Goal: Information Seeking & Learning: Learn about a topic

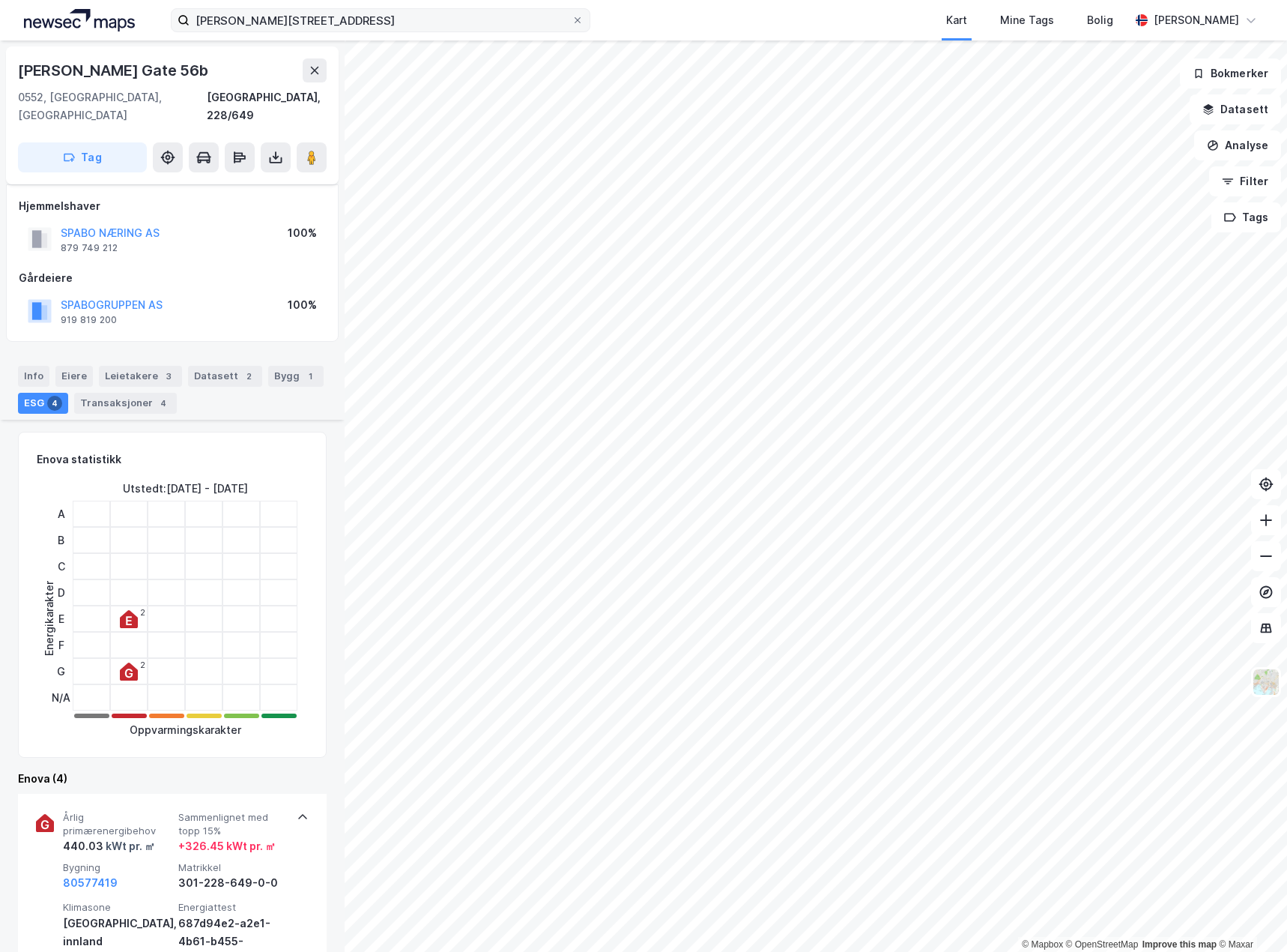
scroll to position [899, 0]
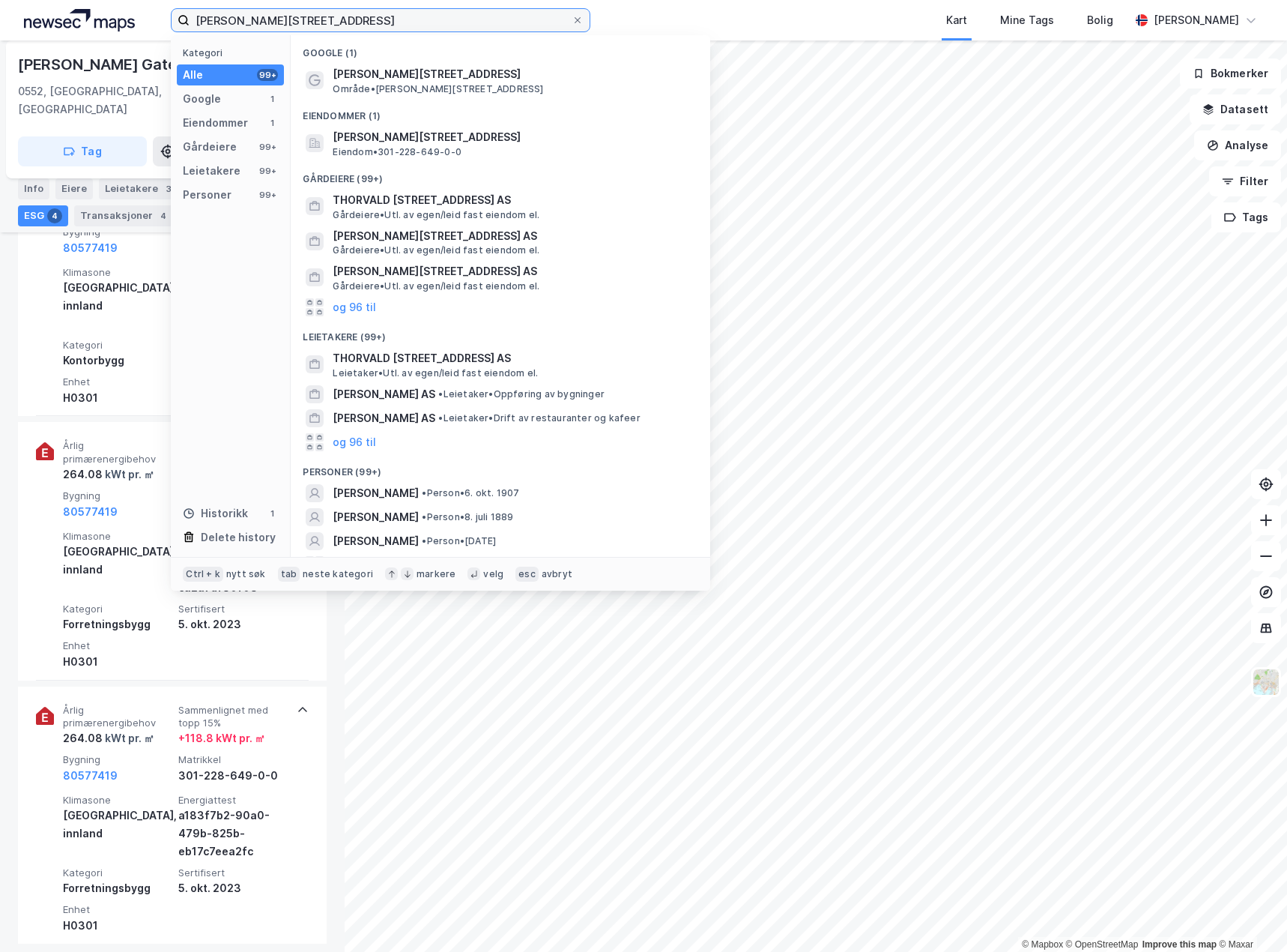
click at [371, 21] on input "[PERSON_NAME][STREET_ADDRESS]" at bounding box center [380, 20] width 382 height 23
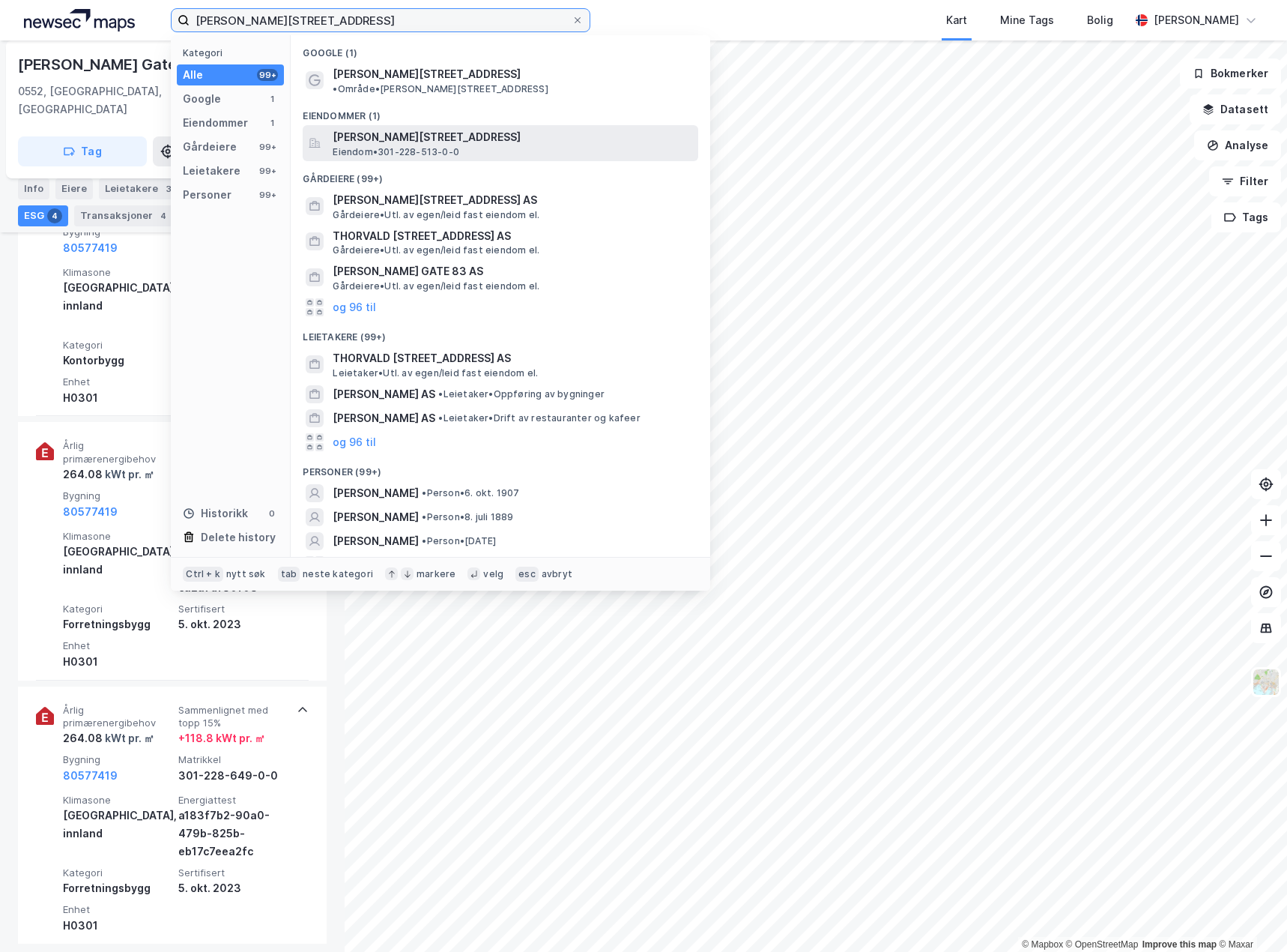
type input "[PERSON_NAME][STREET_ADDRESS]"
click at [458, 128] on span "[PERSON_NAME][STREET_ADDRESS]" at bounding box center [512, 137] width 360 height 18
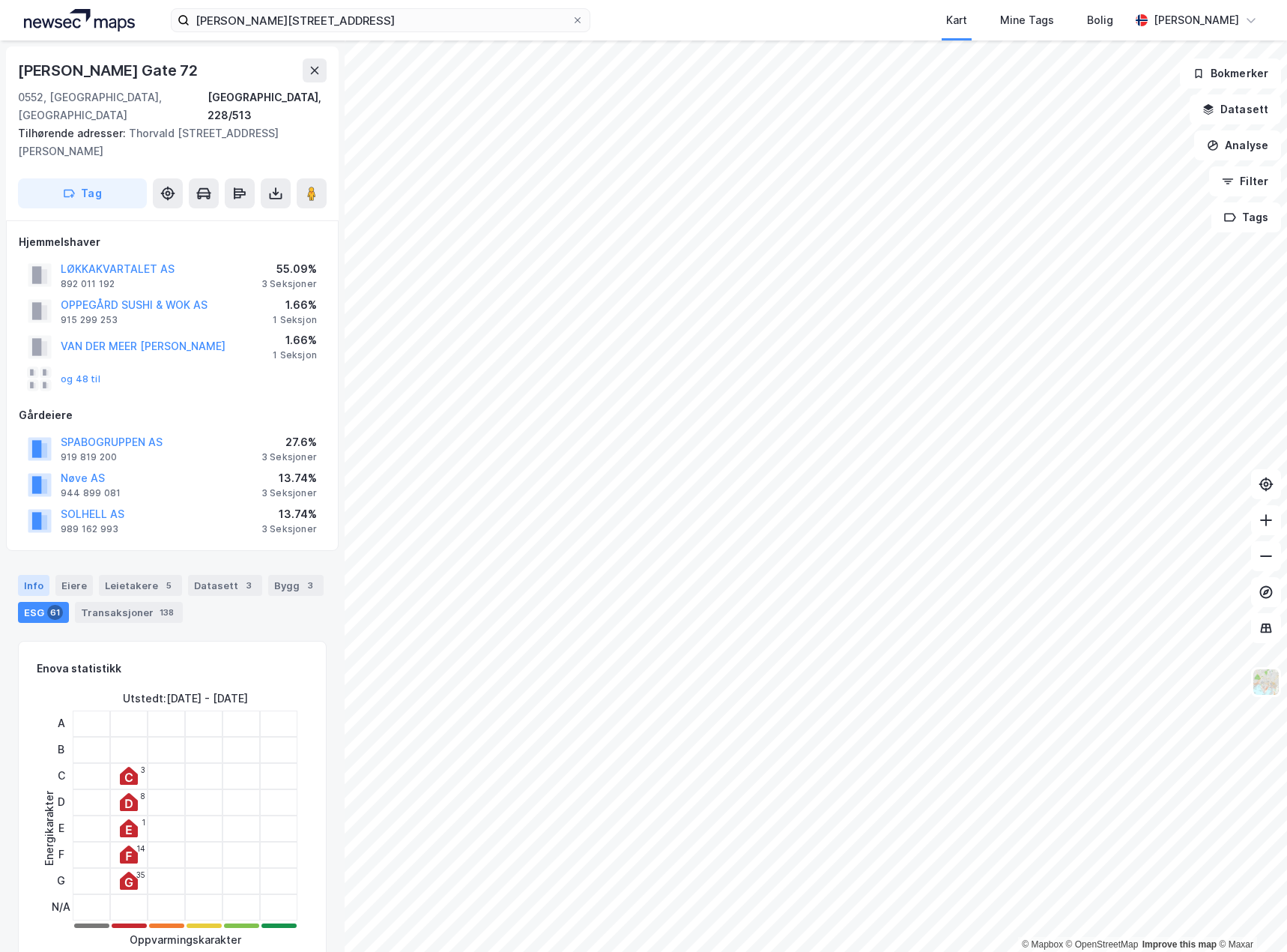
click at [24, 575] on div "Info" at bounding box center [33, 584] width 31 height 21
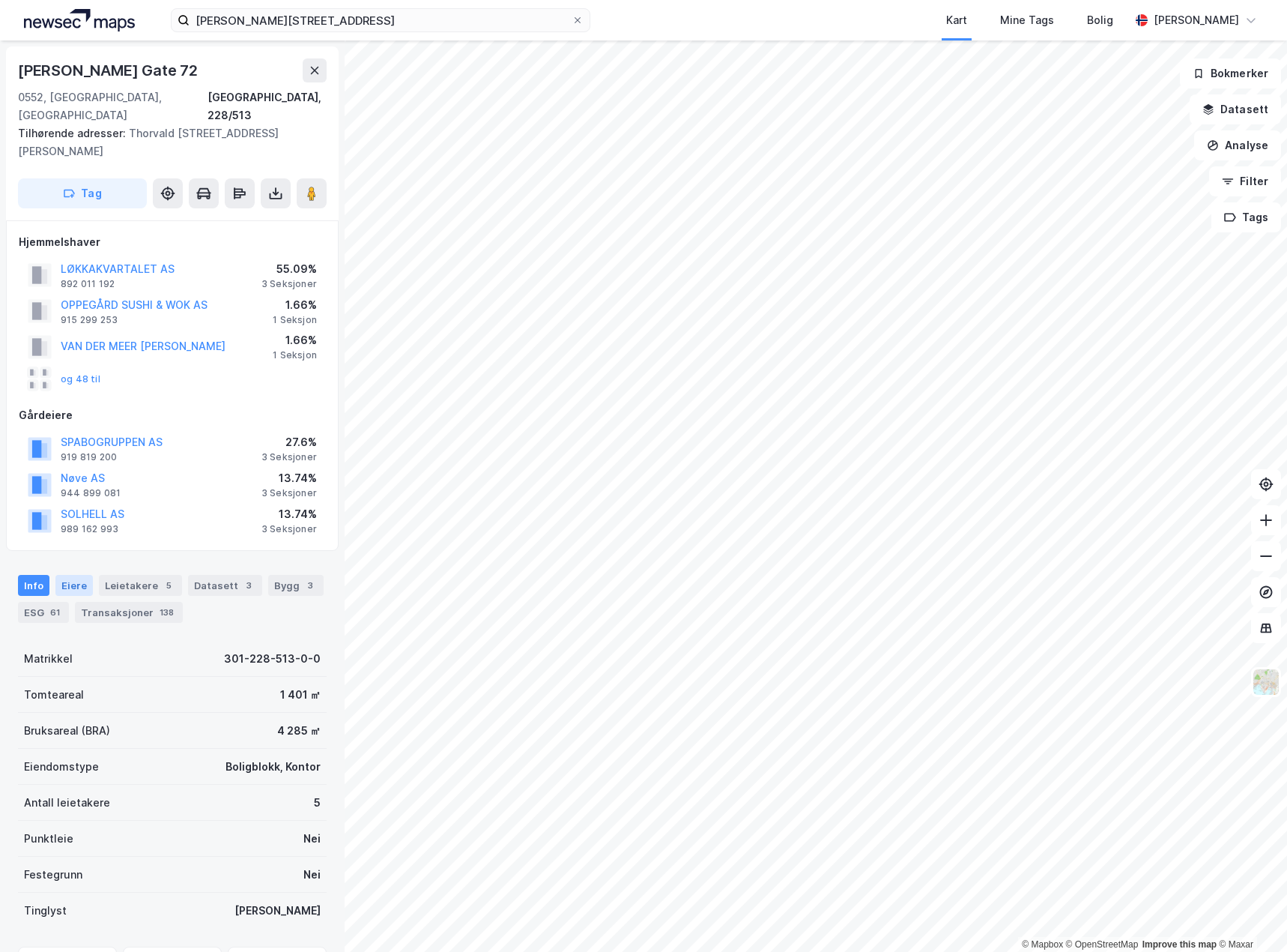
click at [65, 575] on div "Eiere" at bounding box center [74, 584] width 37 height 21
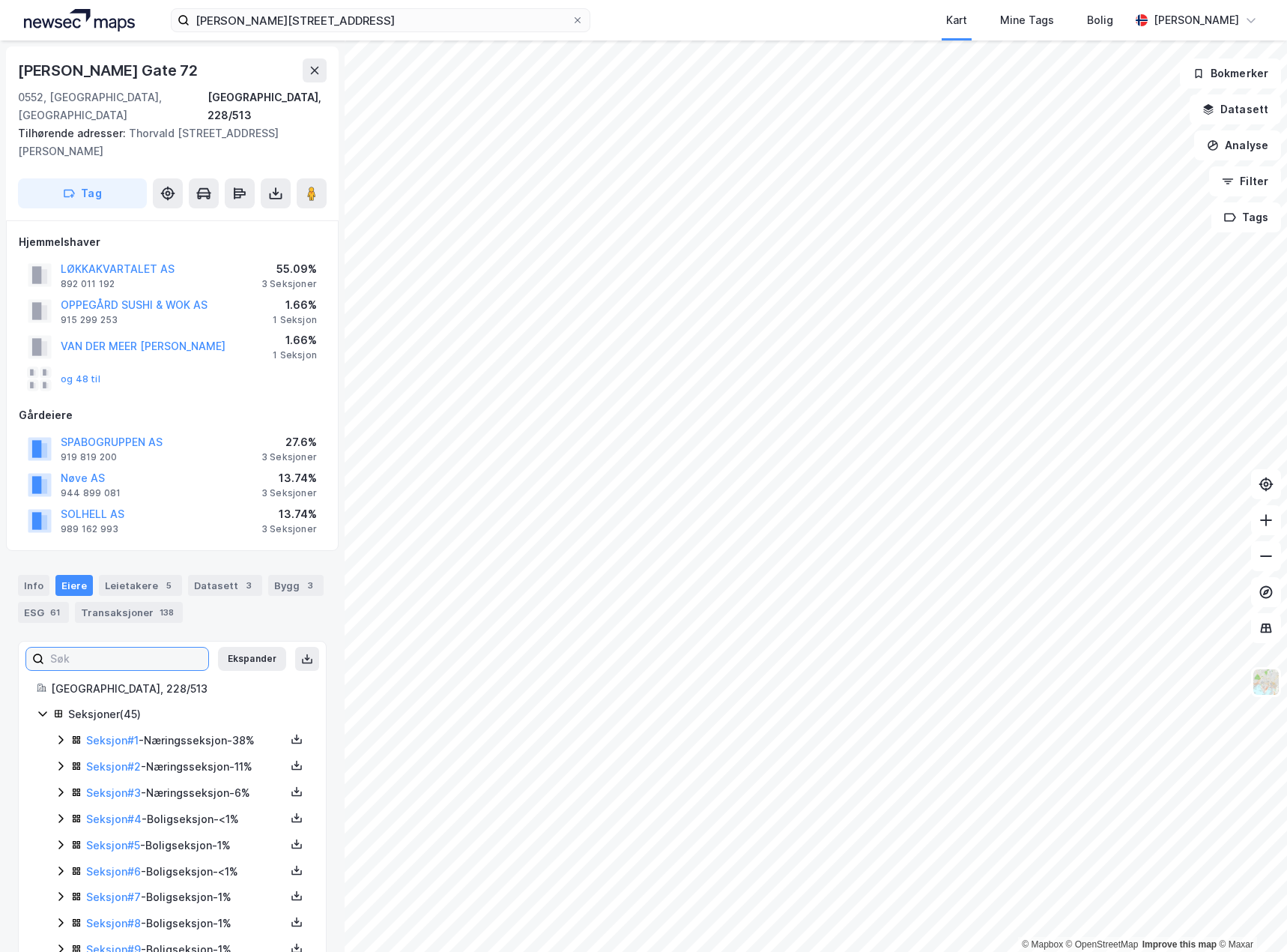
click at [125, 647] on input at bounding box center [125, 658] width 164 height 23
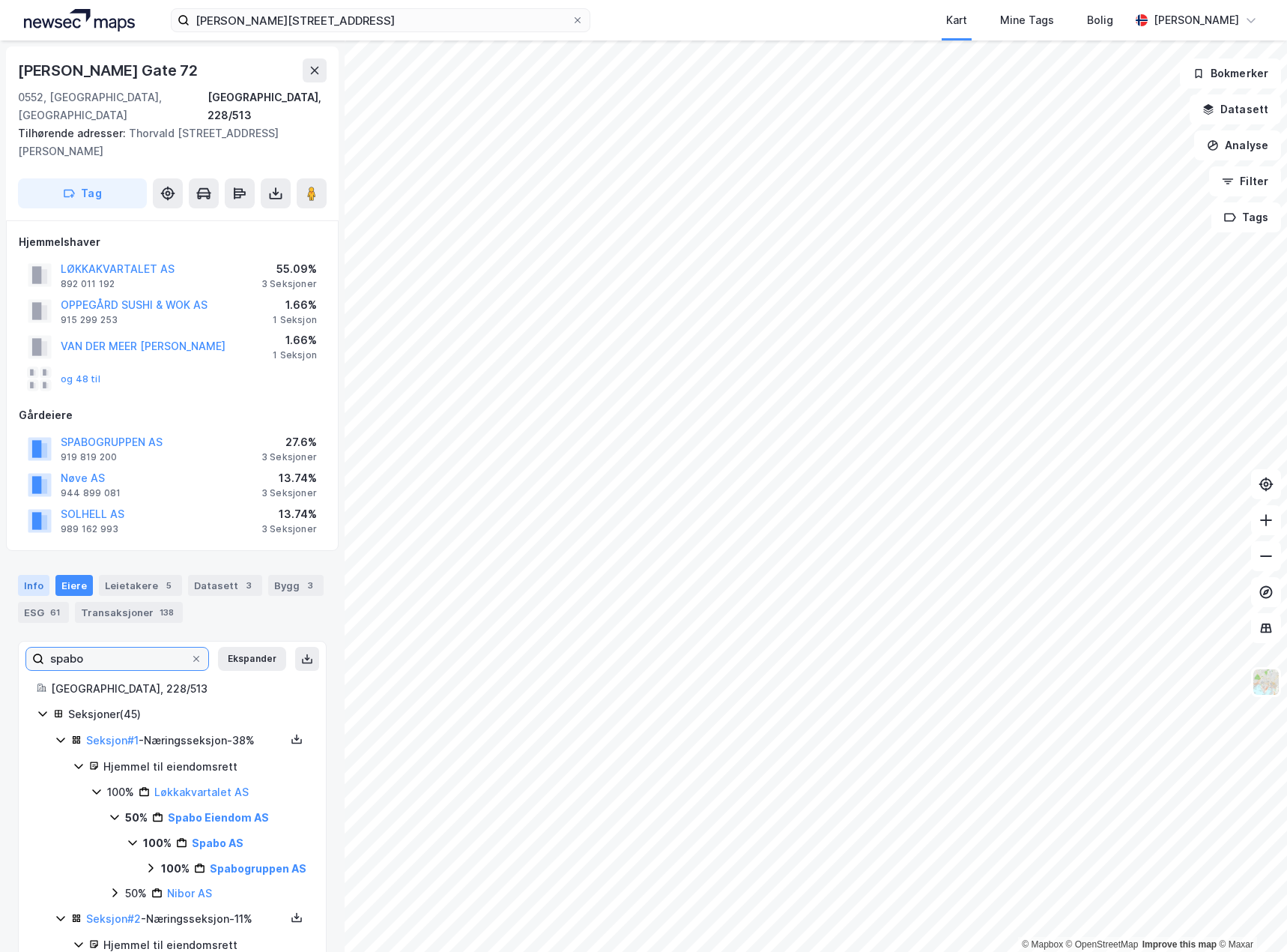
type input "spabo"
click at [27, 575] on div "Info" at bounding box center [33, 584] width 31 height 21
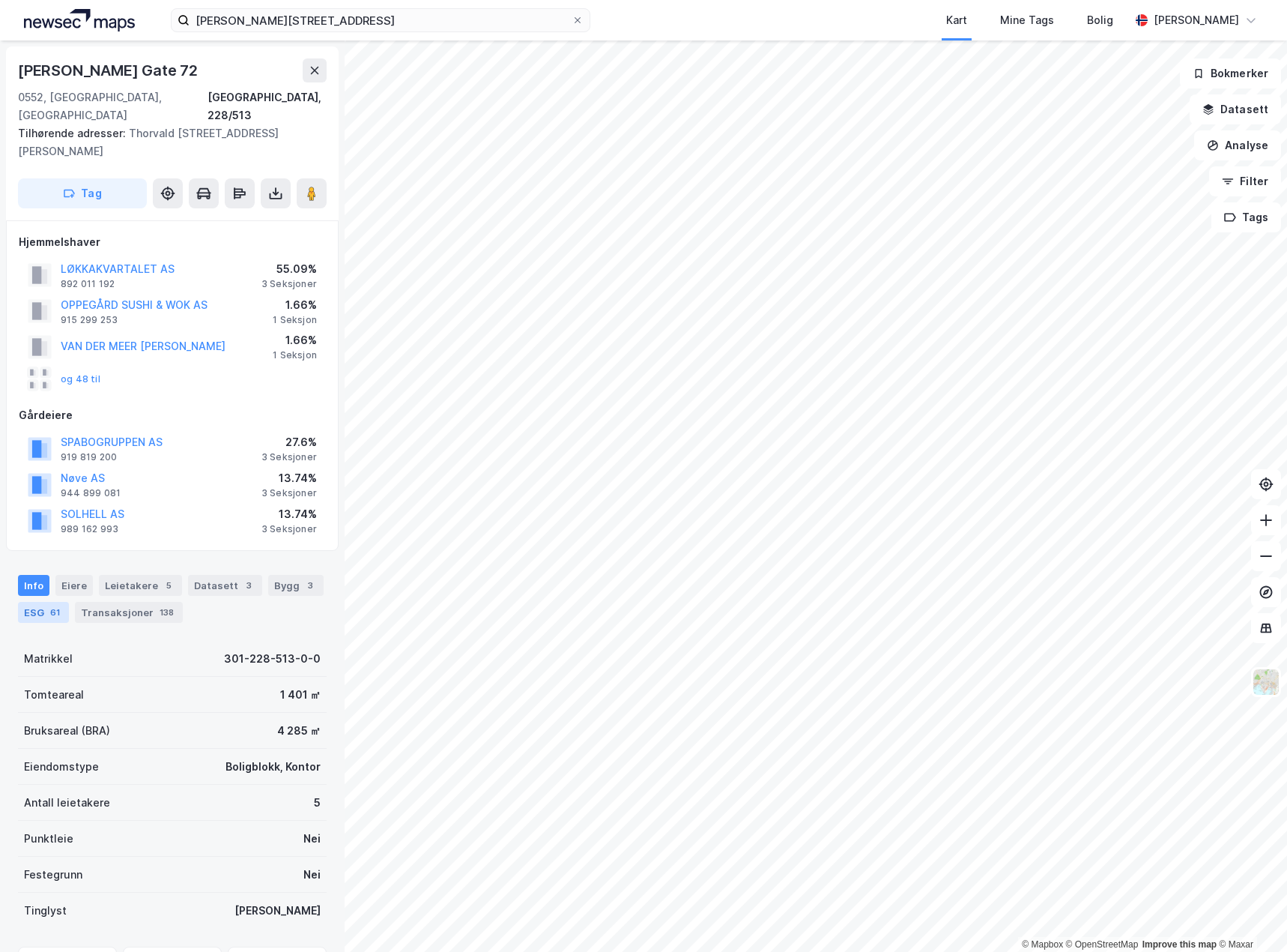
click at [35, 603] on div "ESG 61" at bounding box center [43, 612] width 51 height 21
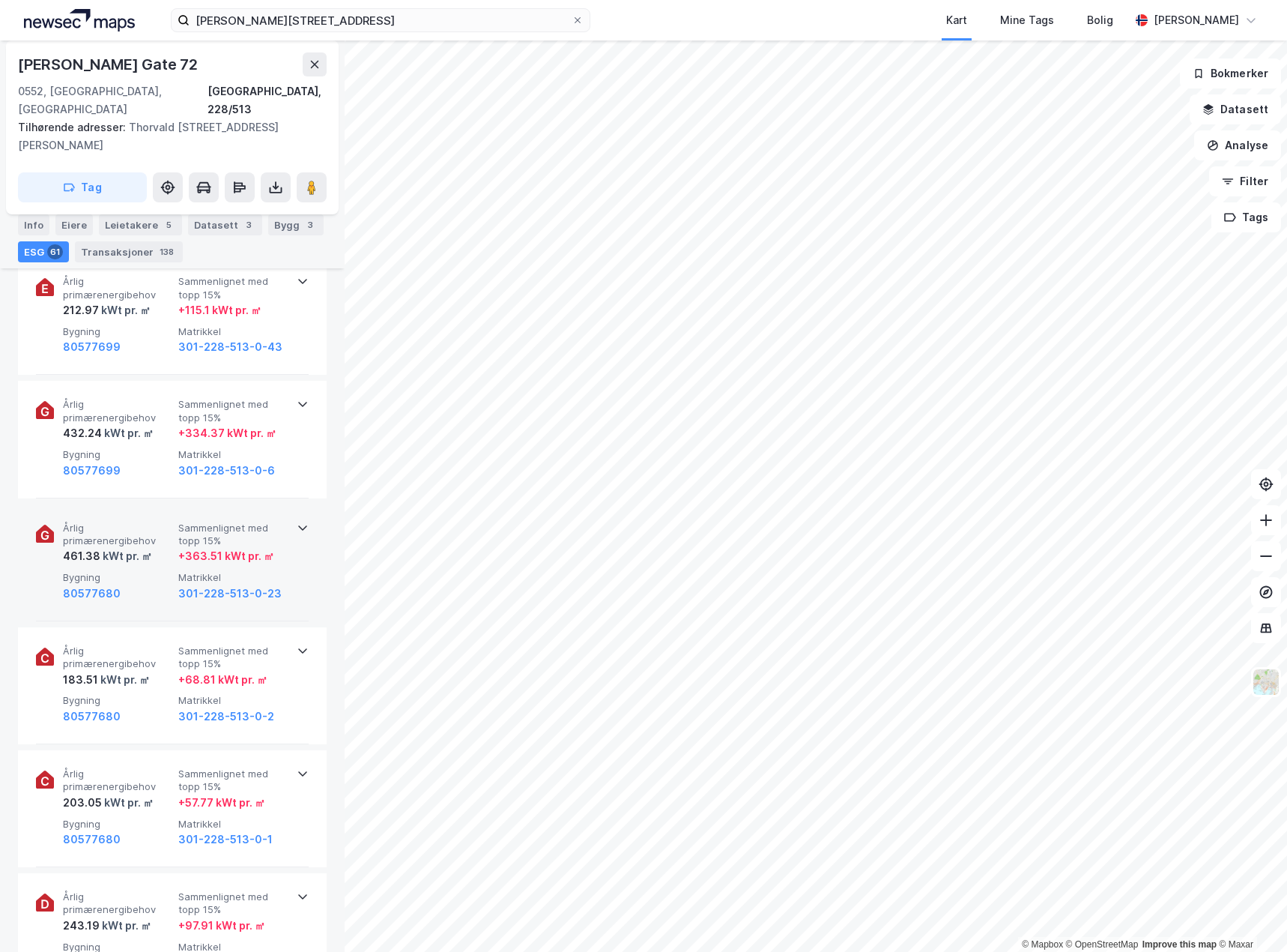
scroll to position [1274, 0]
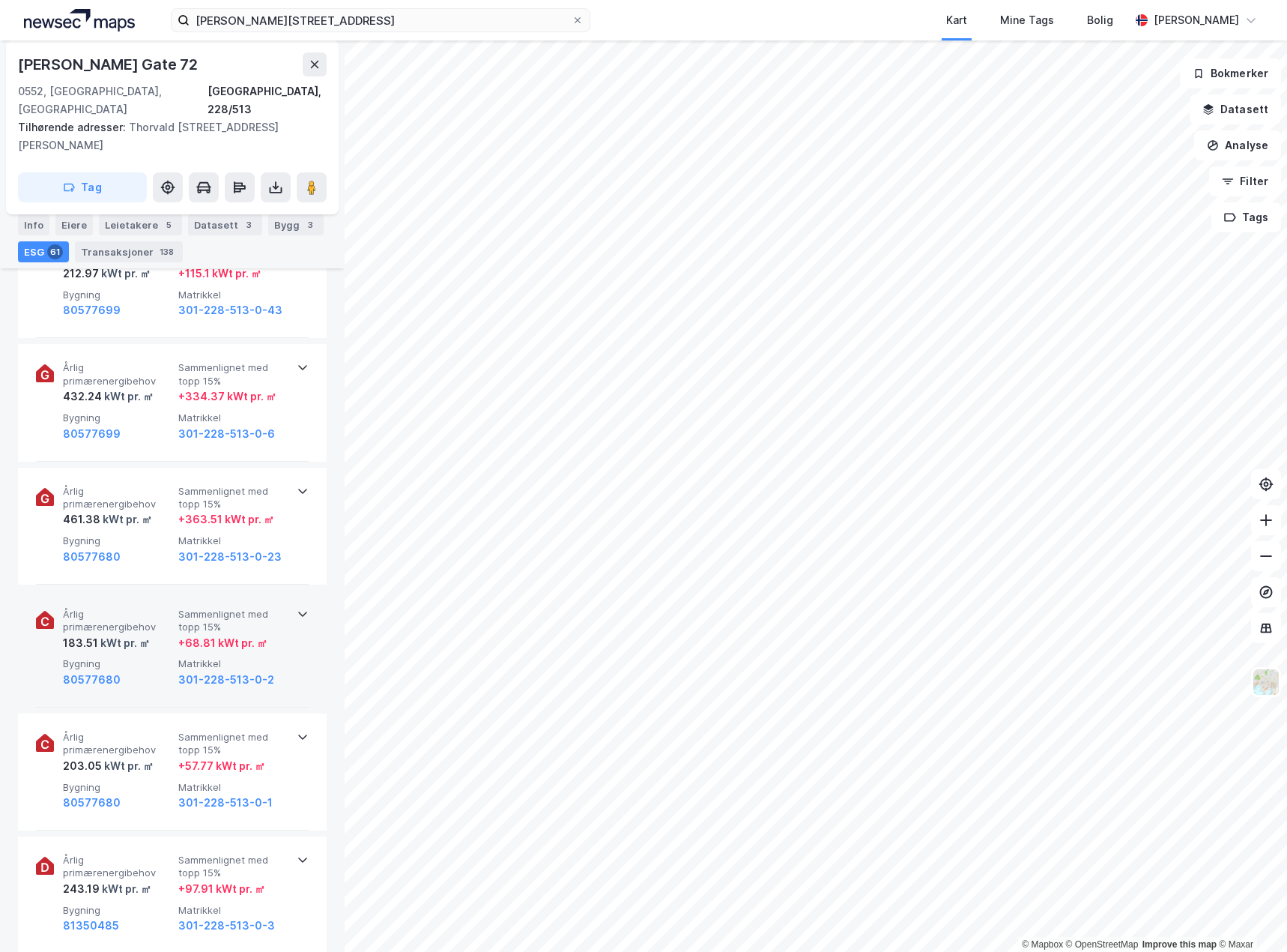
click at [159, 671] on div "80577680" at bounding box center [118, 679] width 110 height 18
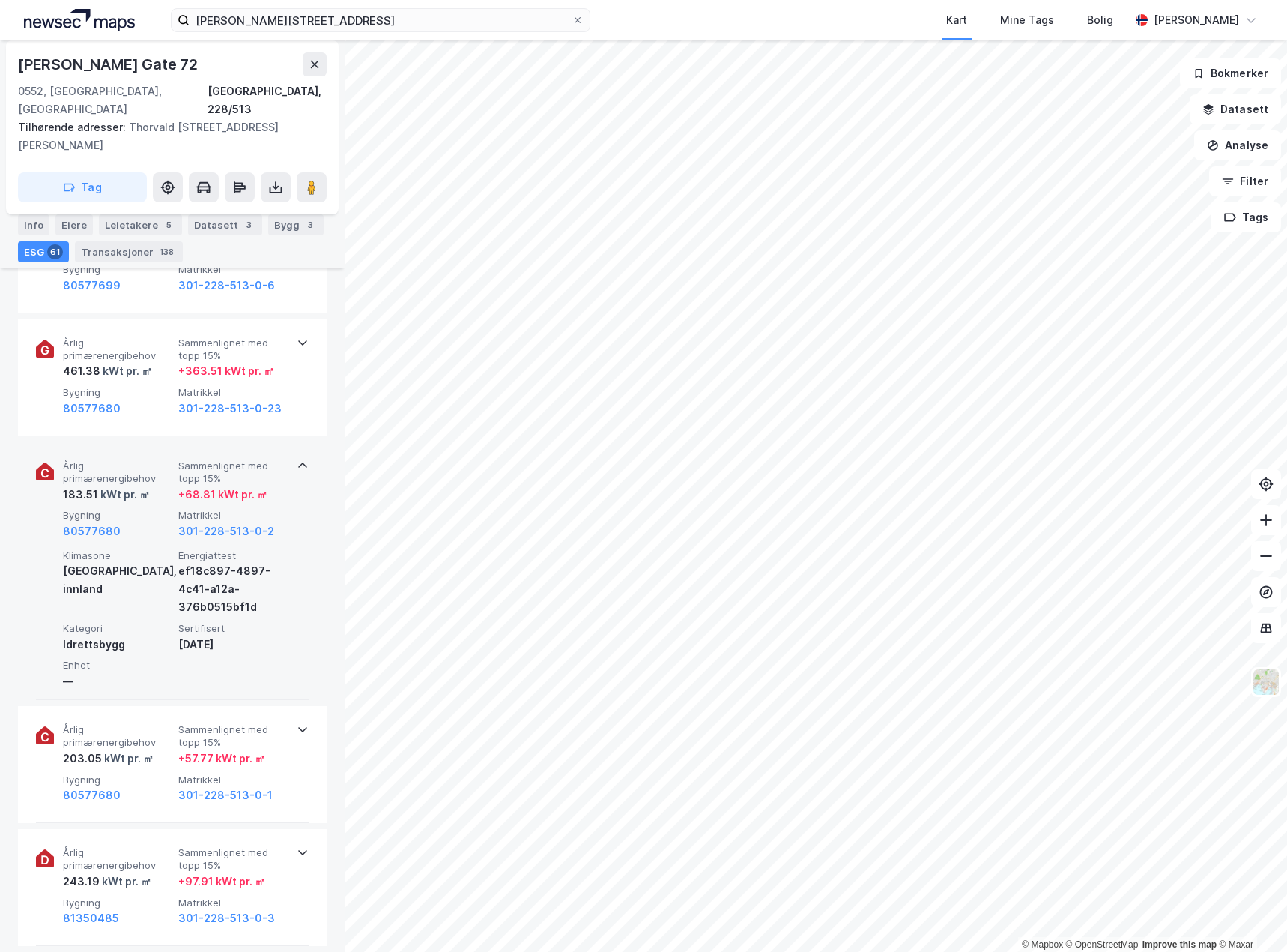
scroll to position [1424, 0]
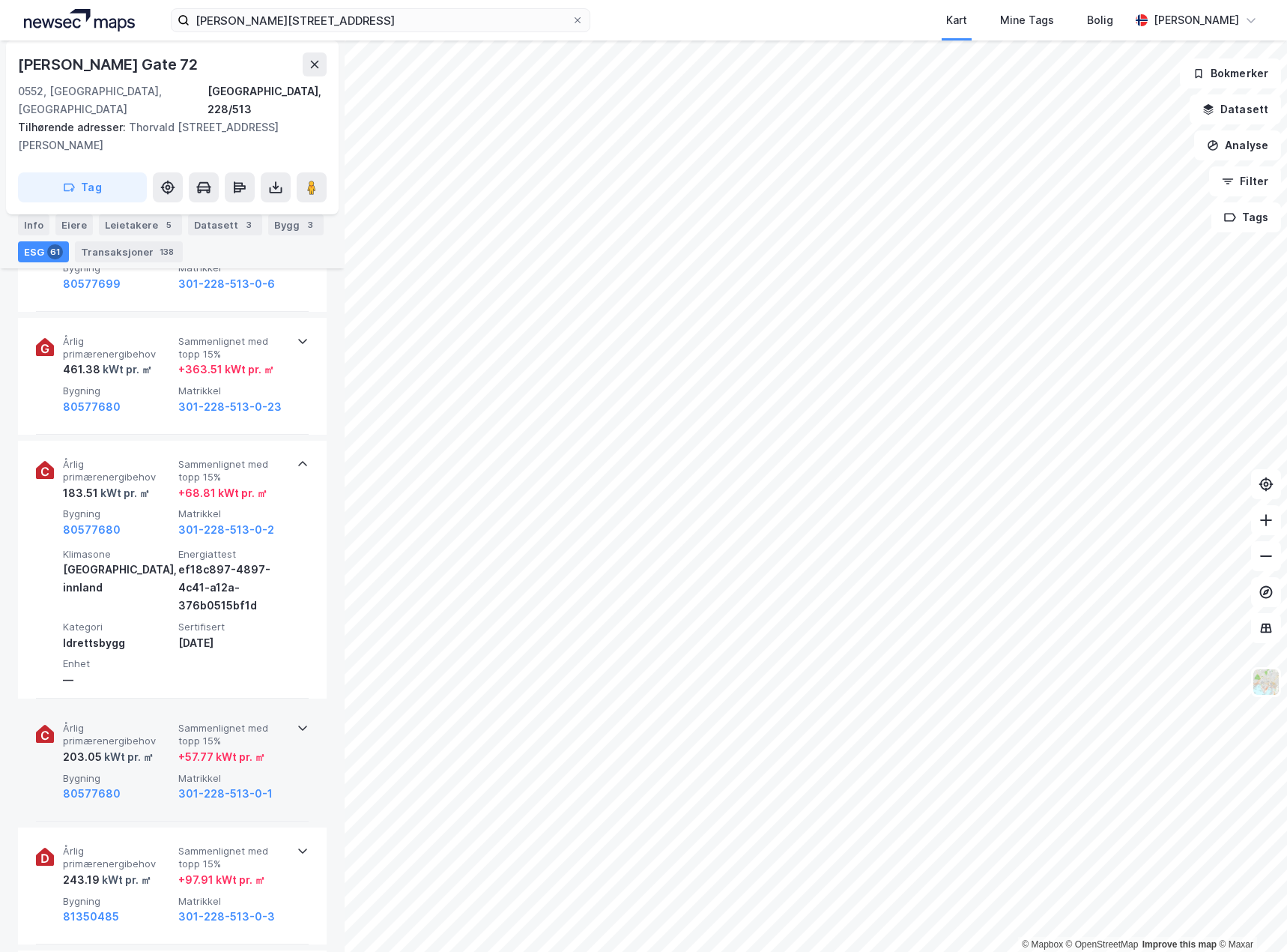
click at [150, 772] on span "Bygning" at bounding box center [118, 777] width 110 height 13
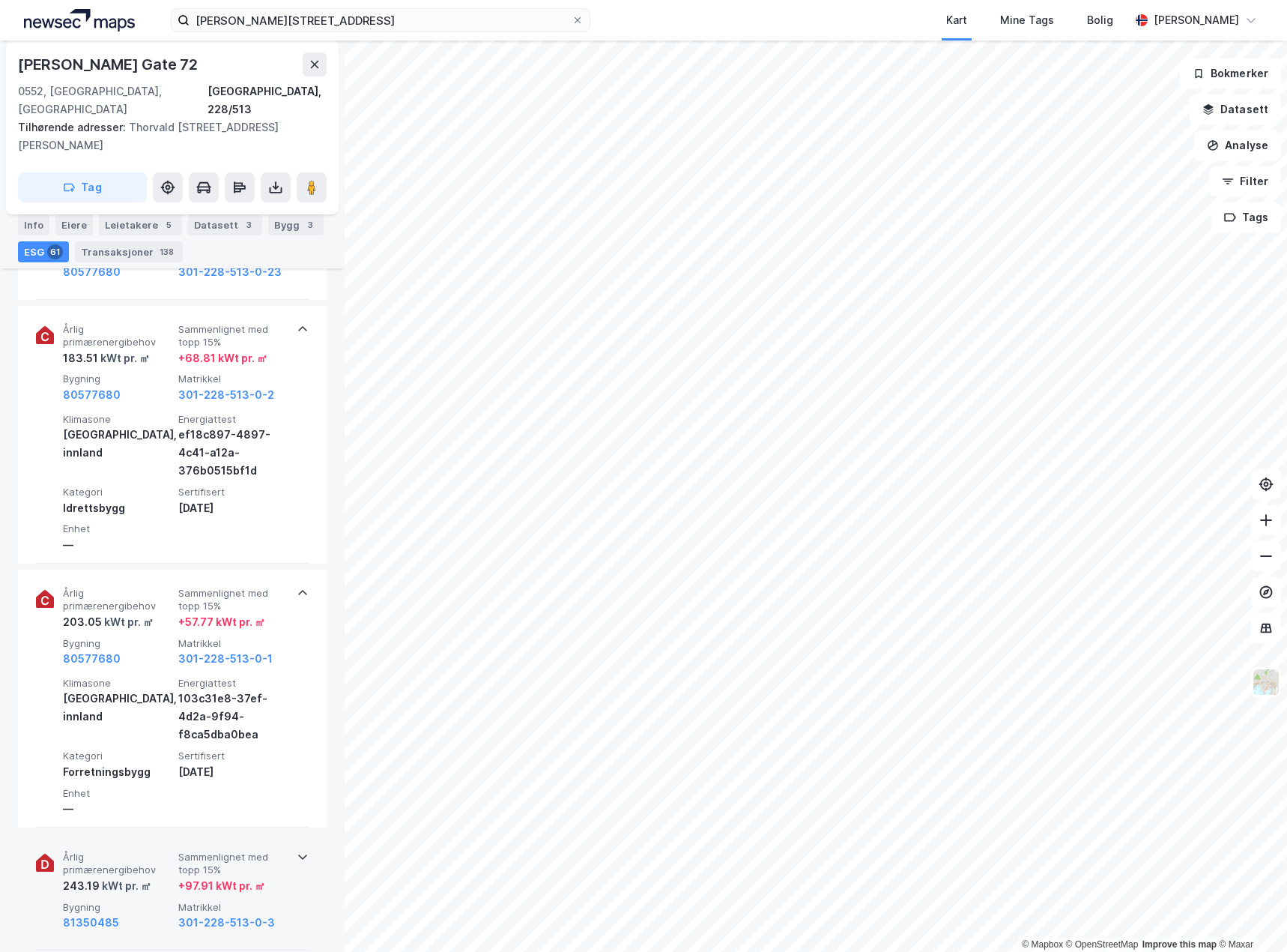
scroll to position [1574, 0]
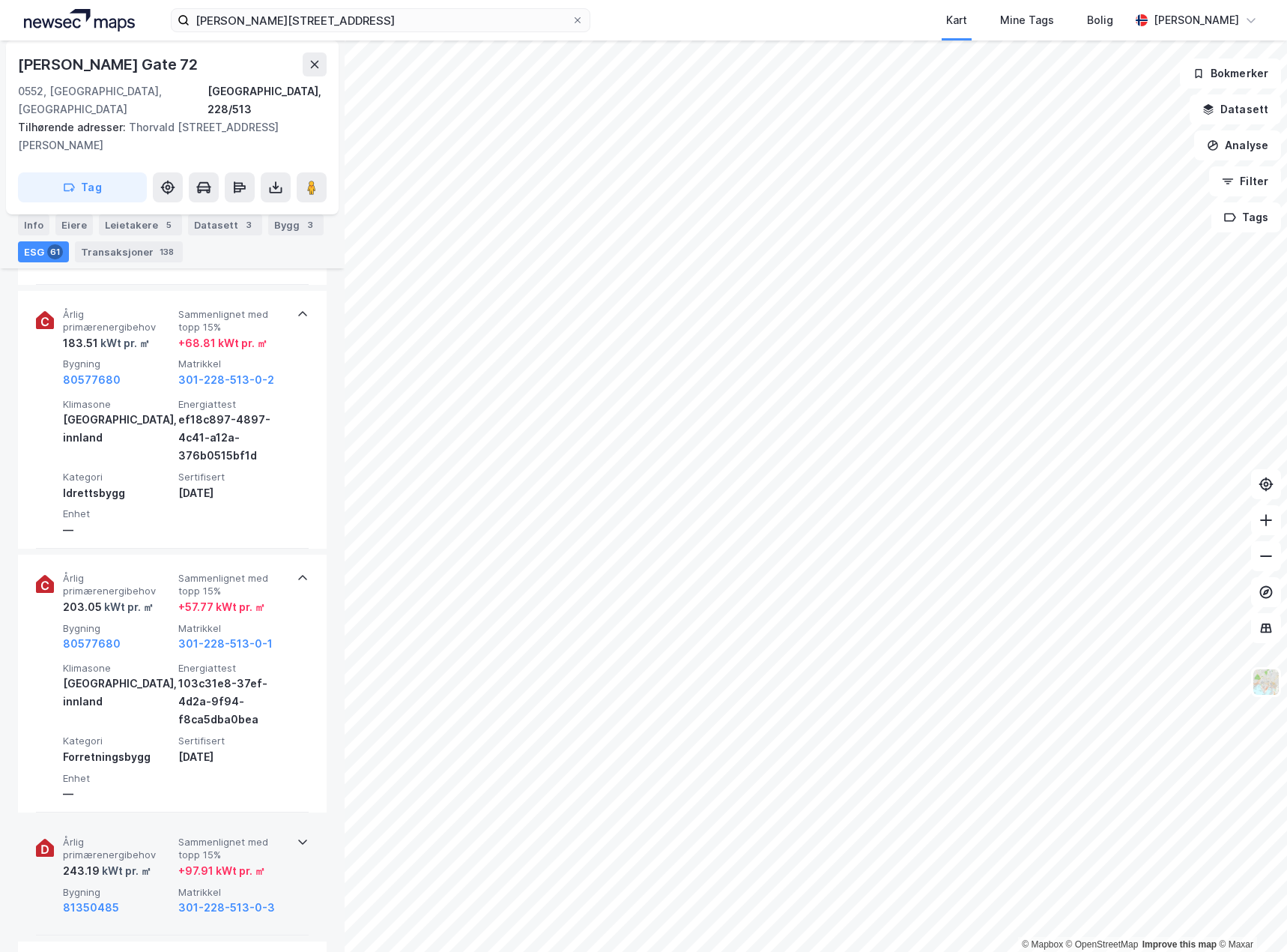
click at [147, 862] on div "kWt pr. ㎡" at bounding box center [125, 871] width 52 height 18
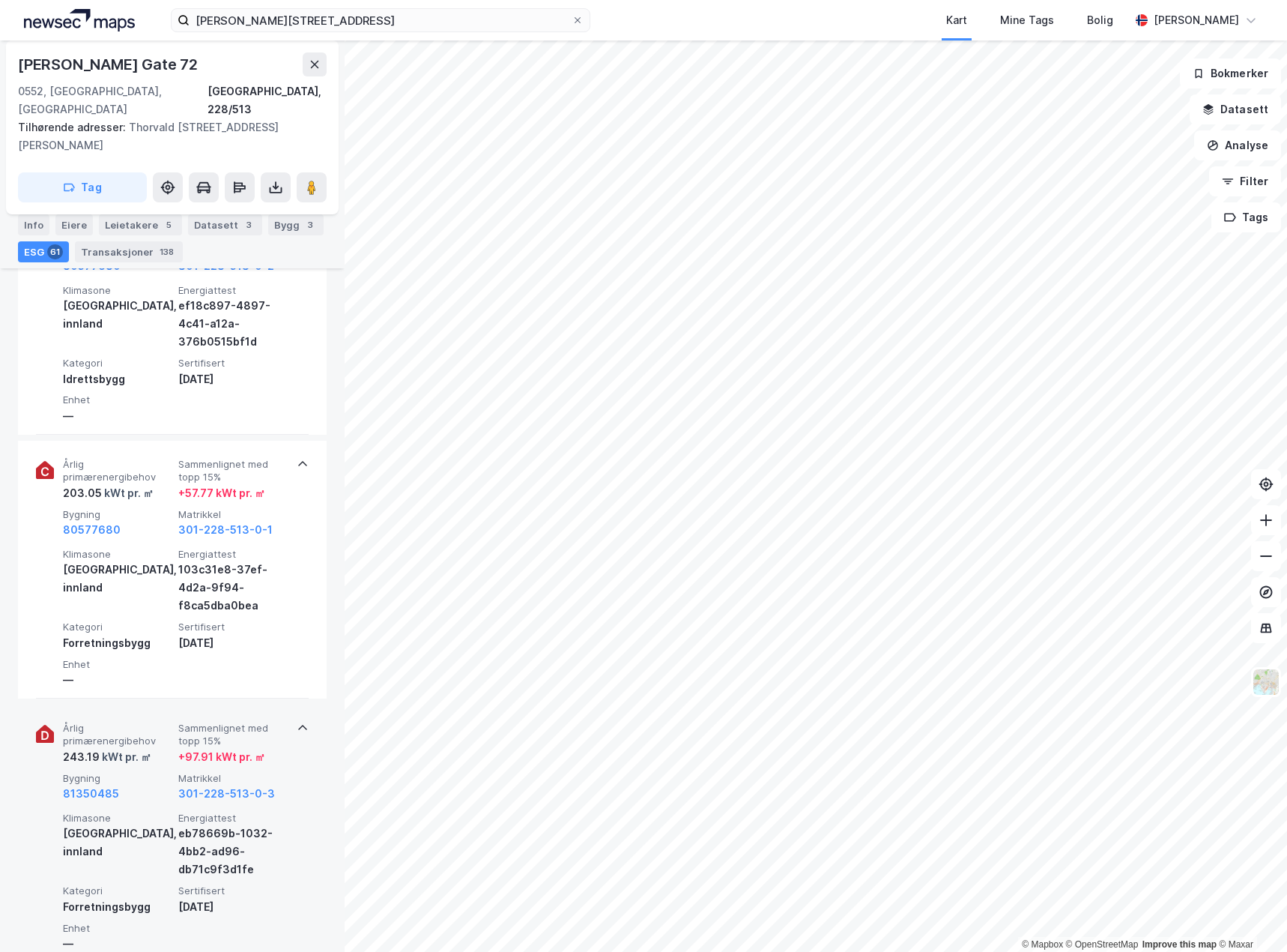
scroll to position [1724, 0]
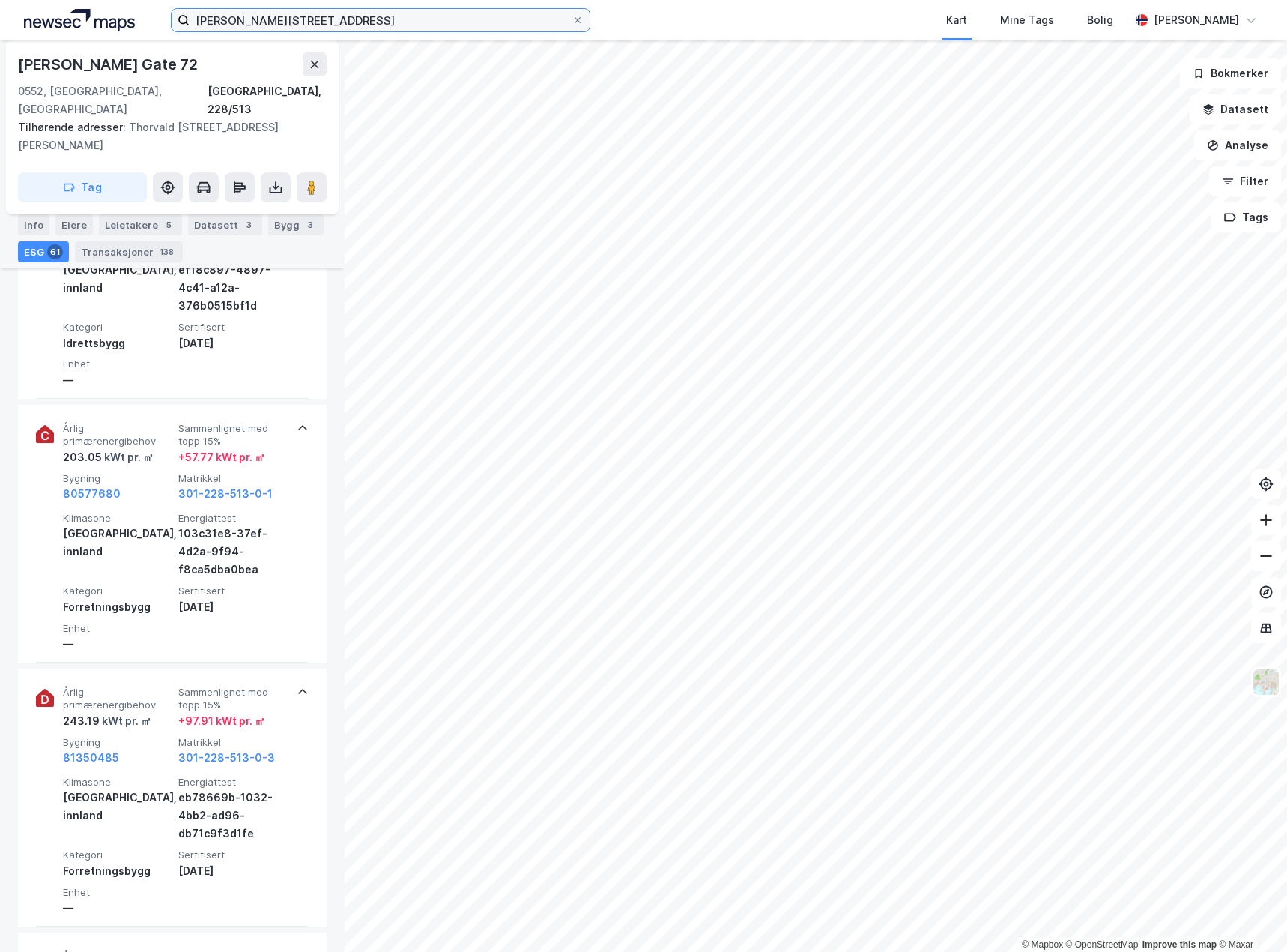
click at [450, 20] on input "[PERSON_NAME][STREET_ADDRESS]" at bounding box center [380, 20] width 382 height 23
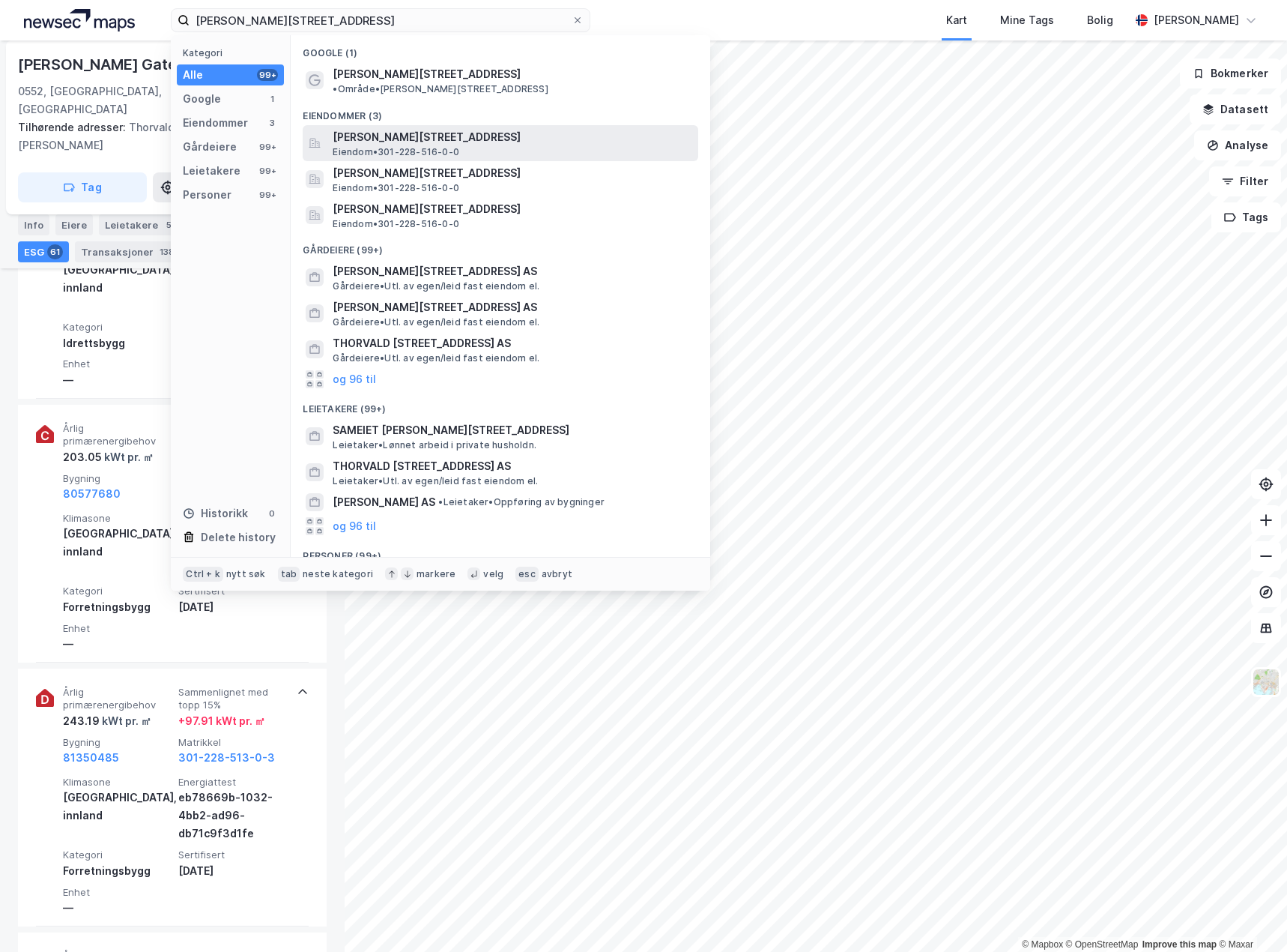
click at [494, 137] on div "[PERSON_NAME][STREET_ADDRESS] Eiendom • 301-228-516-0-0" at bounding box center [514, 143] width 363 height 30
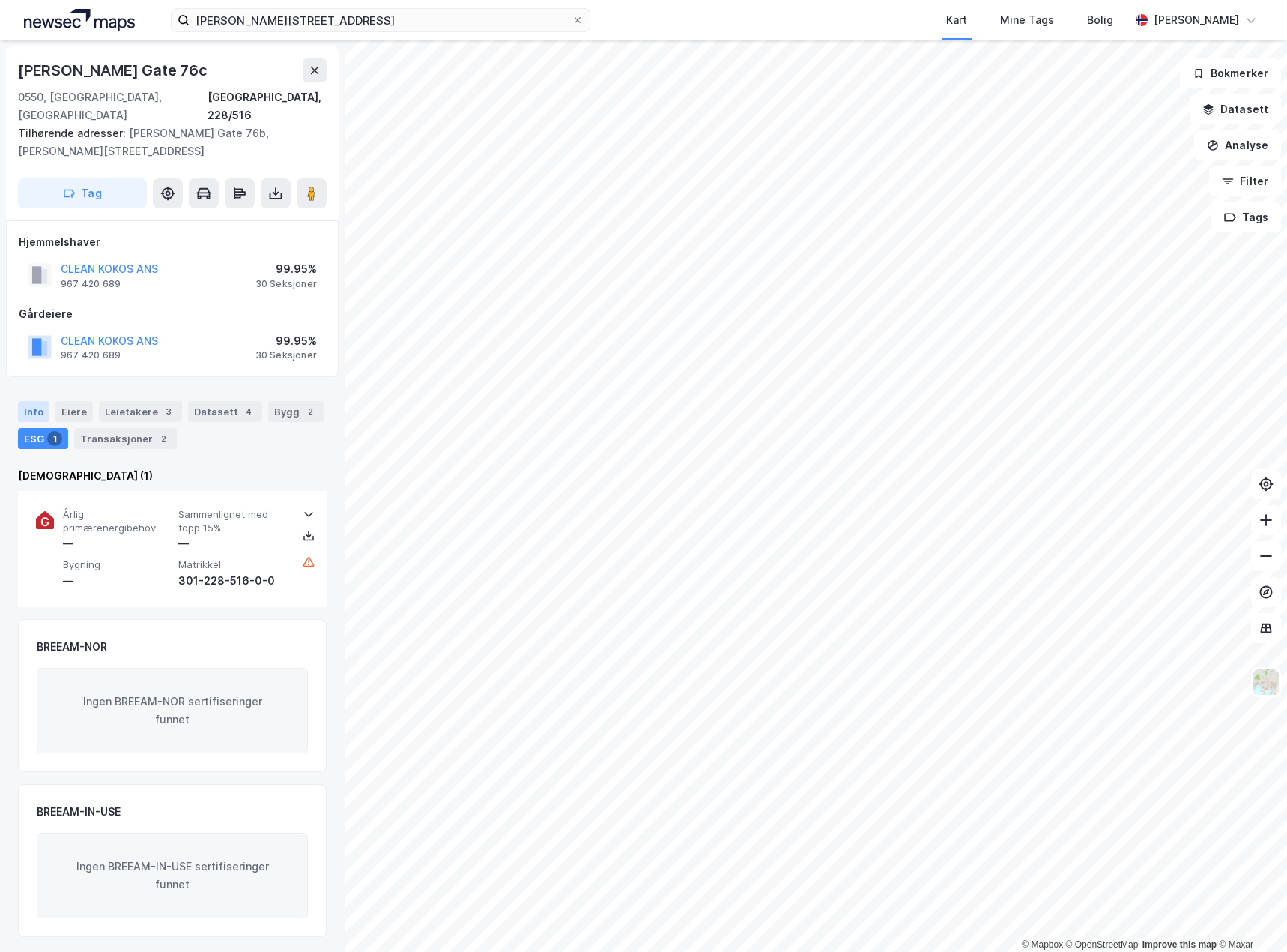
click at [39, 401] on div "Info" at bounding box center [33, 411] width 31 height 21
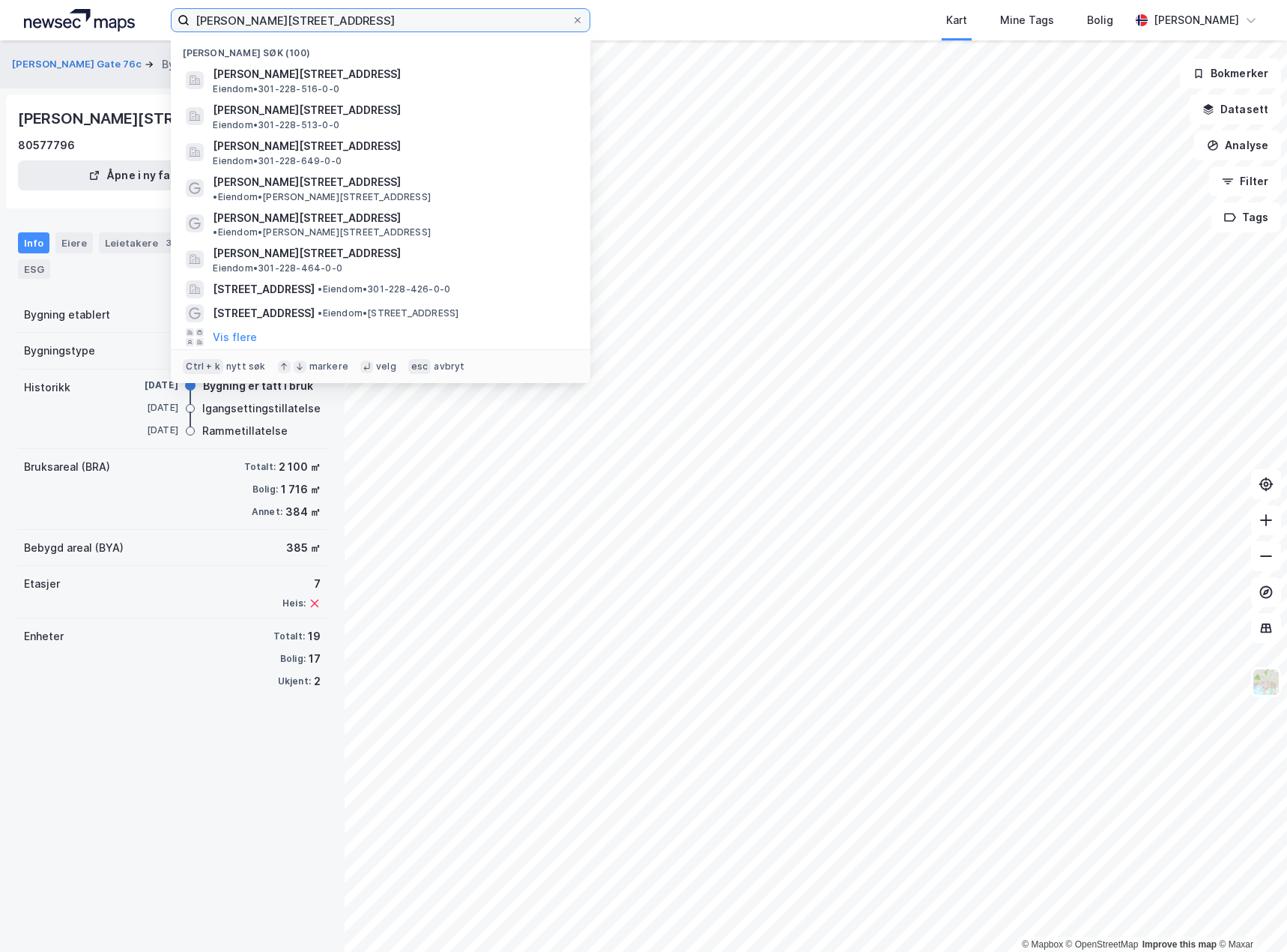
click at [348, 22] on input "[PERSON_NAME][STREET_ADDRESS]" at bounding box center [380, 20] width 382 height 23
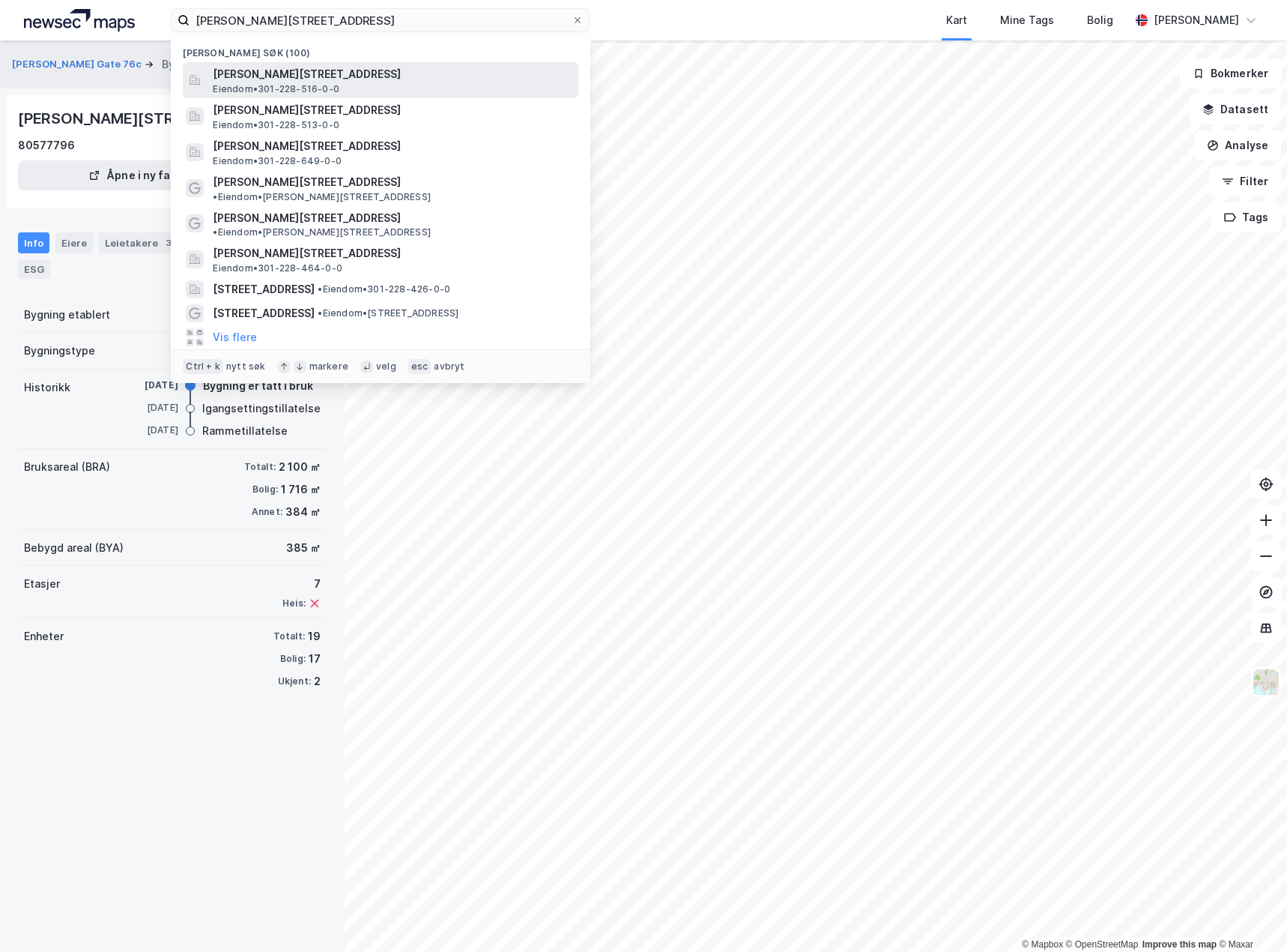
click at [383, 69] on span "[PERSON_NAME][STREET_ADDRESS]" at bounding box center [392, 74] width 360 height 18
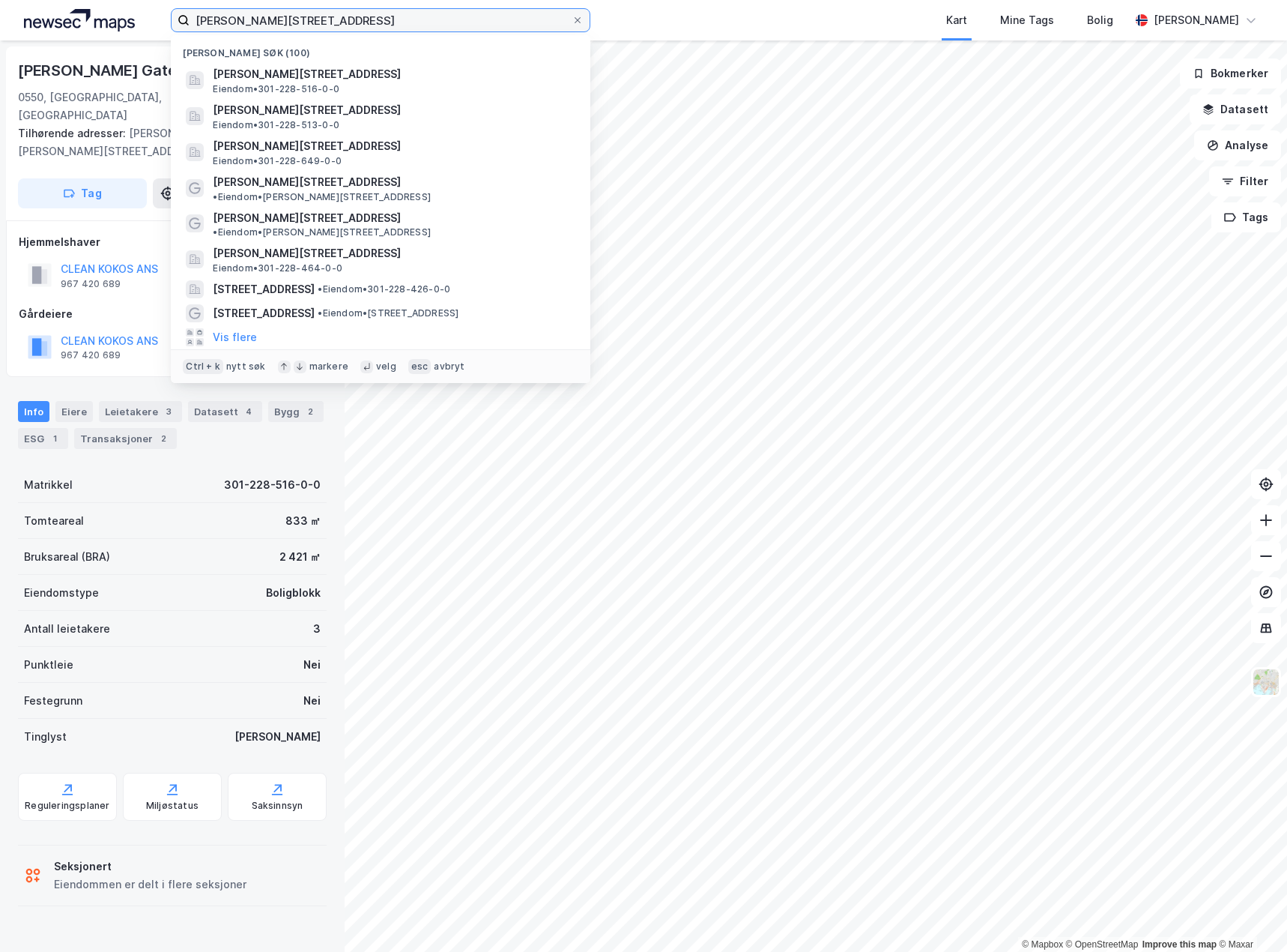
click at [389, 20] on input "[PERSON_NAME][STREET_ADDRESS]" at bounding box center [380, 20] width 382 height 23
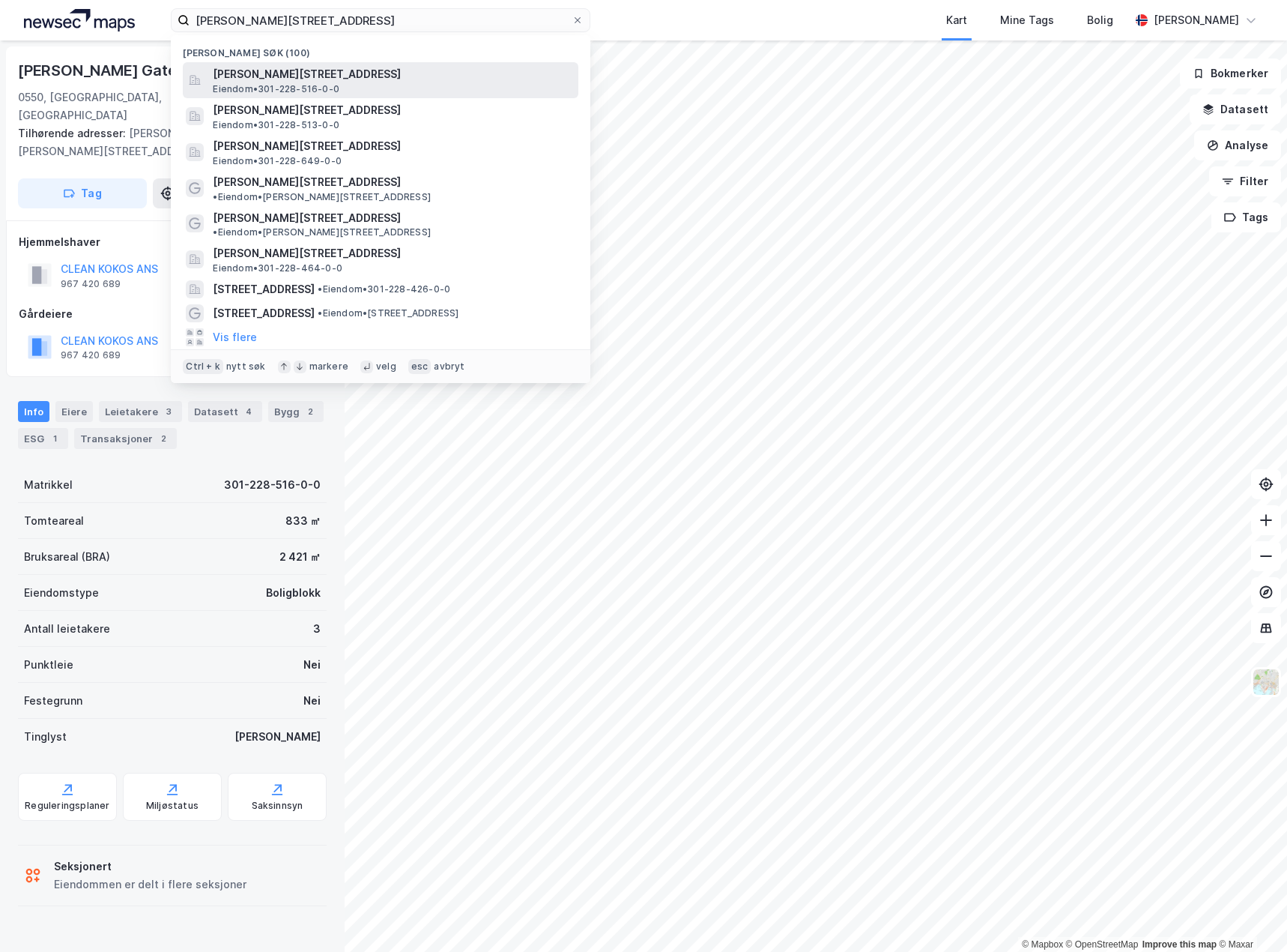
click at [272, 69] on span "[PERSON_NAME][STREET_ADDRESS]" at bounding box center [392, 74] width 360 height 18
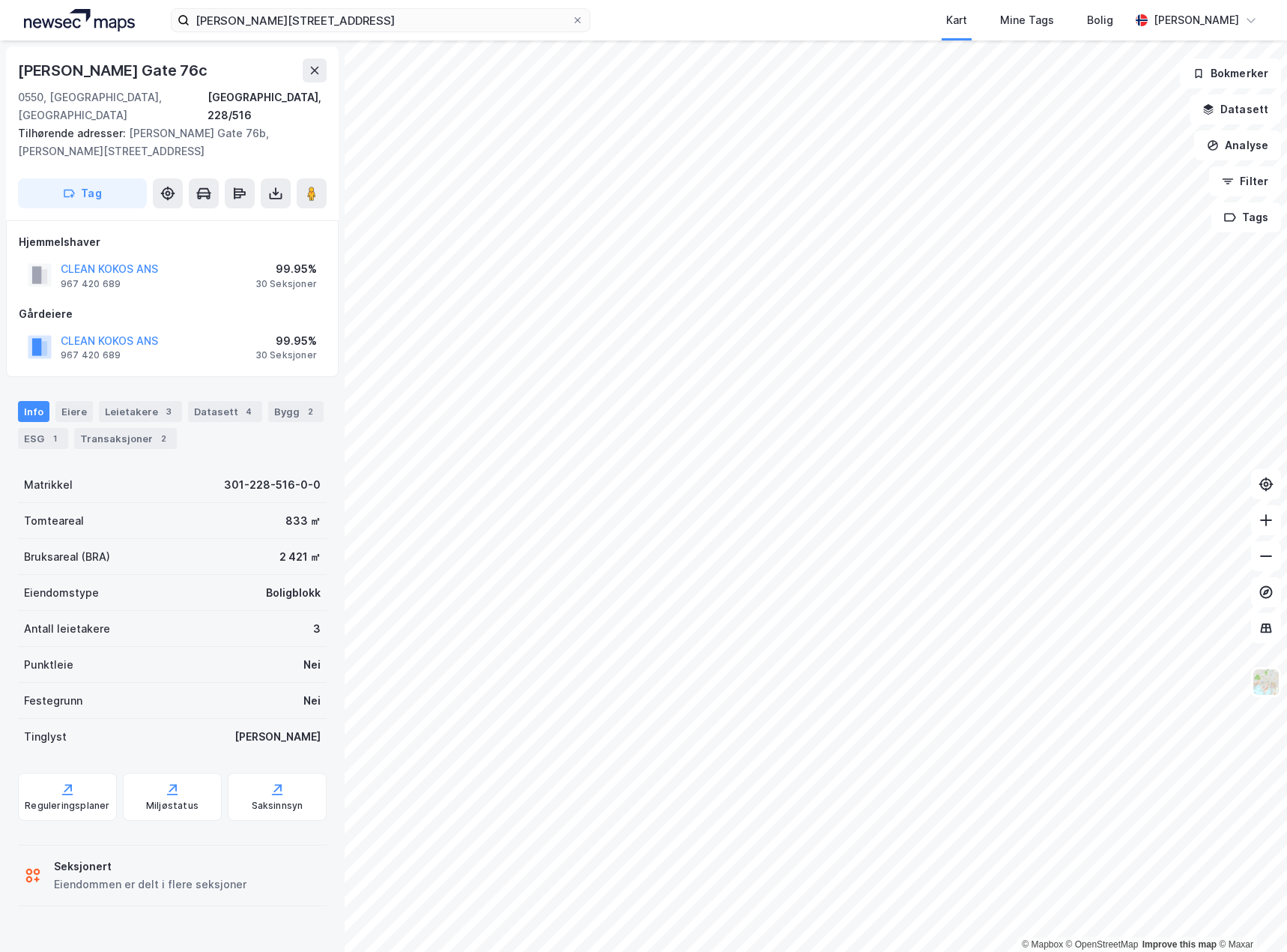
click at [366, 8] on div "[PERSON_NAME][STREET_ADDRESS] Kart Mine Tags Bolig [PERSON_NAME]" at bounding box center [643, 20] width 1287 height 40
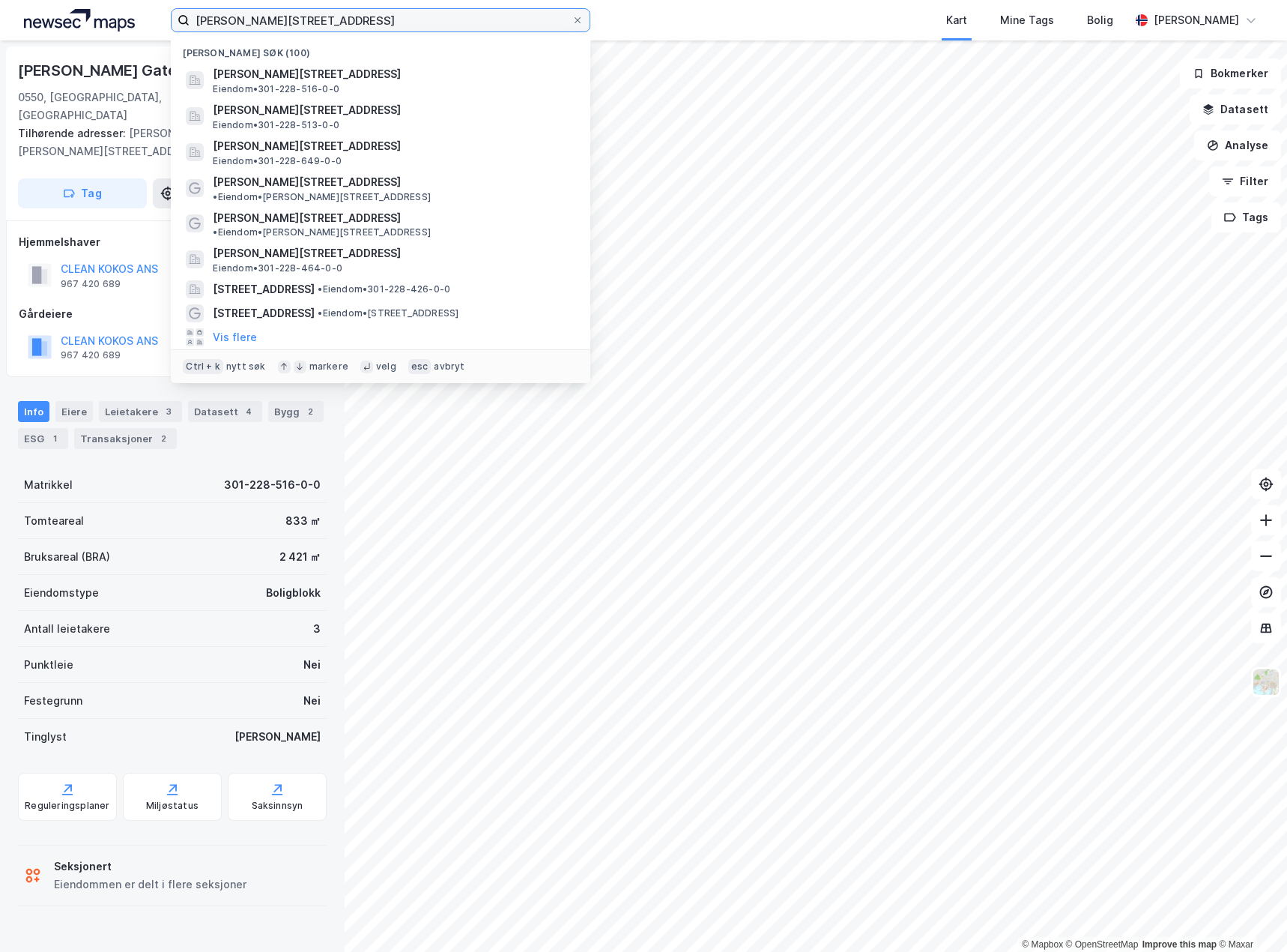
click at [365, 27] on input "[PERSON_NAME][STREET_ADDRESS]" at bounding box center [380, 20] width 382 height 23
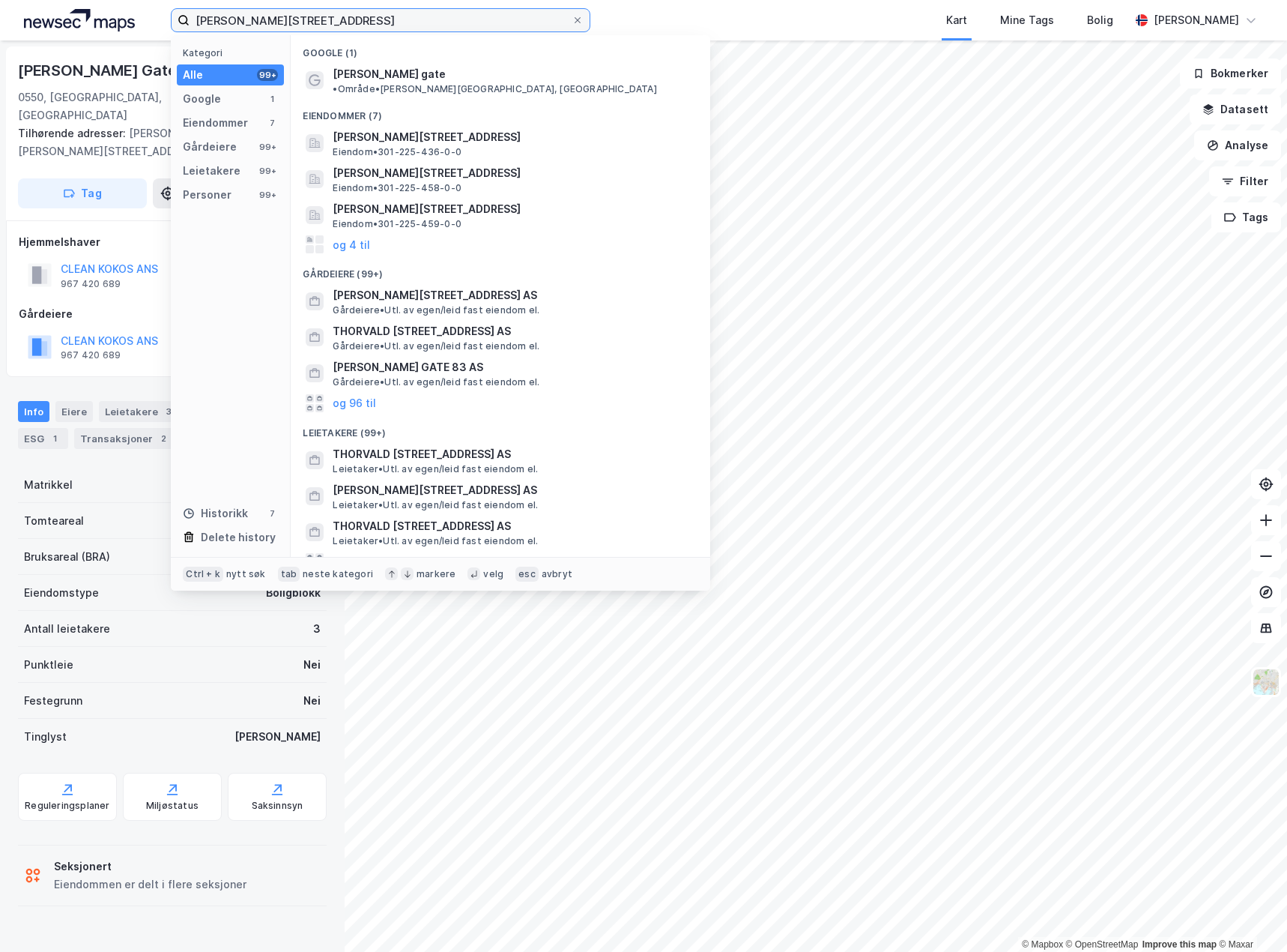
type input "[PERSON_NAME][STREET_ADDRESS]"
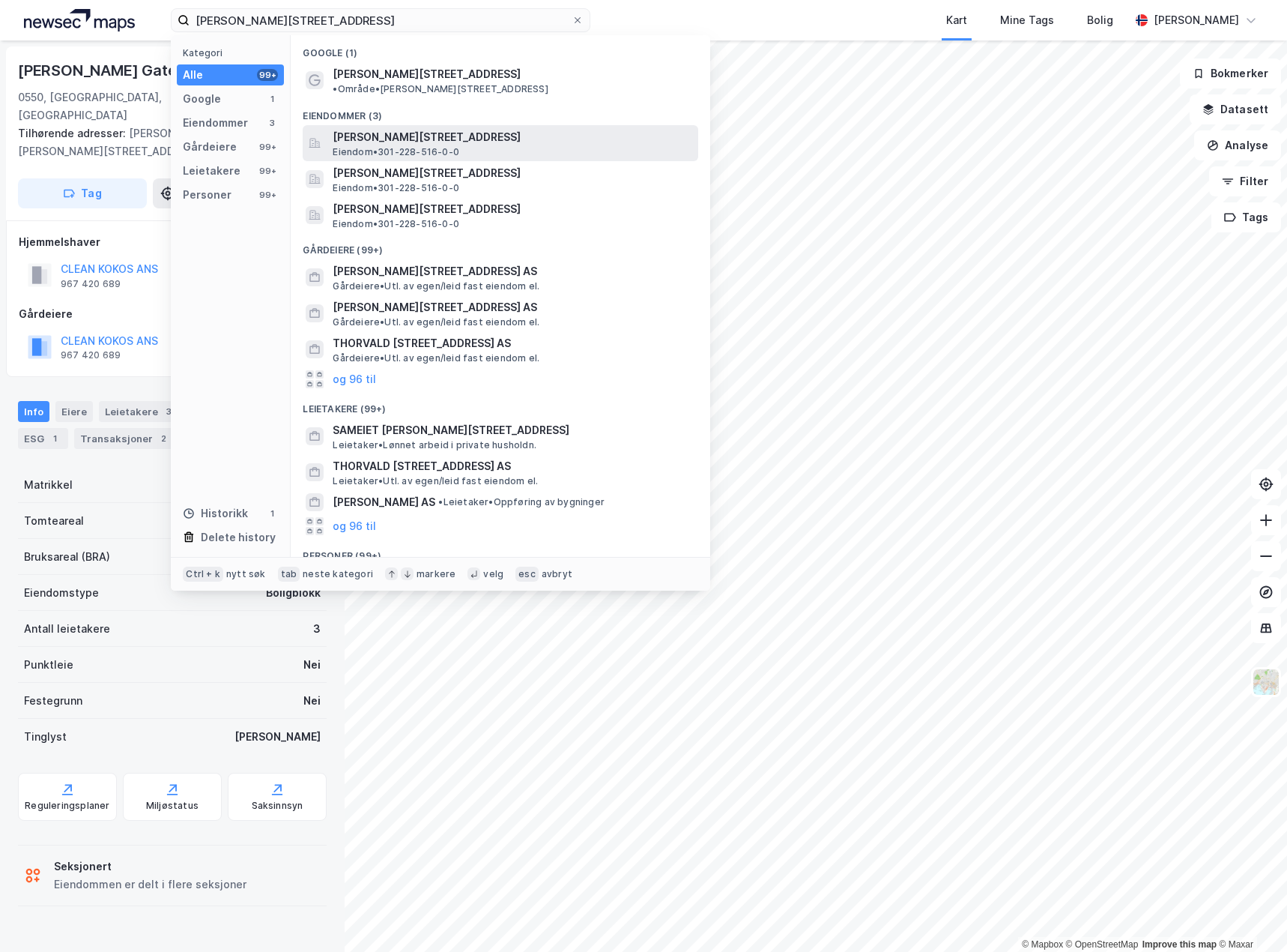
click at [473, 128] on span "[PERSON_NAME][STREET_ADDRESS]" at bounding box center [512, 137] width 360 height 18
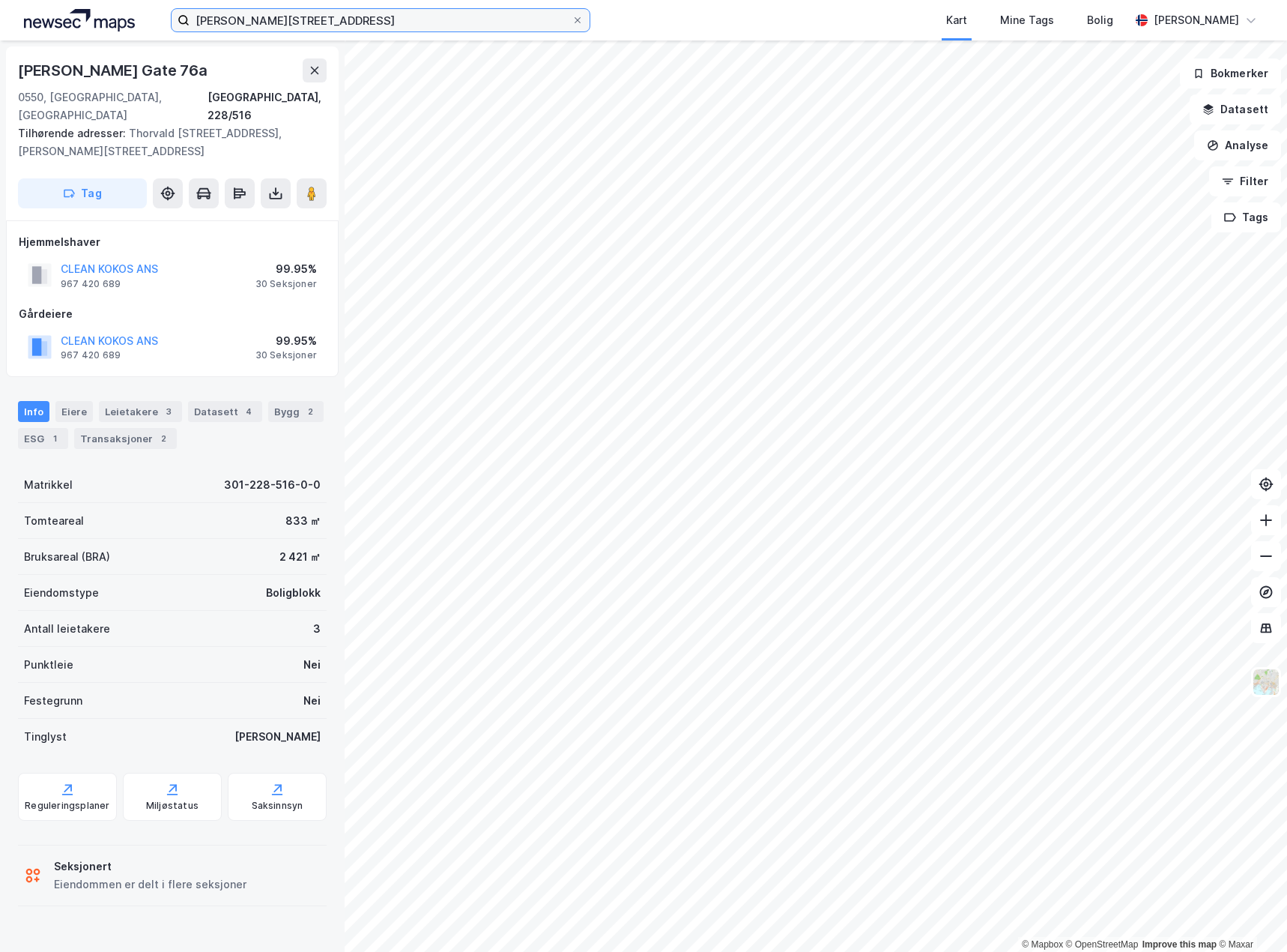
click at [359, 24] on input "[PERSON_NAME][STREET_ADDRESS]" at bounding box center [380, 20] width 382 height 23
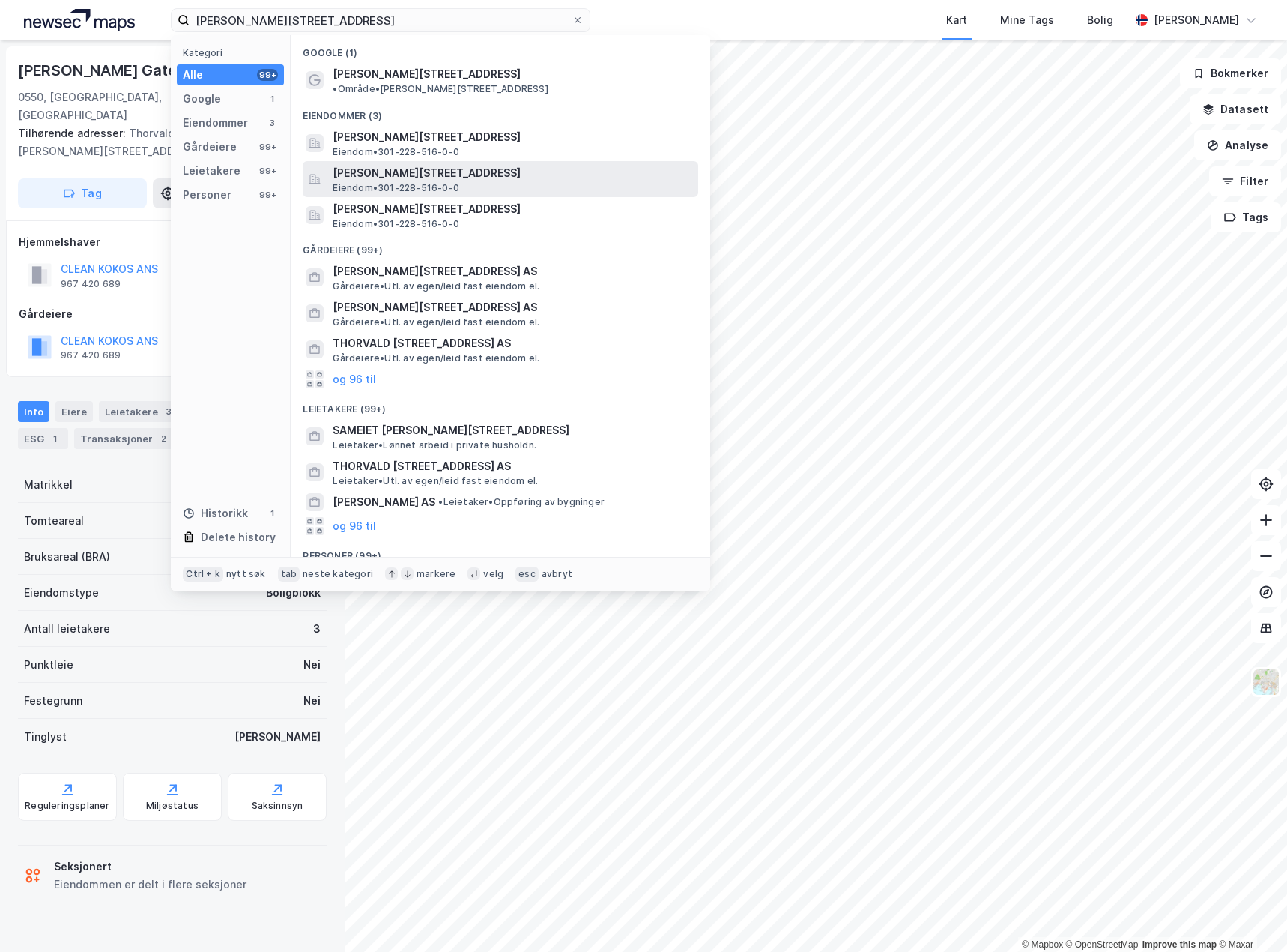
click at [439, 164] on span "[PERSON_NAME][STREET_ADDRESS]" at bounding box center [512, 173] width 360 height 18
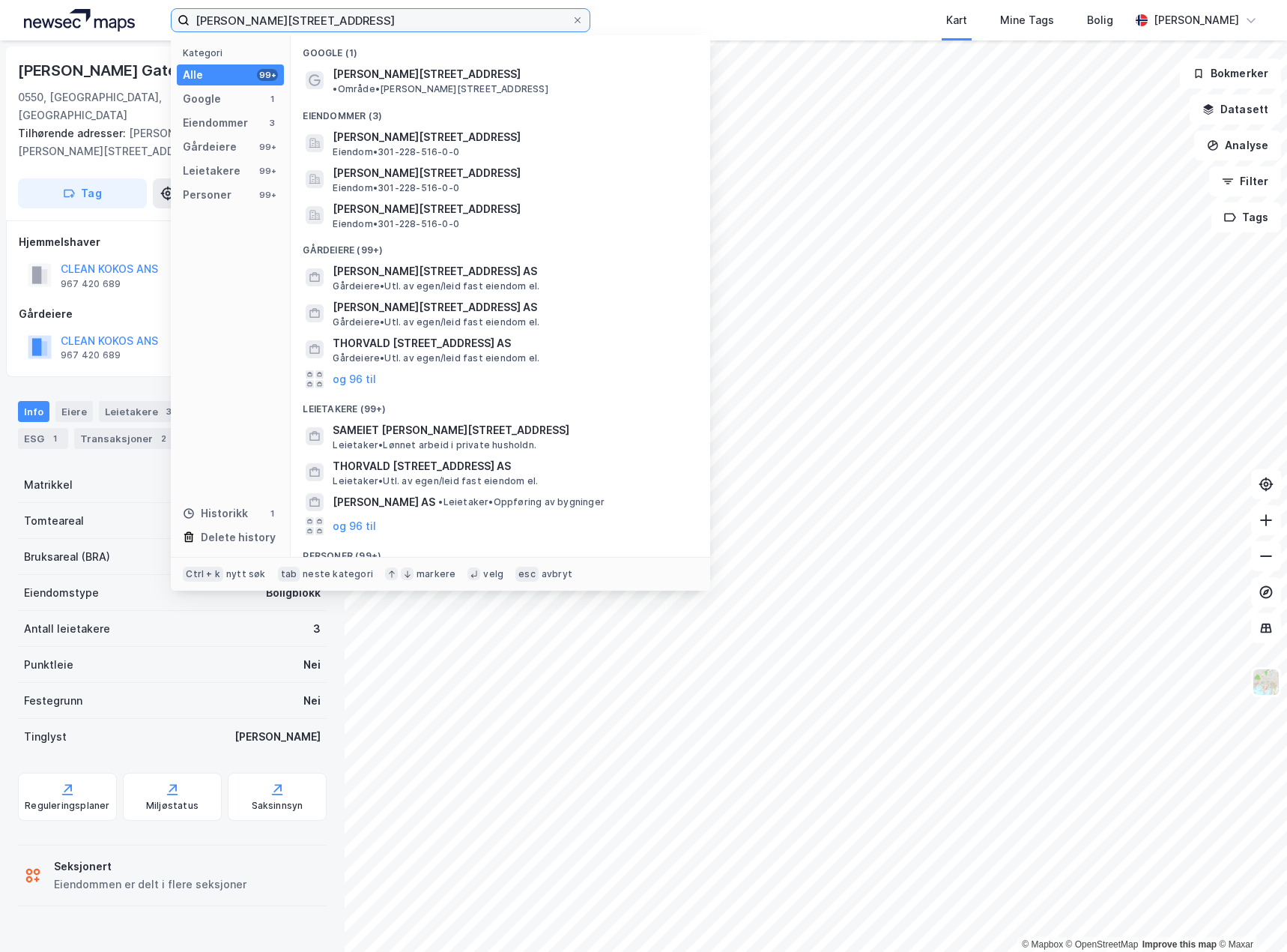
click at [365, 20] on input "[PERSON_NAME][STREET_ADDRESS]" at bounding box center [380, 20] width 382 height 23
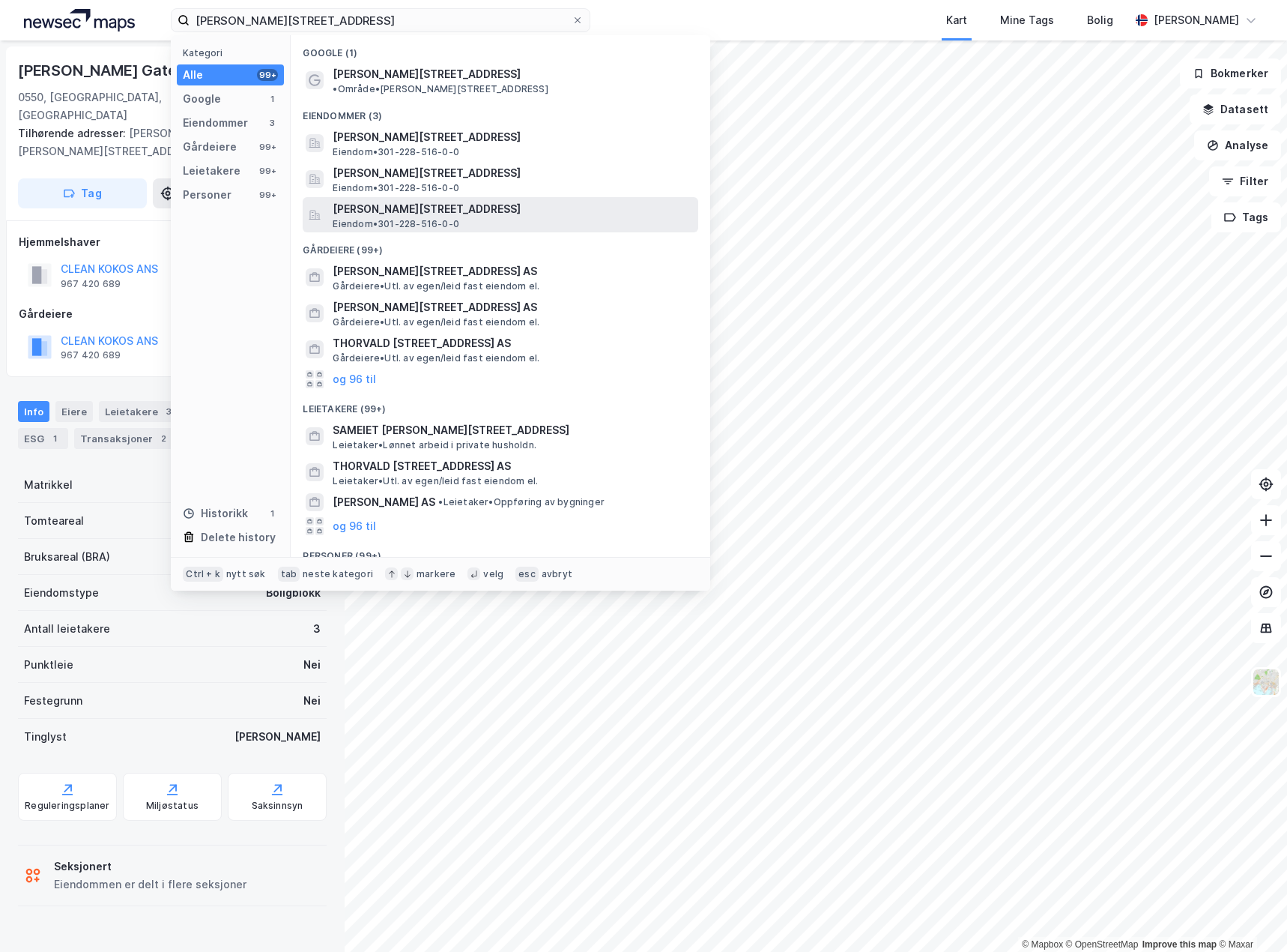
click at [463, 200] on span "[PERSON_NAME][STREET_ADDRESS]" at bounding box center [512, 209] width 360 height 18
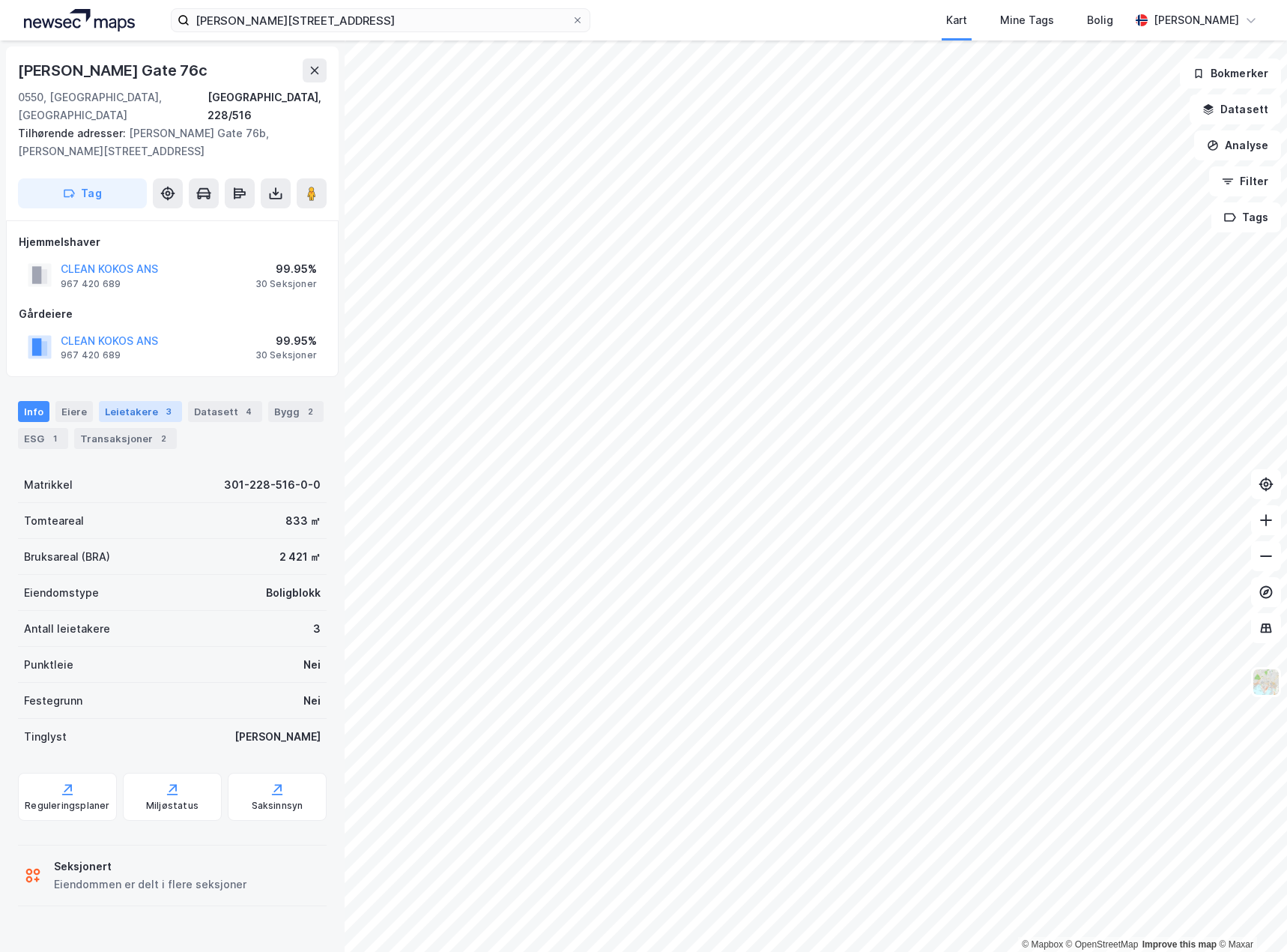
click at [143, 401] on div "Leietakere 3" at bounding box center [140, 411] width 83 height 21
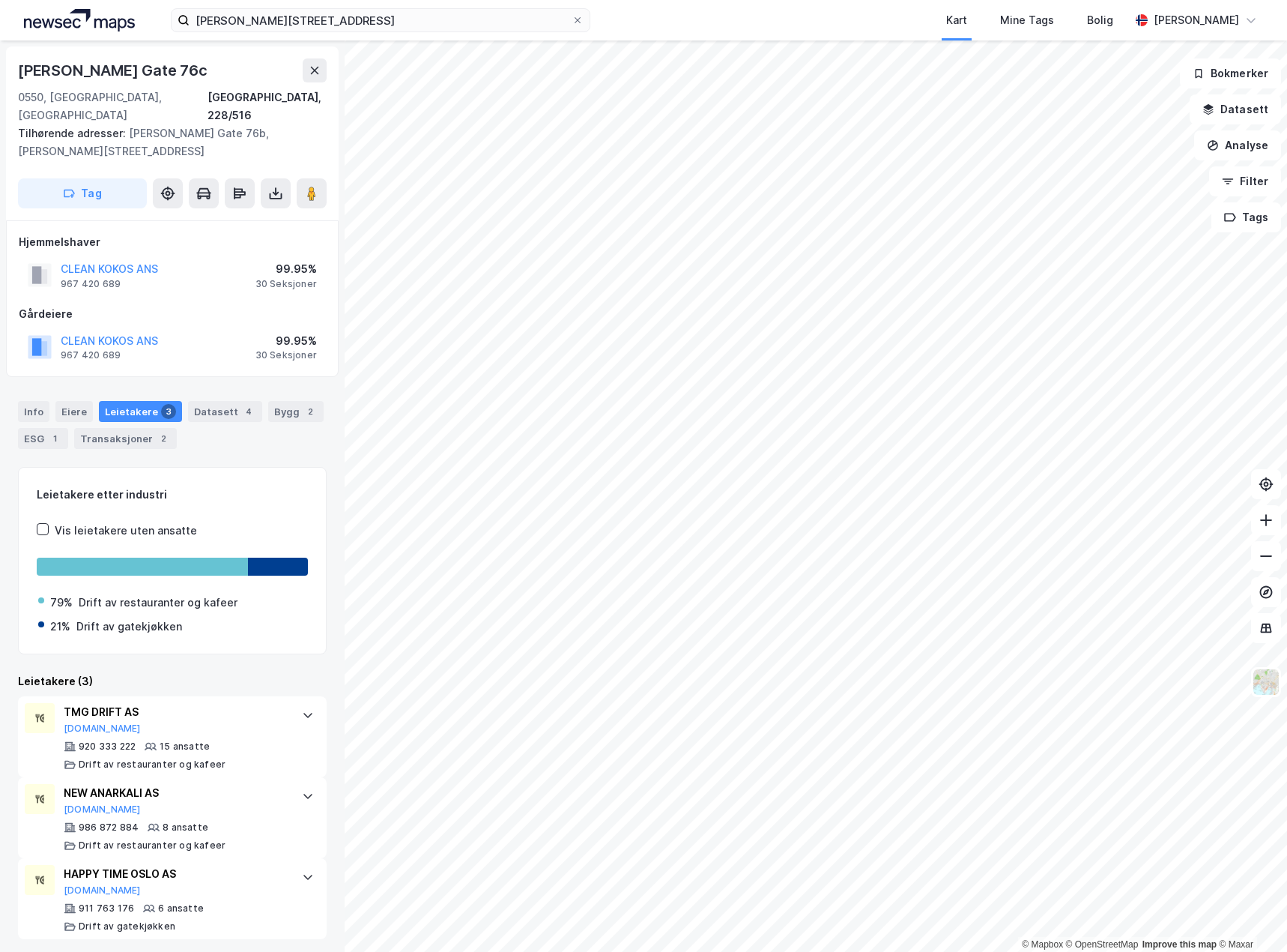
click at [405, 36] on div "[PERSON_NAME][STREET_ADDRESS] Kart Mine Tags Bolig [PERSON_NAME]" at bounding box center [643, 20] width 1287 height 40
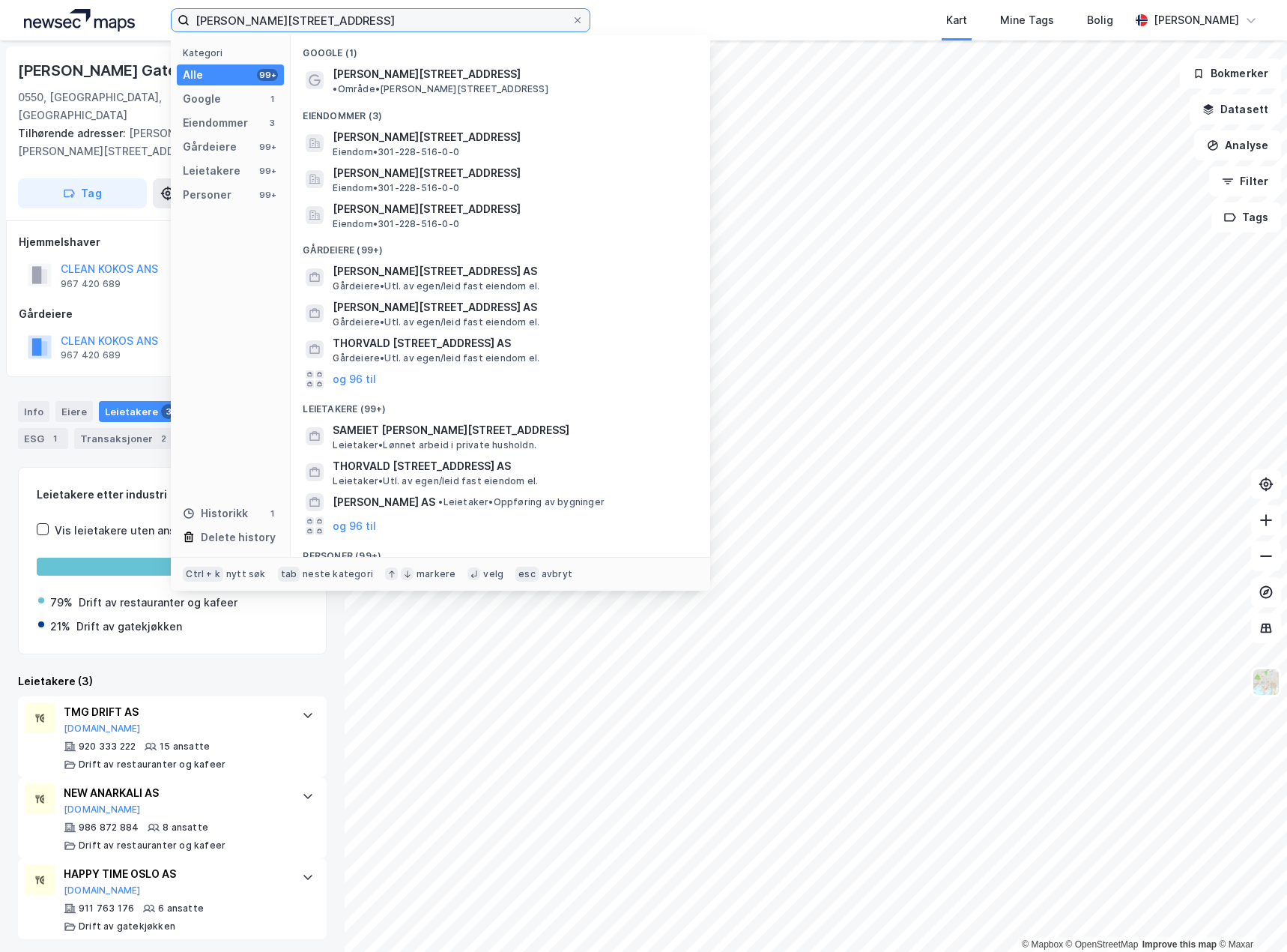
click at [414, 14] on input "[PERSON_NAME][STREET_ADDRESS]" at bounding box center [380, 20] width 382 height 23
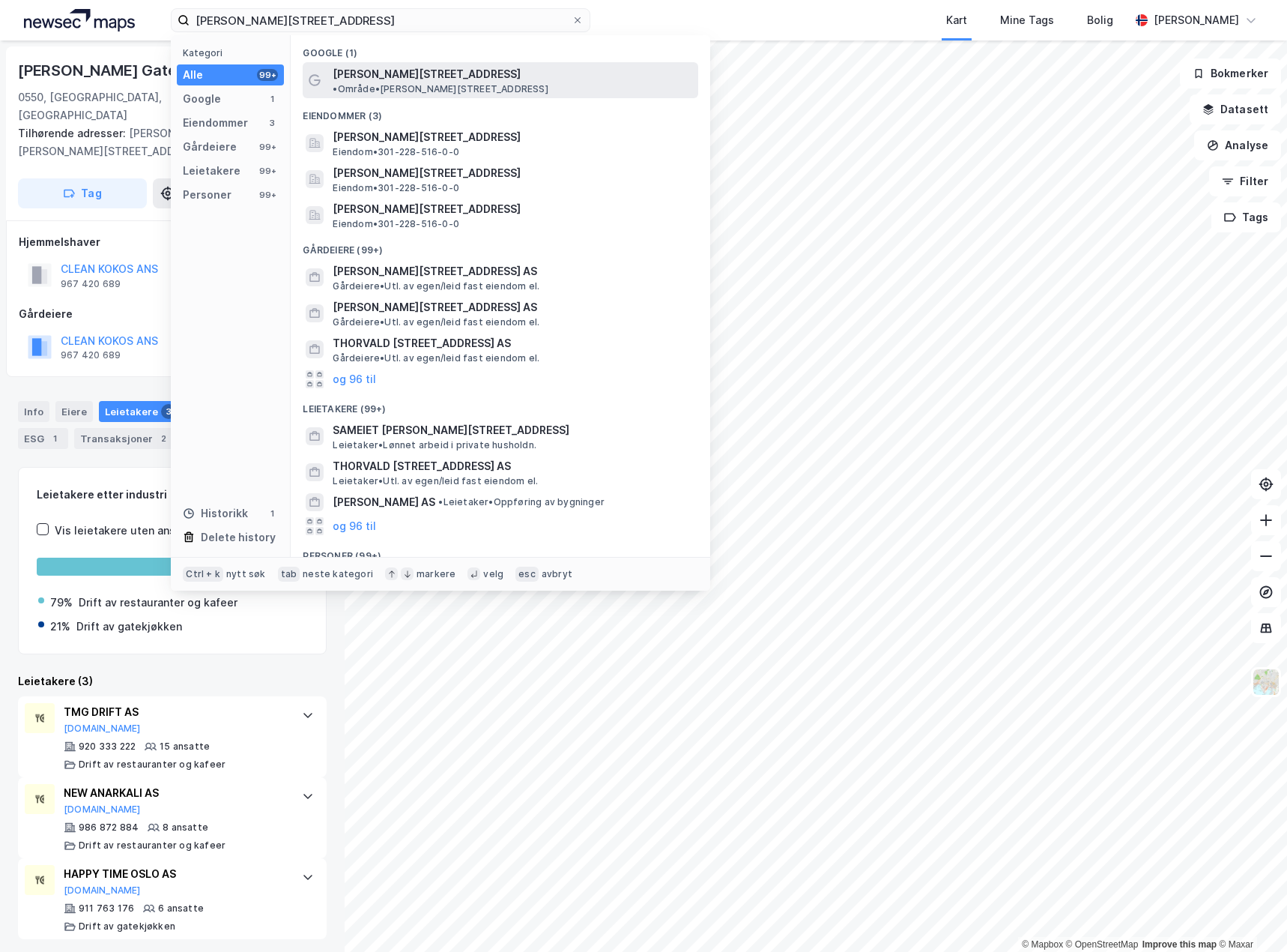
click at [337, 83] on span "•" at bounding box center [334, 88] width 5 height 11
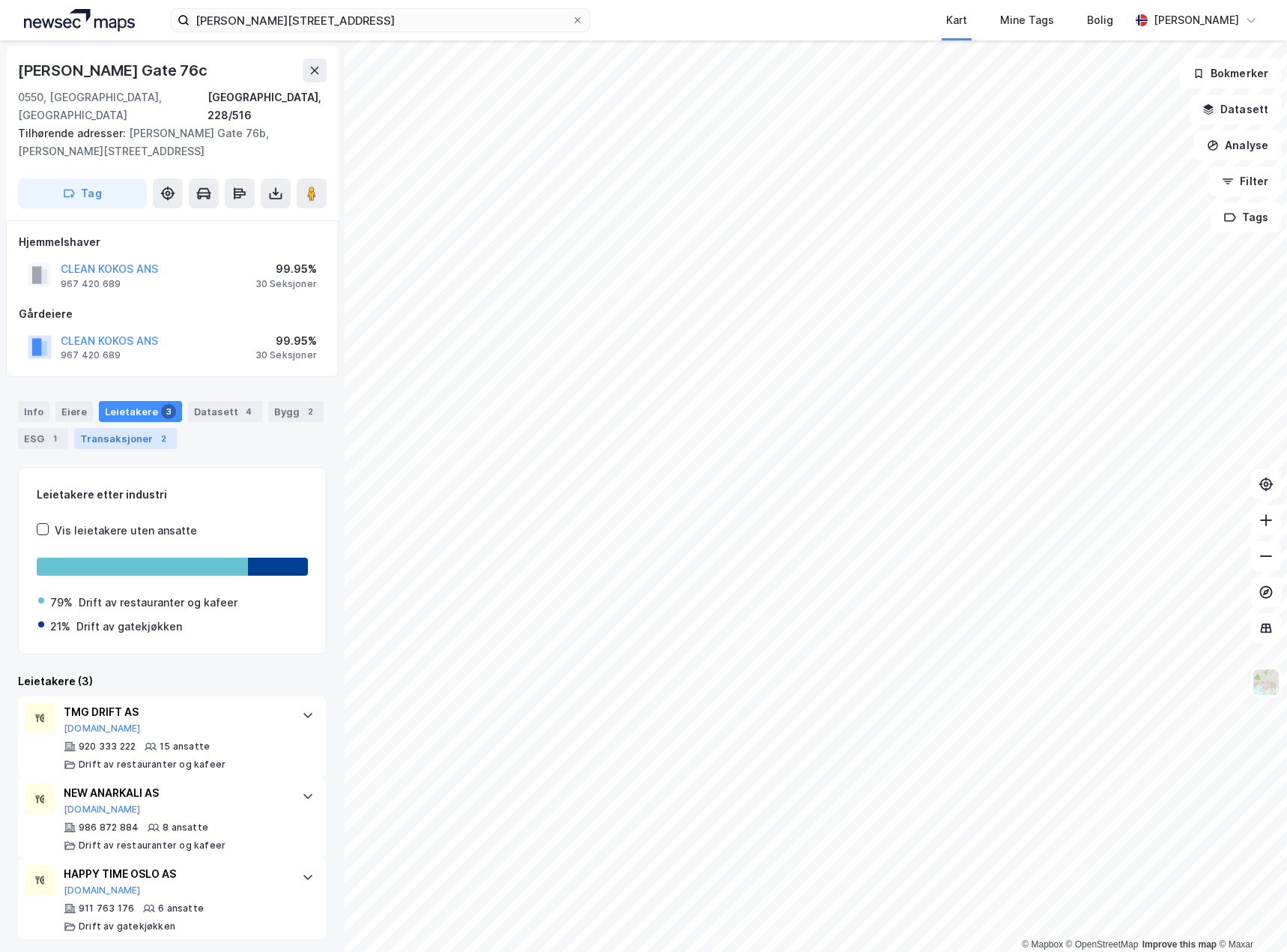
click at [116, 427] on div "Transaksjoner 2" at bounding box center [125, 437] width 103 height 21
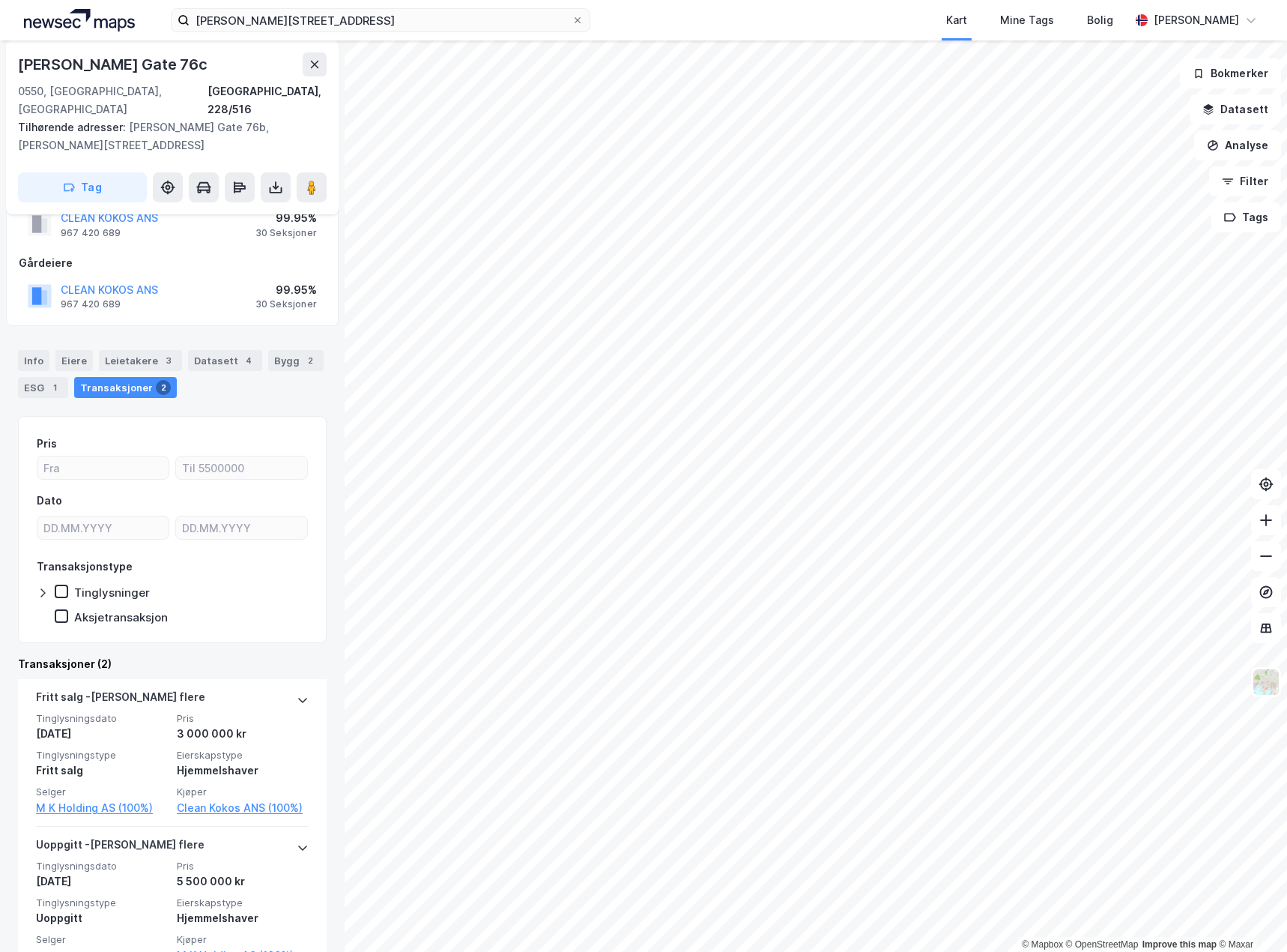
scroll to position [73, 0]
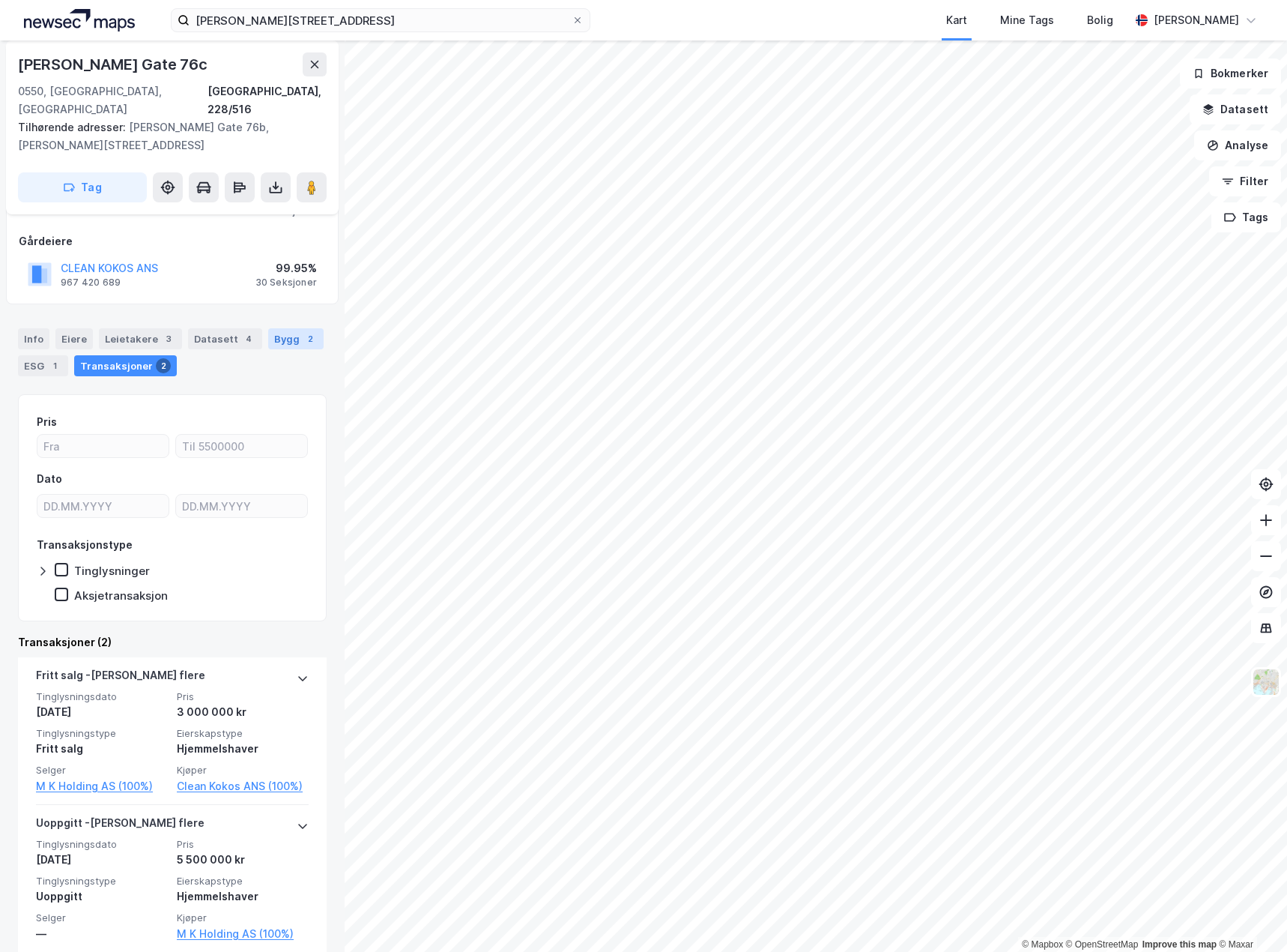
click at [289, 328] on div "Bygg 2" at bounding box center [296, 338] width 56 height 21
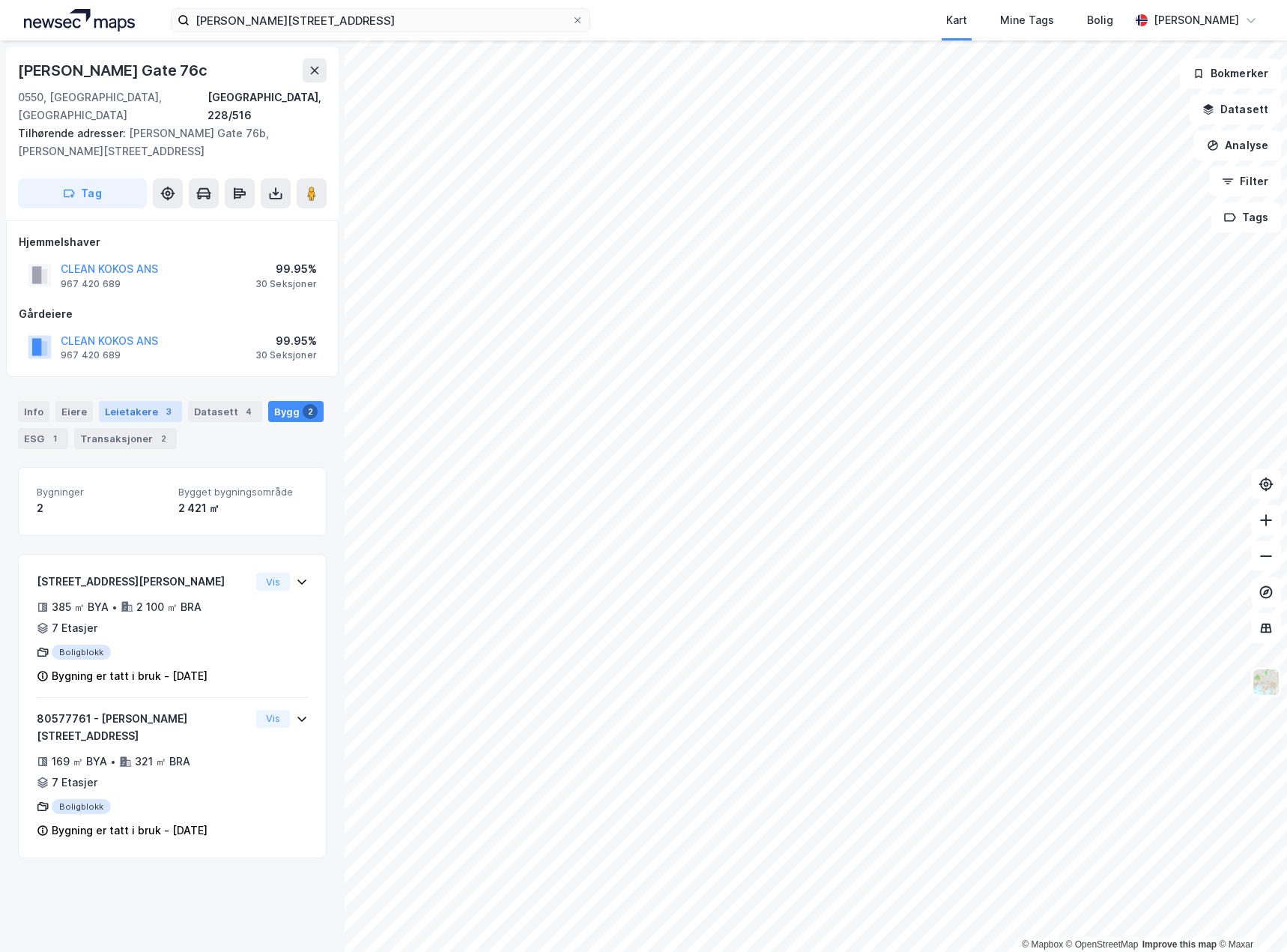
click at [134, 401] on div "Leietakere 3" at bounding box center [140, 411] width 83 height 21
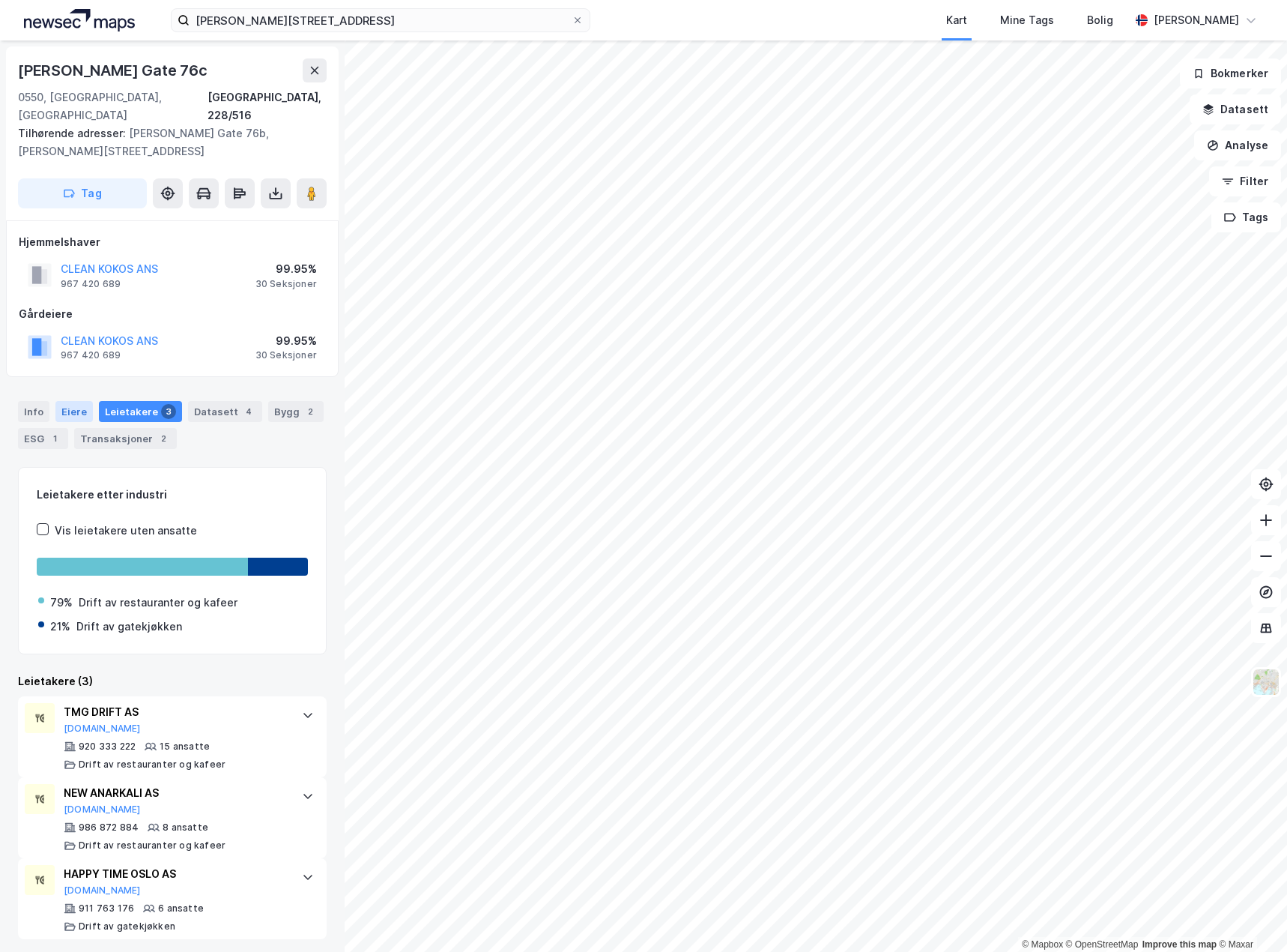
click at [72, 401] on div "Eiere" at bounding box center [74, 411] width 37 height 21
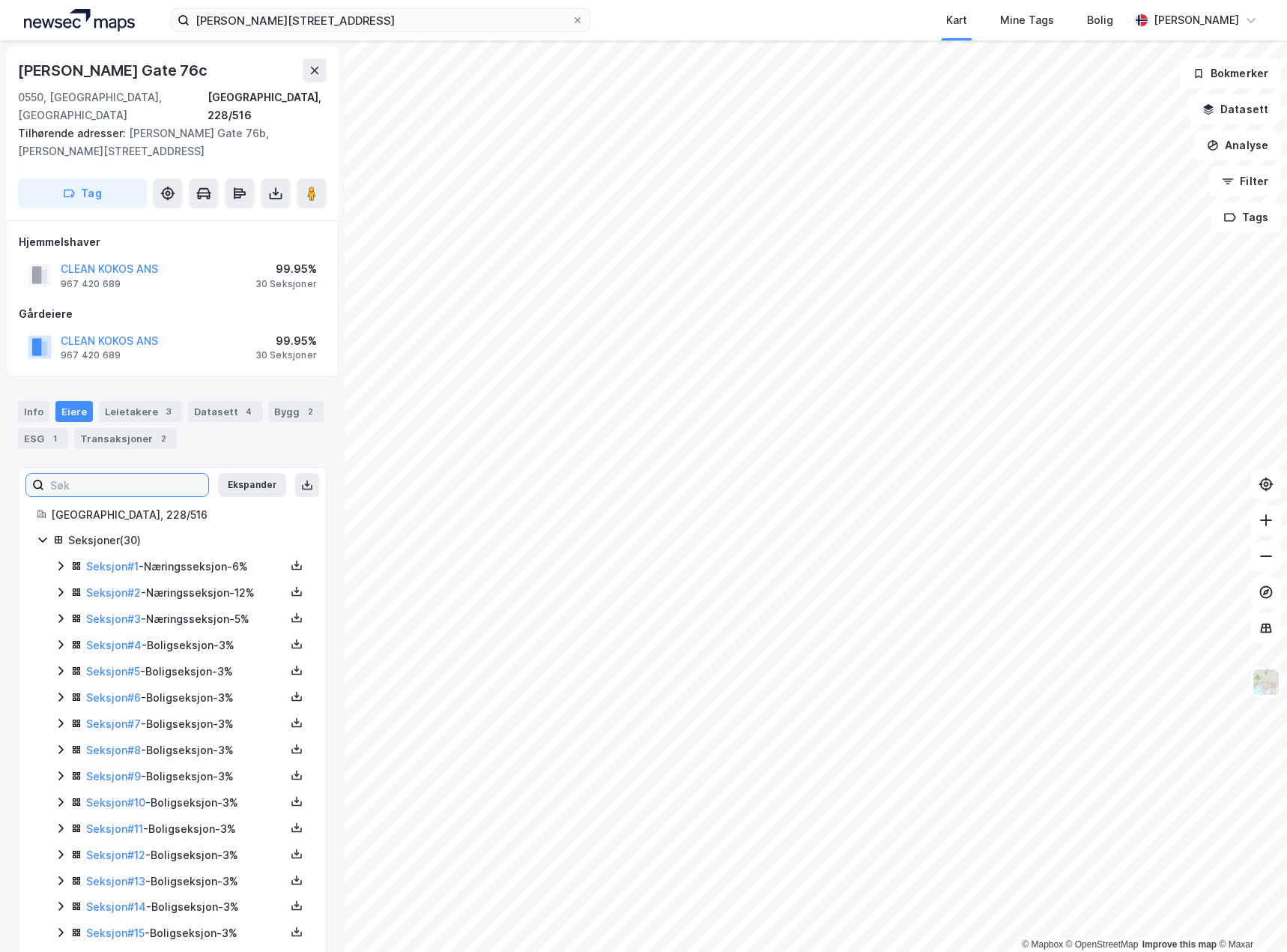
click at [110, 474] on input at bounding box center [125, 484] width 164 height 23
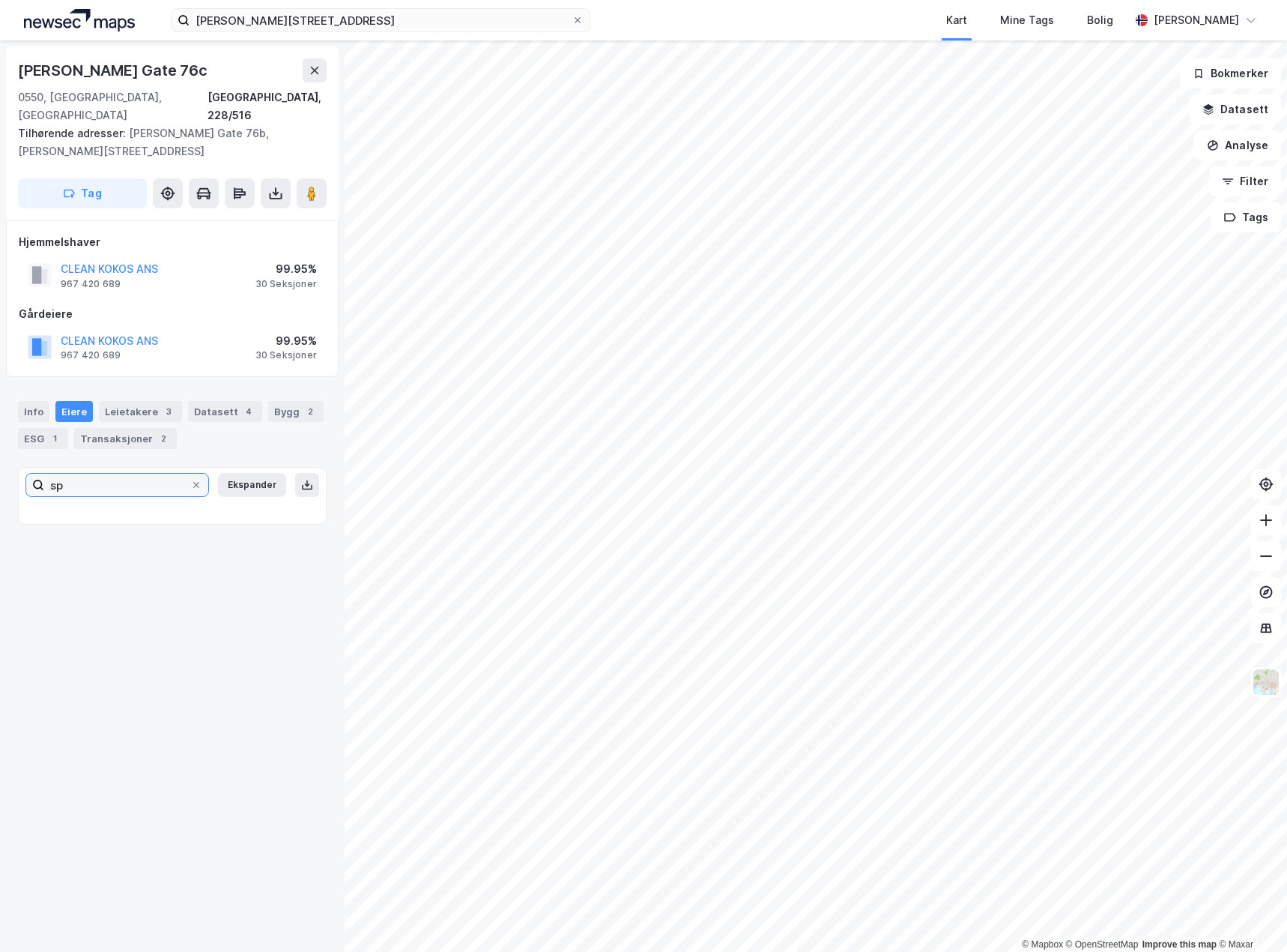
type input "s"
type input "spabo"
click at [33, 401] on div "Info" at bounding box center [33, 411] width 31 height 21
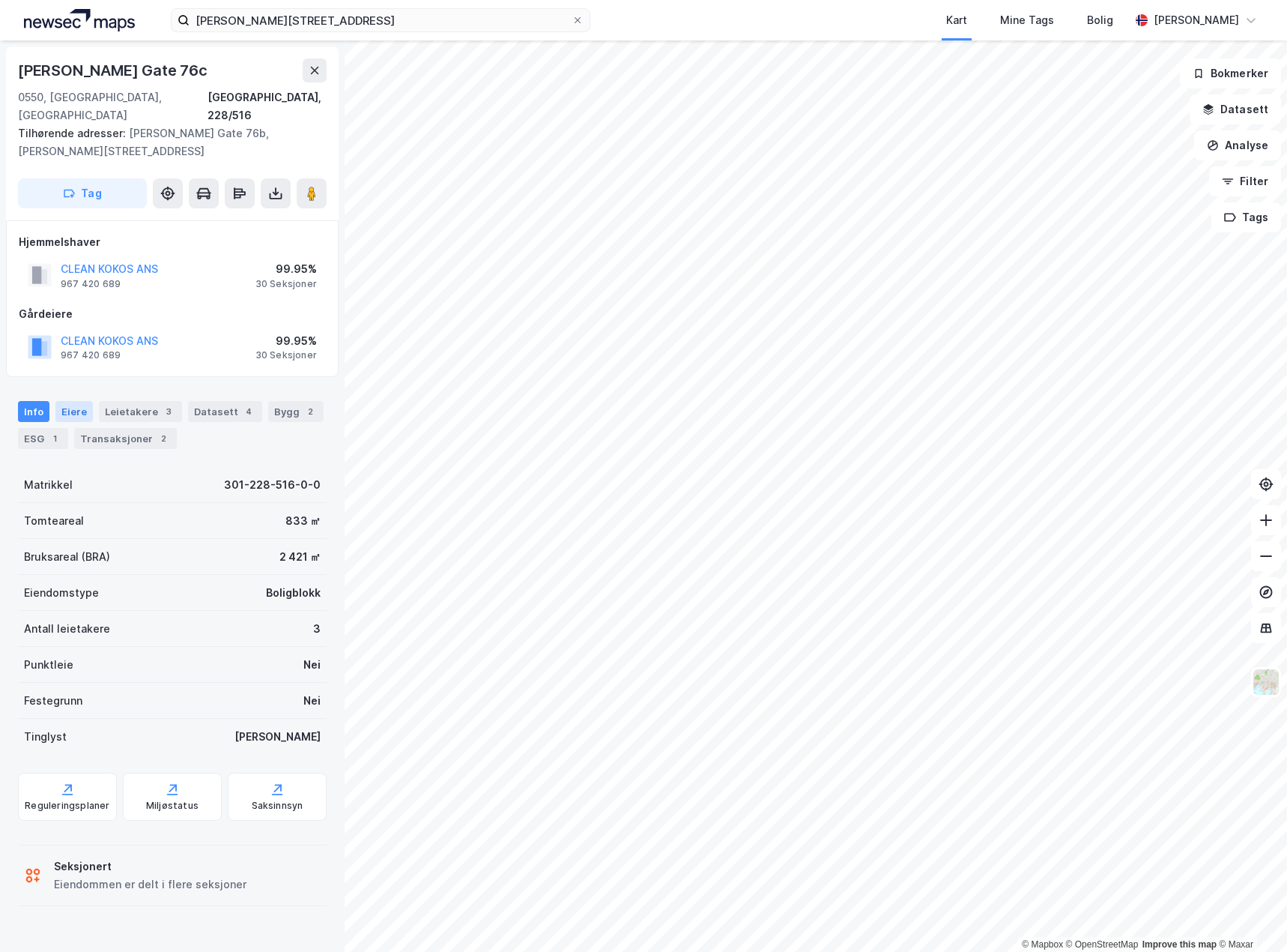
click at [77, 401] on div "Eiere" at bounding box center [74, 411] width 37 height 21
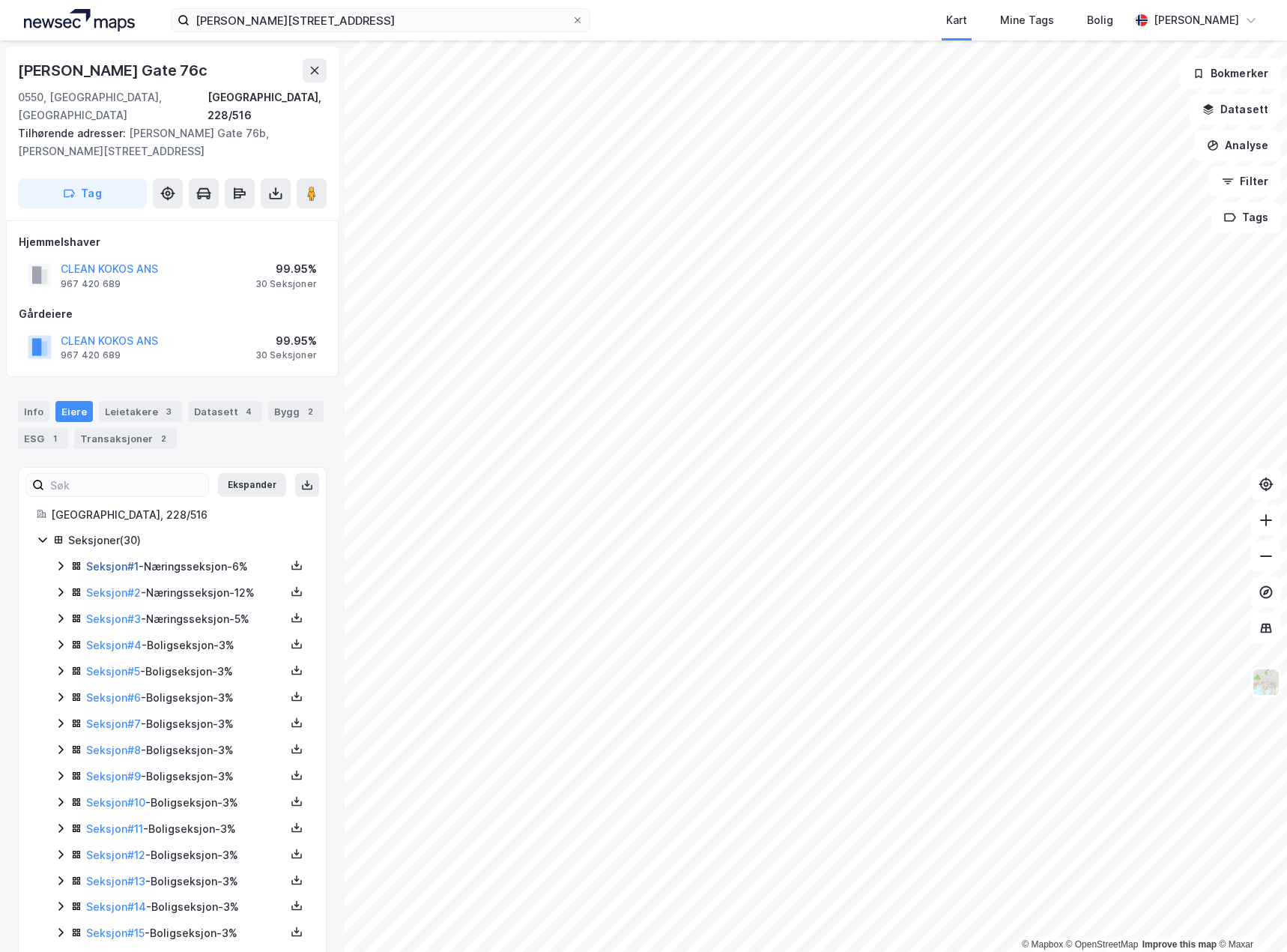
click at [99, 560] on link "Seksjon # 1" at bounding box center [112, 566] width 52 height 13
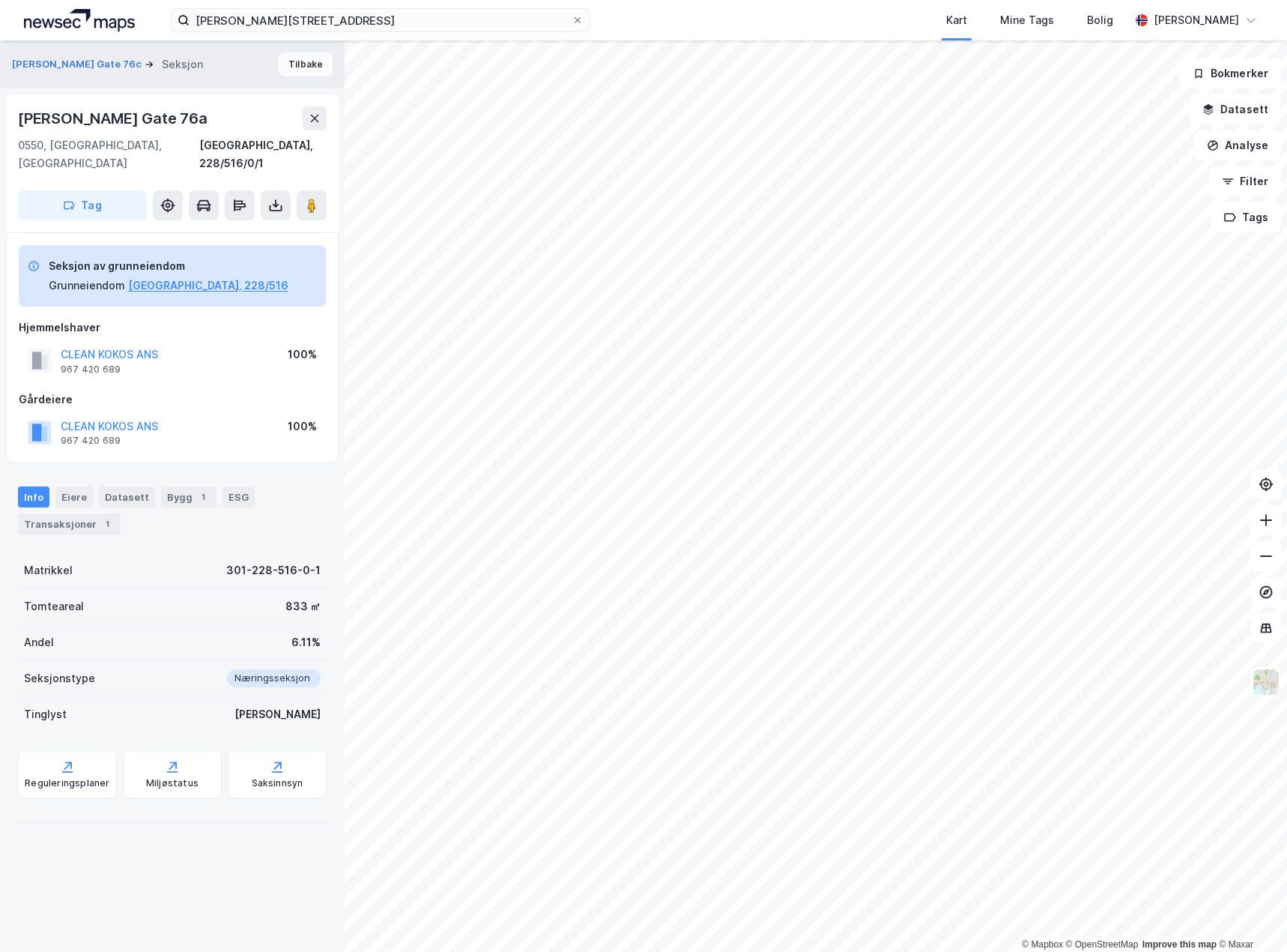
click at [284, 63] on button "Tilbake" at bounding box center [305, 64] width 54 height 24
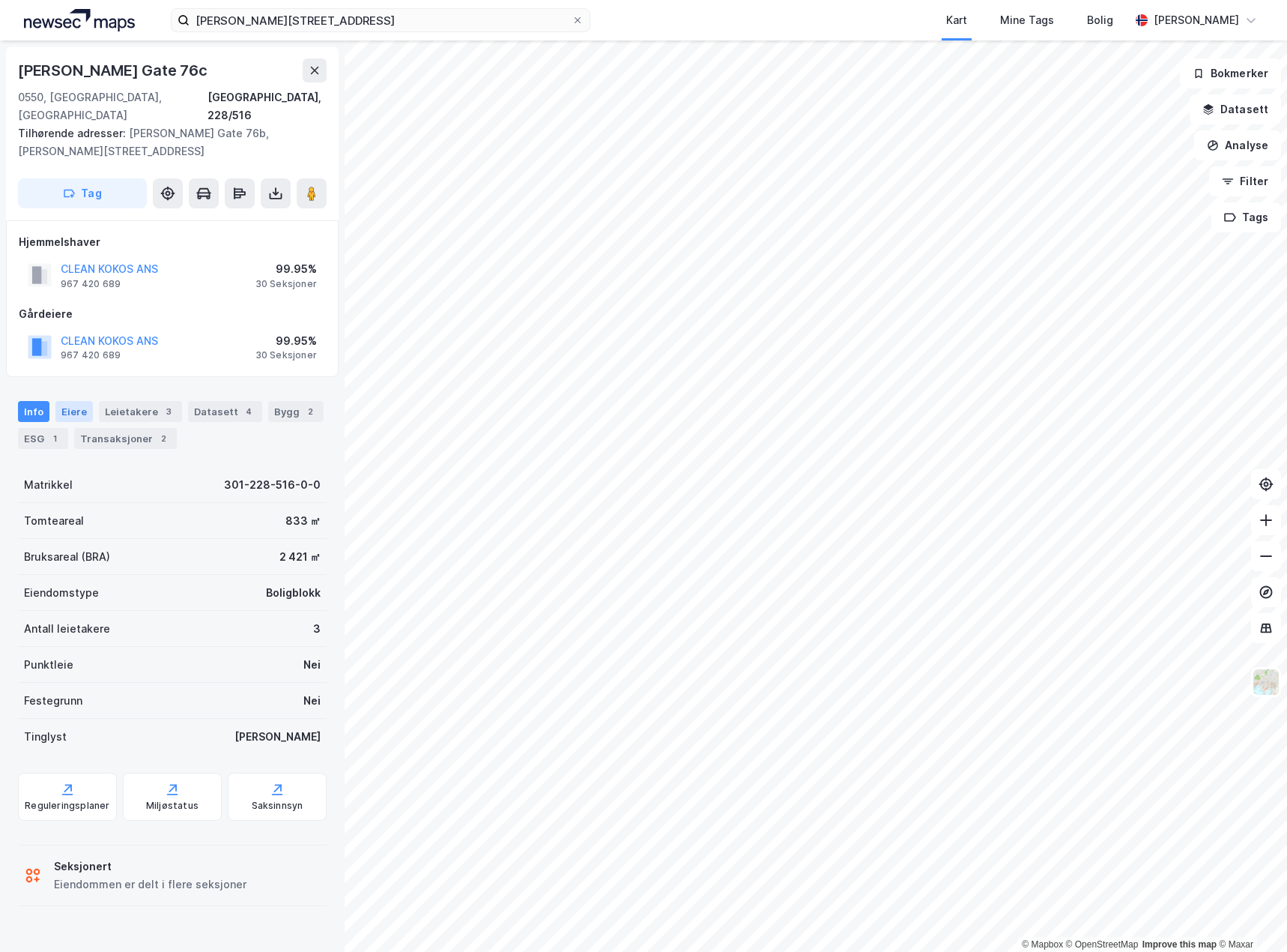
click at [80, 401] on div "Eiere" at bounding box center [74, 411] width 37 height 21
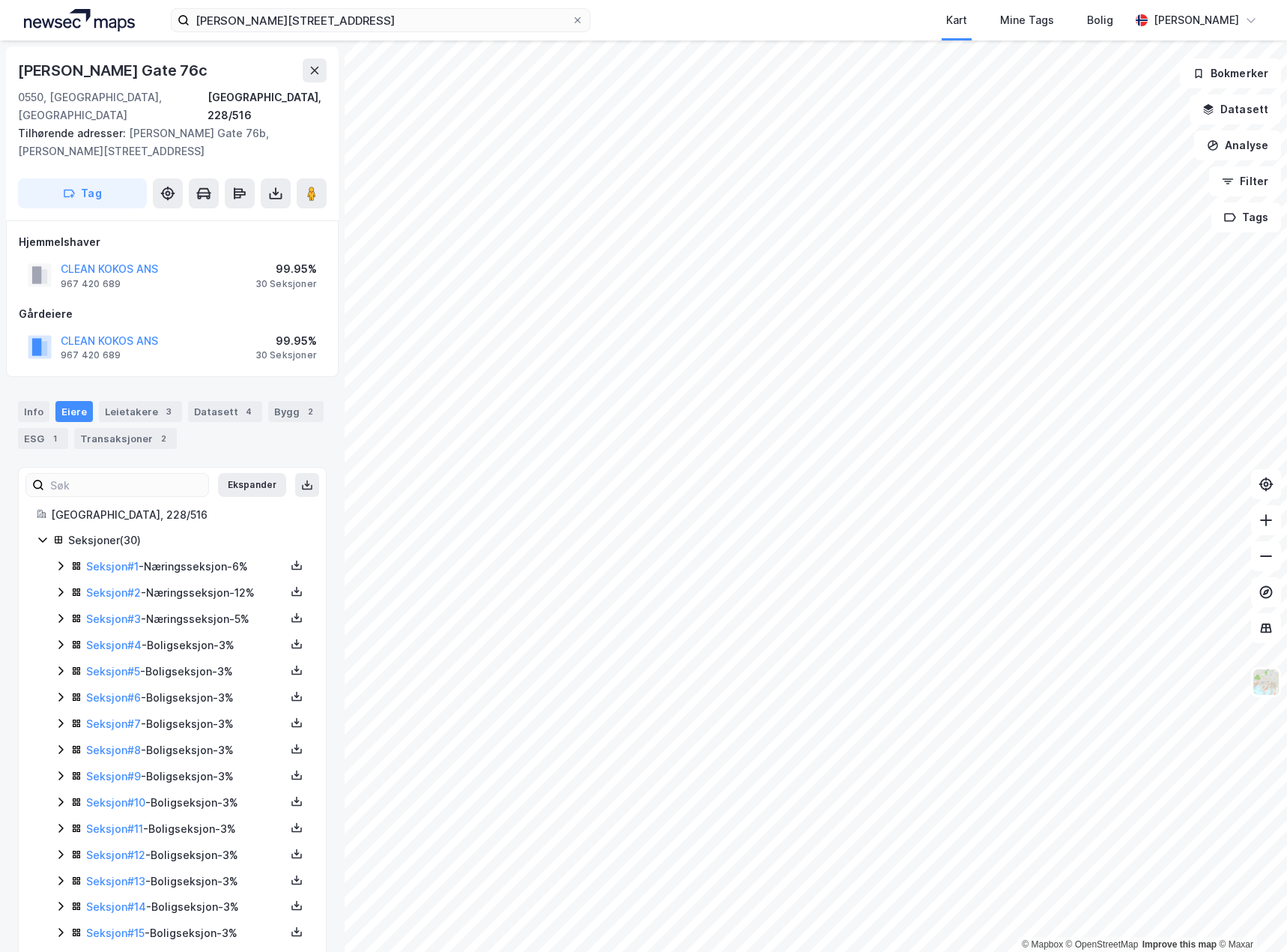
click at [59, 560] on icon at bounding box center [61, 566] width 12 height 12
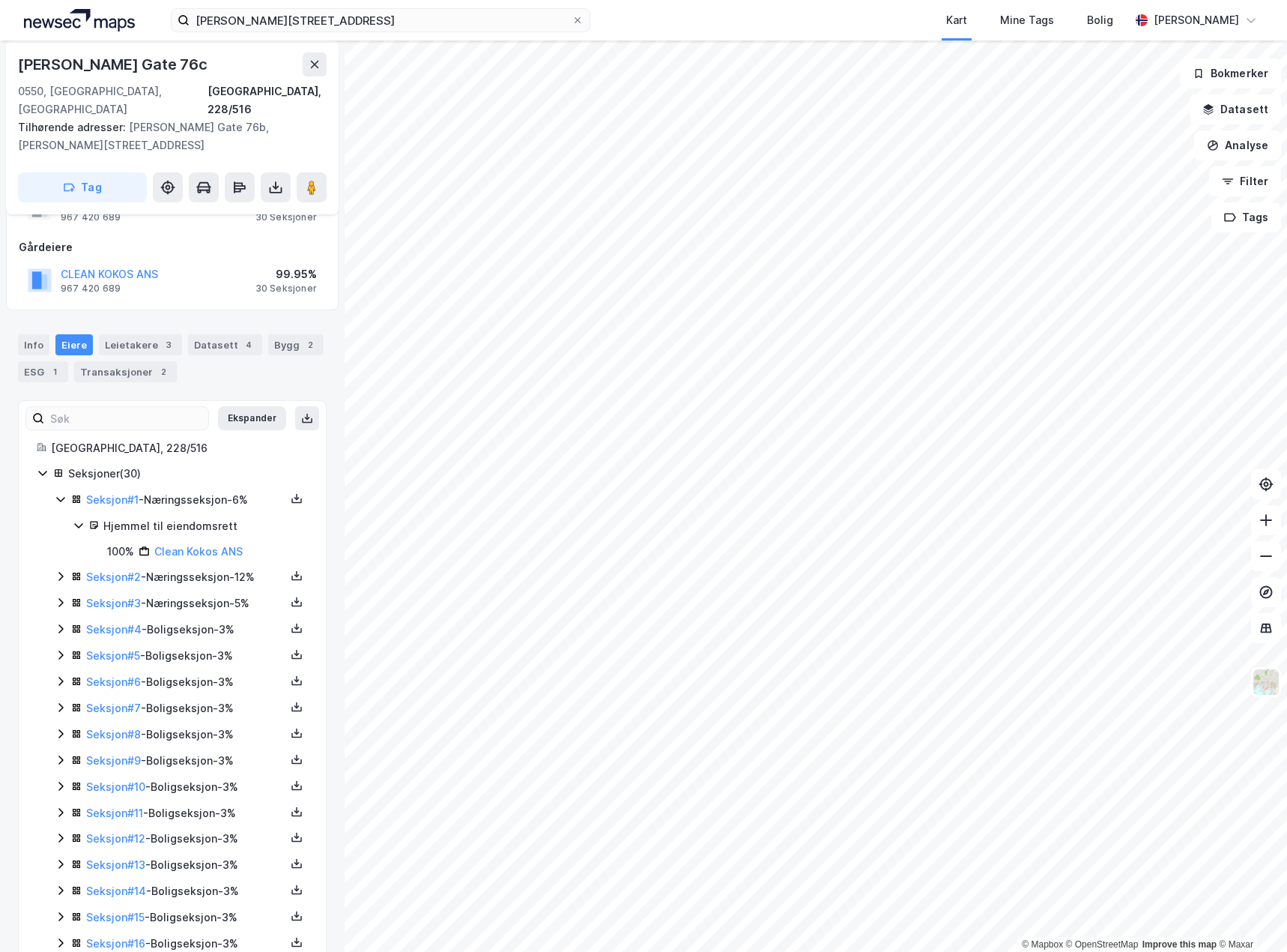
scroll to position [150, 0]
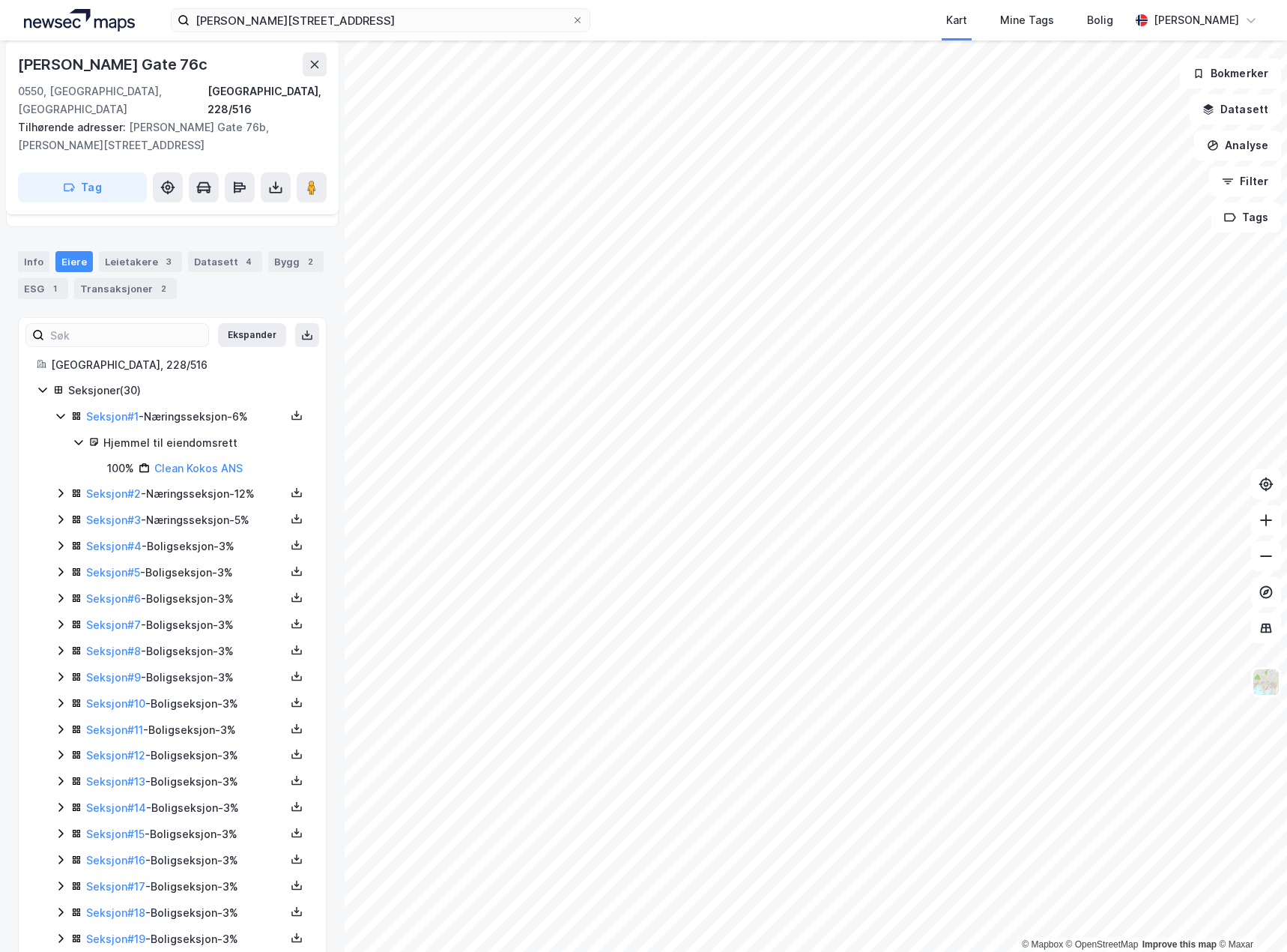
click at [59, 487] on icon at bounding box center [61, 493] width 12 height 12
click at [59, 564] on icon at bounding box center [61, 570] width 12 height 12
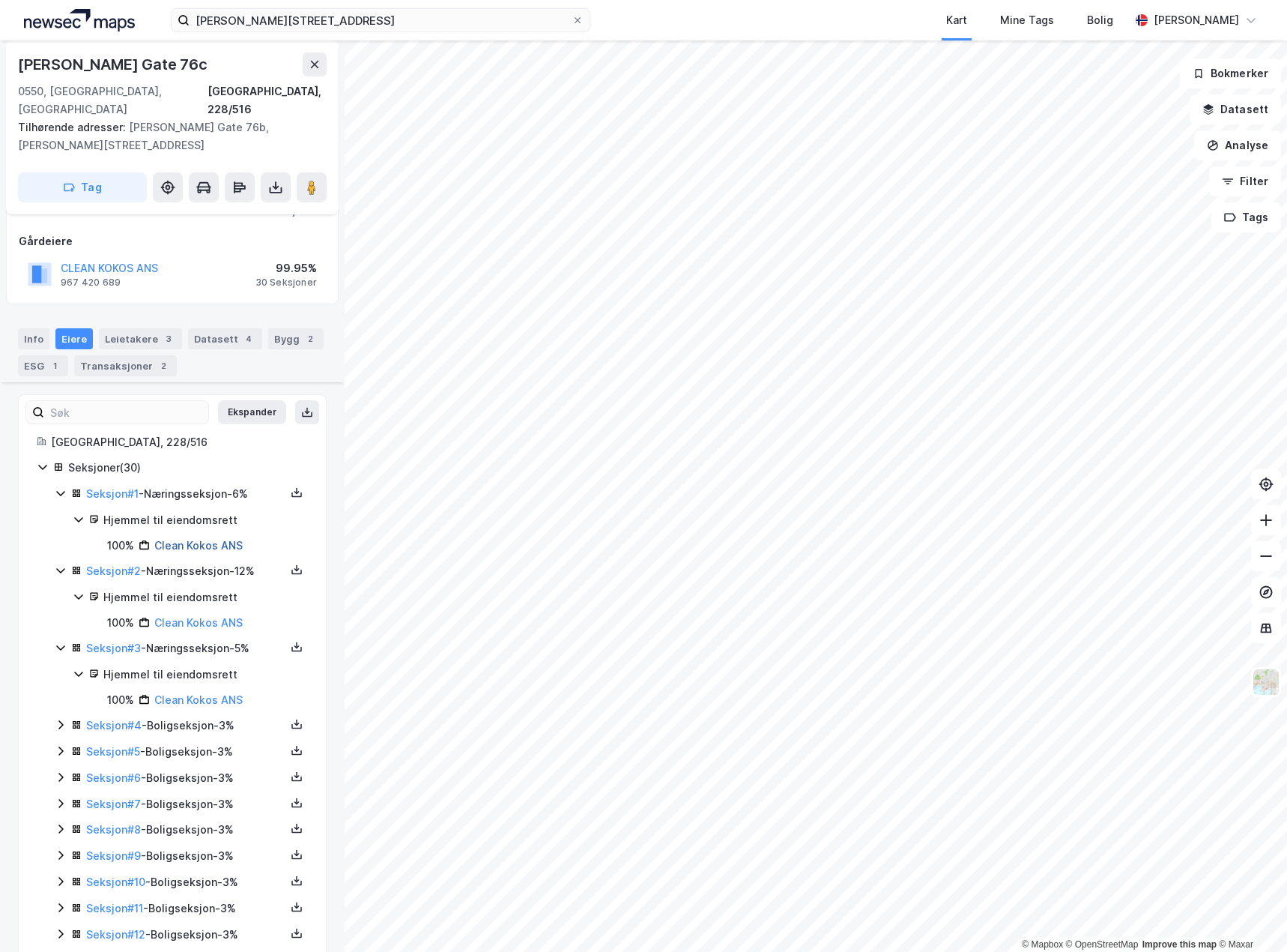
scroll to position [0, 0]
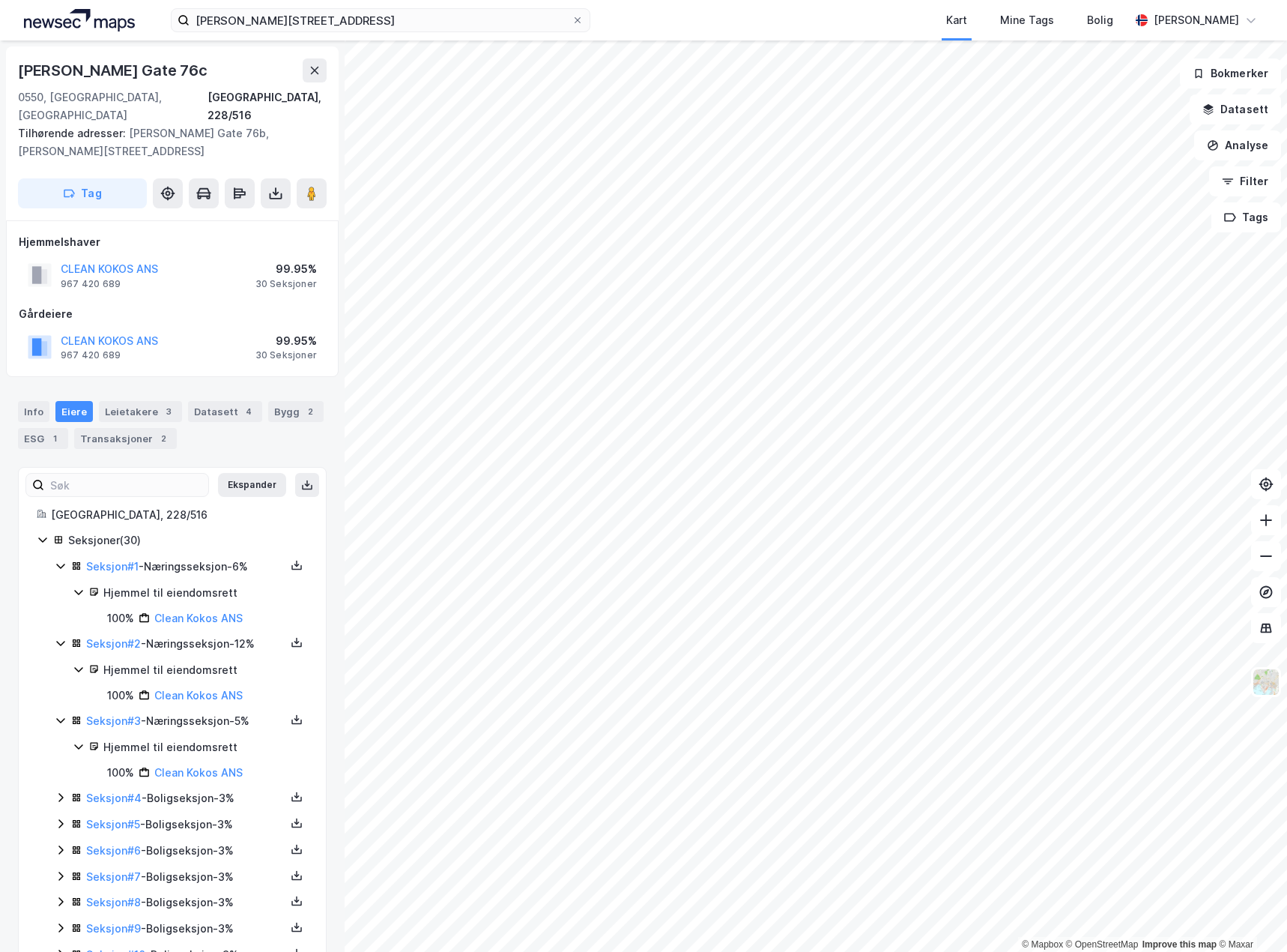
click at [132, 260] on div "CLEAN KOKOS ANS" at bounding box center [109, 269] width 97 height 18
drag, startPoint x: 121, startPoint y: 264, endPoint x: 36, endPoint y: 245, distance: 87.1
click at [36, 260] on div "CLEAN KOKOS ANS 967 420 689" at bounding box center [92, 275] width 130 height 30
copy div "CLEAN KOKOS ANS 967 420 689"
click at [34, 401] on div "Info" at bounding box center [33, 411] width 31 height 21
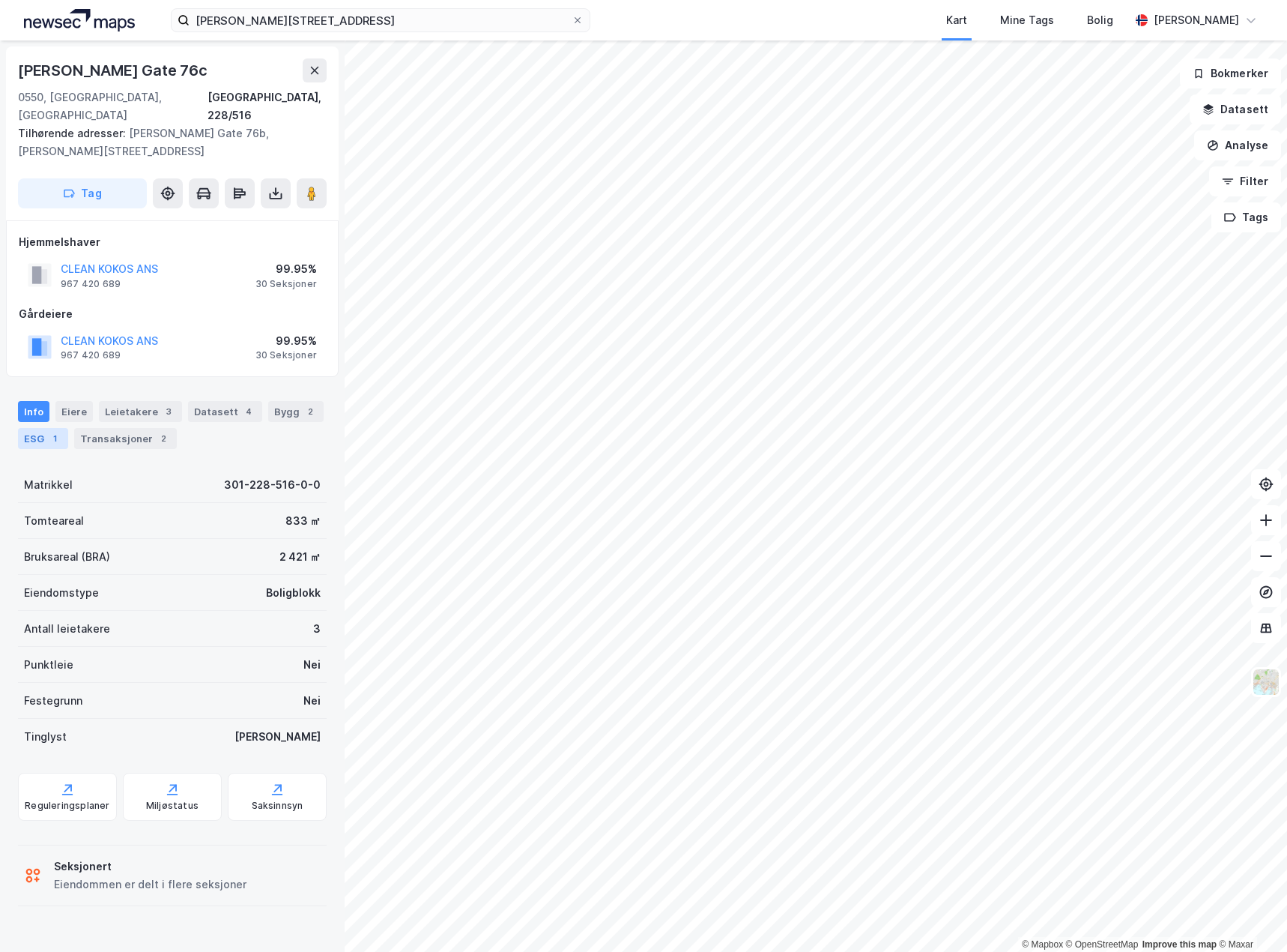
click at [55, 430] on div "1" at bounding box center [54, 437] width 15 height 15
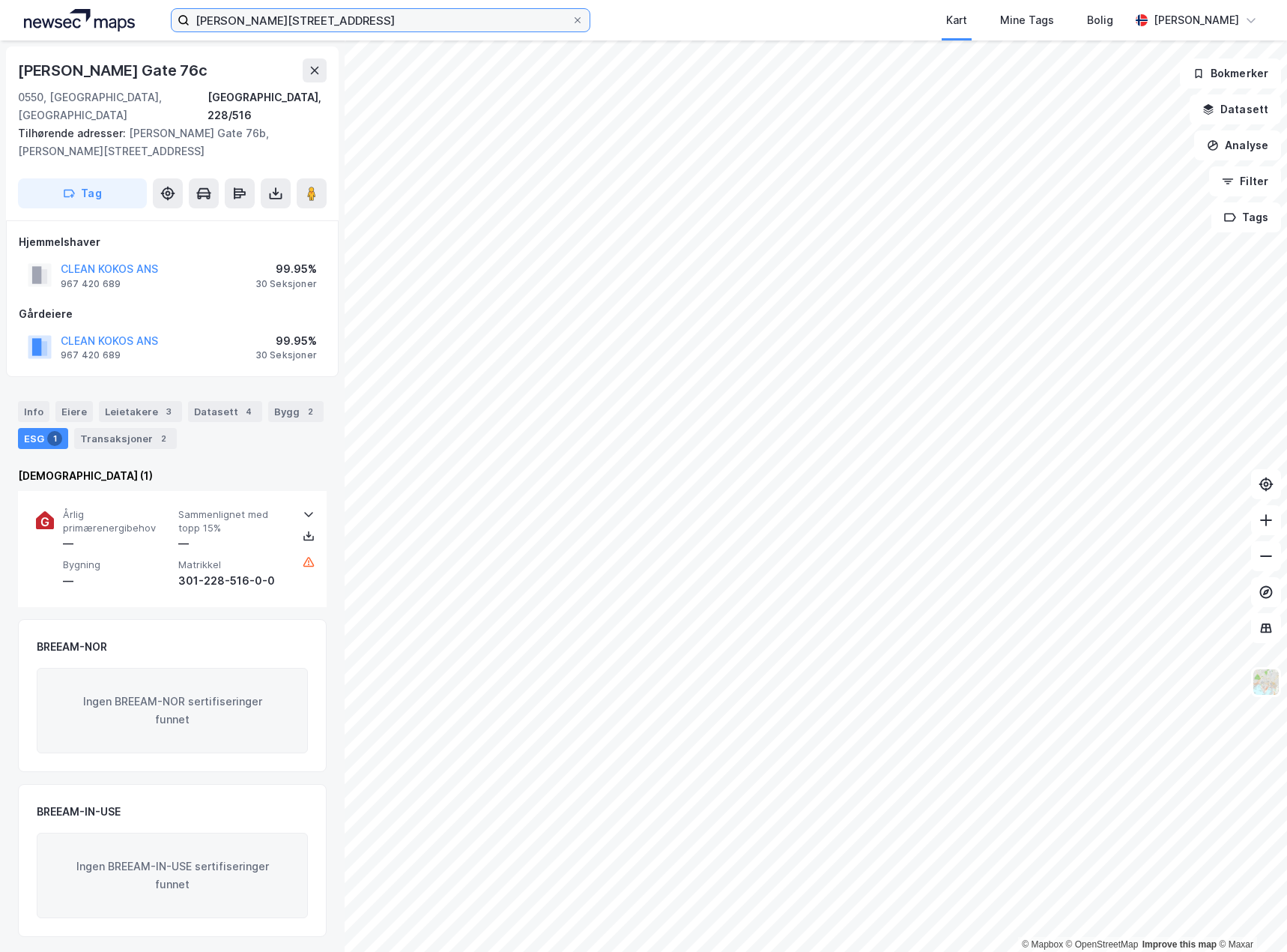
click at [393, 16] on input "[PERSON_NAME][STREET_ADDRESS]" at bounding box center [380, 20] width 382 height 23
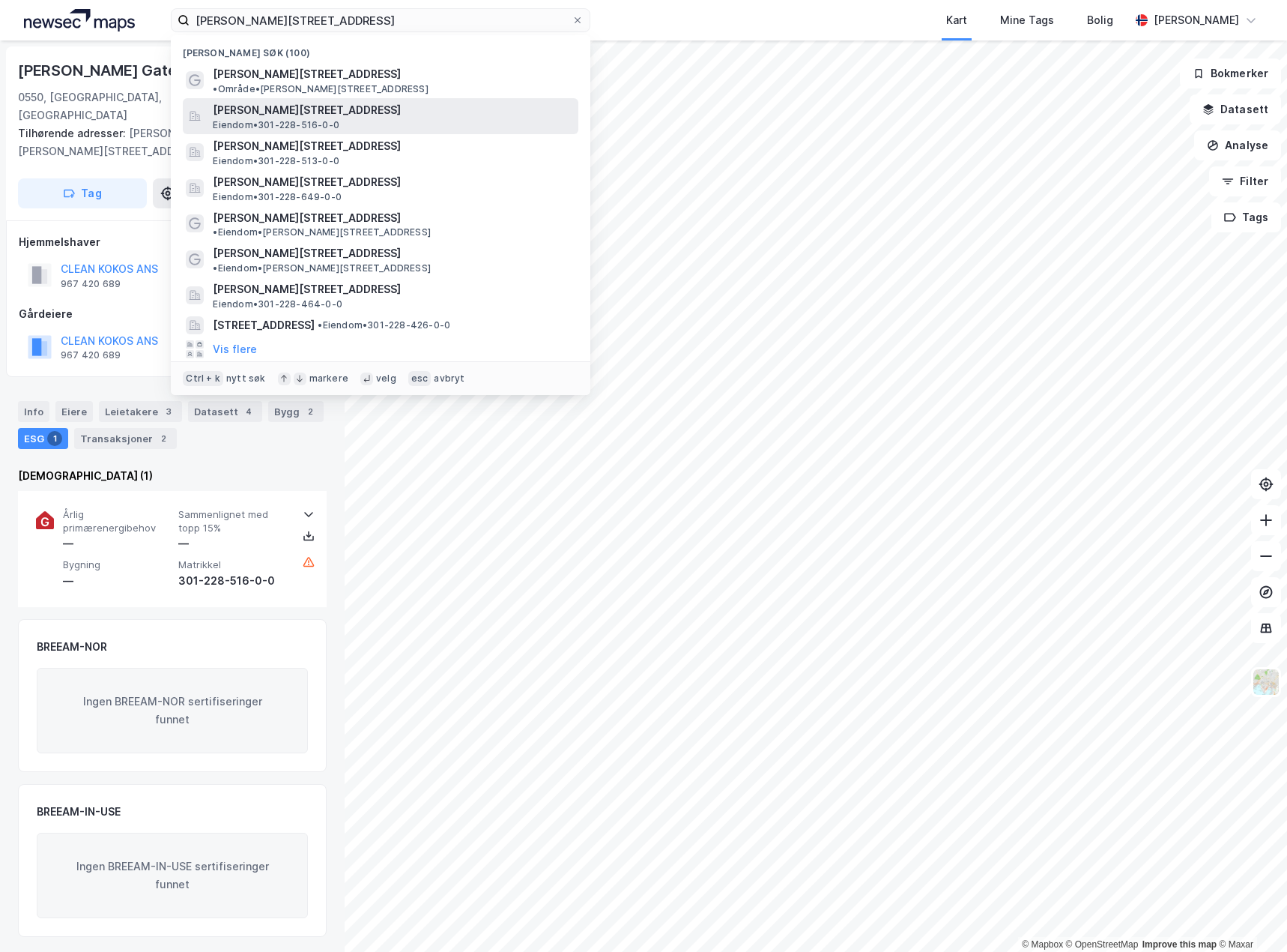
click at [409, 107] on div "[PERSON_NAME][STREET_ADDRESS] Eiendom • 301-228-516-0-0" at bounding box center [394, 116] width 363 height 30
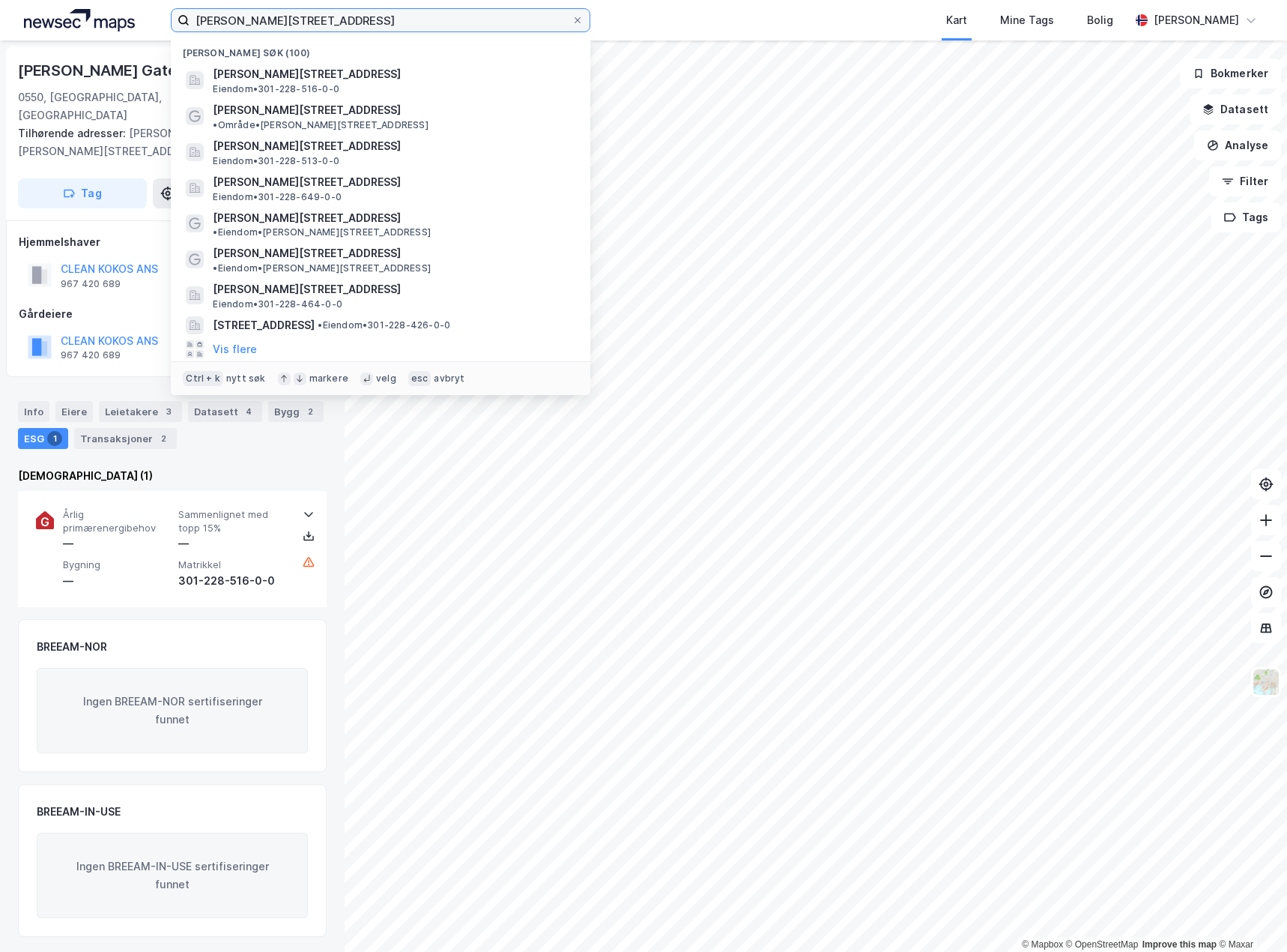
click at [347, 19] on input "[PERSON_NAME][STREET_ADDRESS]" at bounding box center [380, 20] width 382 height 23
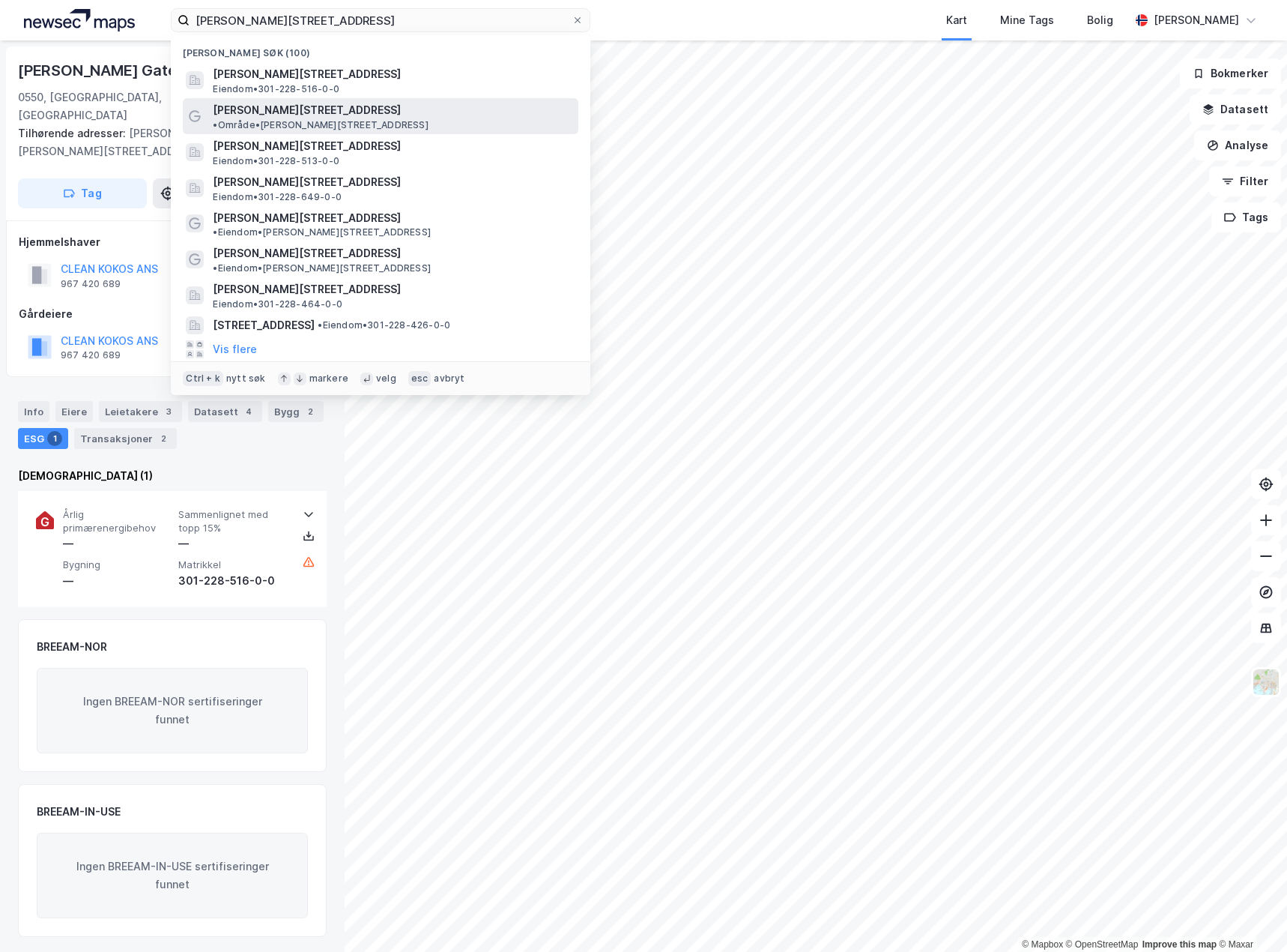
click at [358, 120] on div "[PERSON_NAME][STREET_ADDRESS] • Område • [PERSON_NAME][STREET_ADDRESS]" at bounding box center [380, 116] width 396 height 36
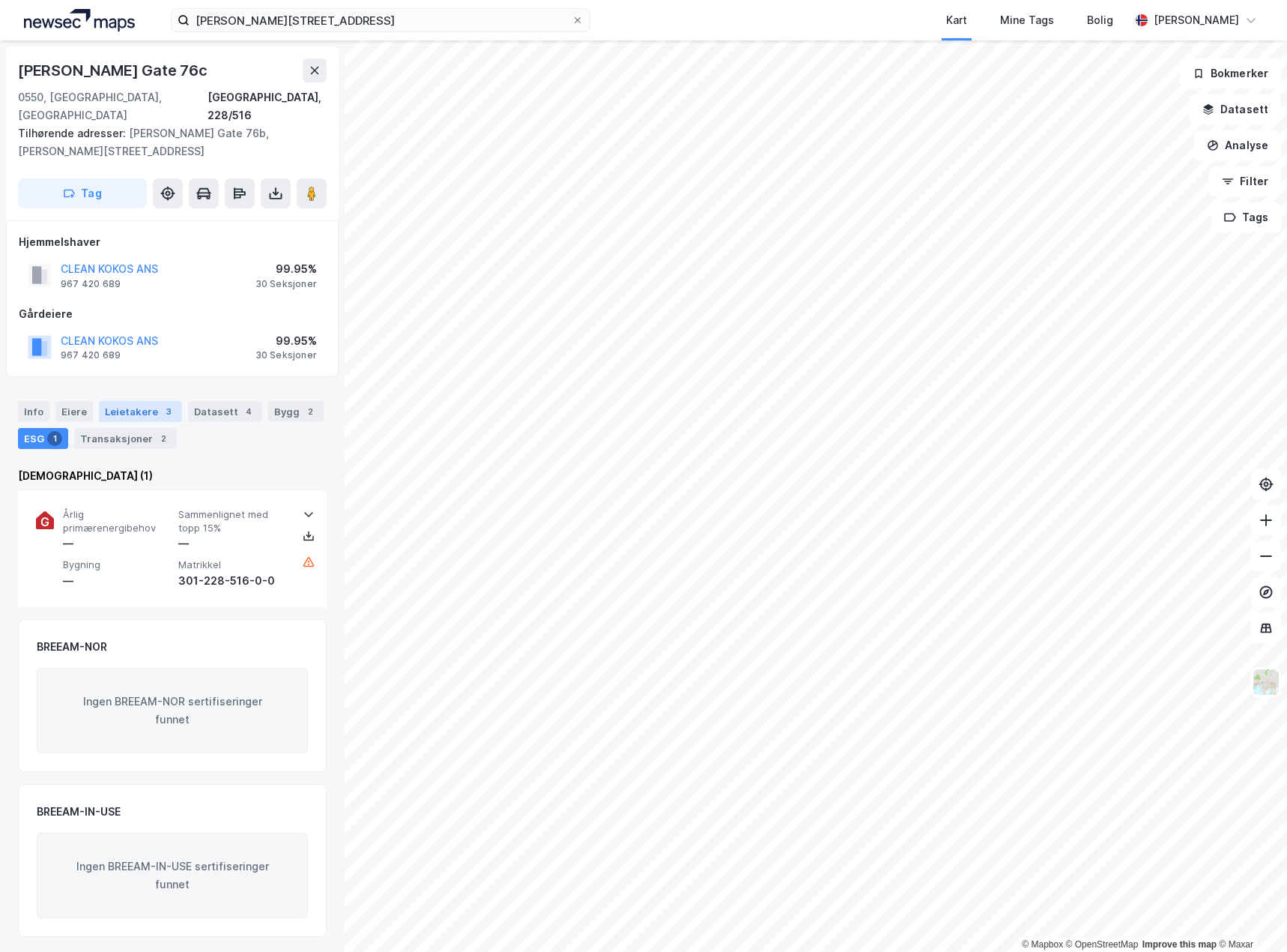
click at [143, 401] on div "Leietakere 3" at bounding box center [140, 411] width 83 height 21
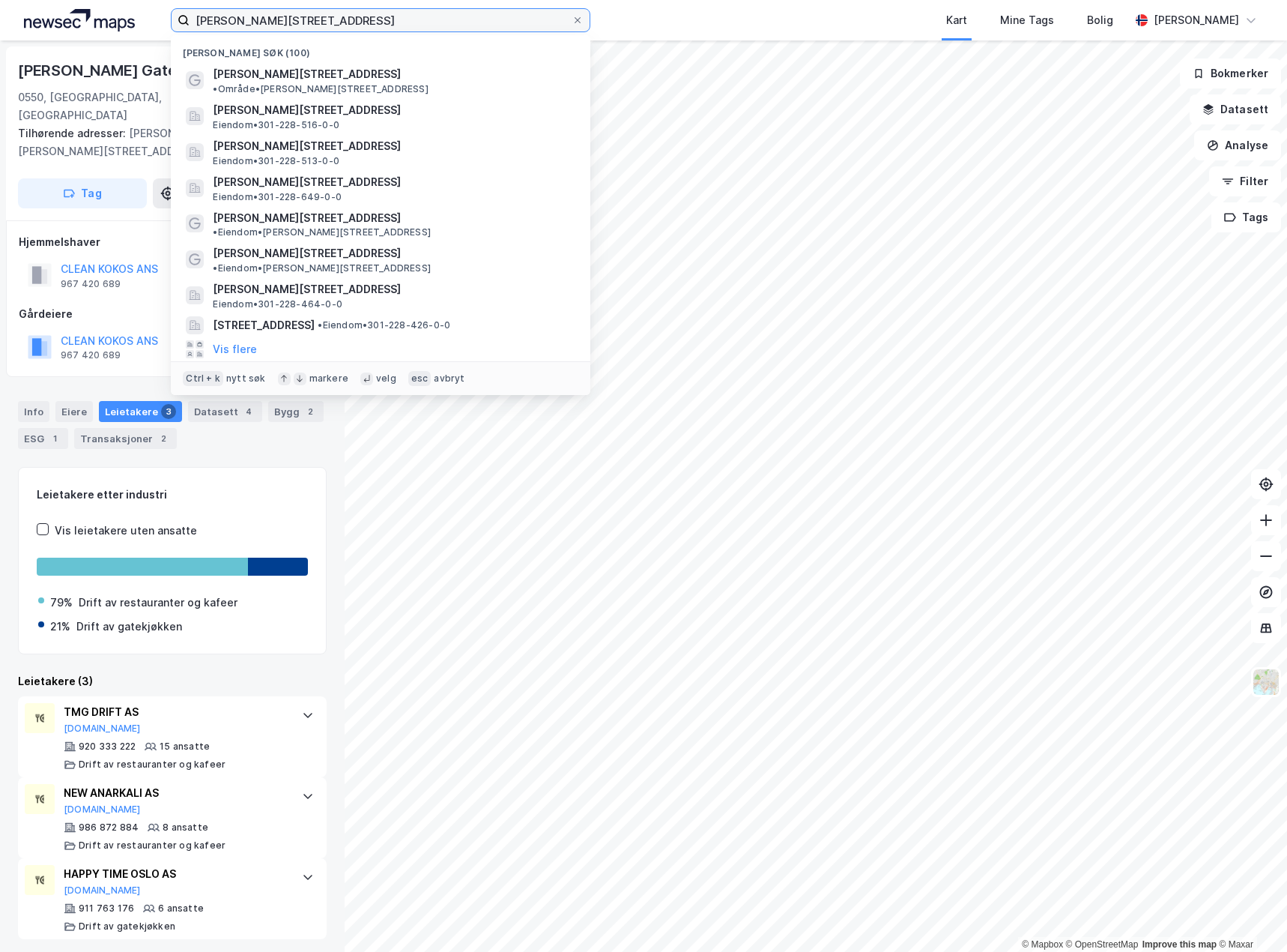
click at [338, 22] on input "[PERSON_NAME][STREET_ADDRESS]" at bounding box center [380, 20] width 382 height 23
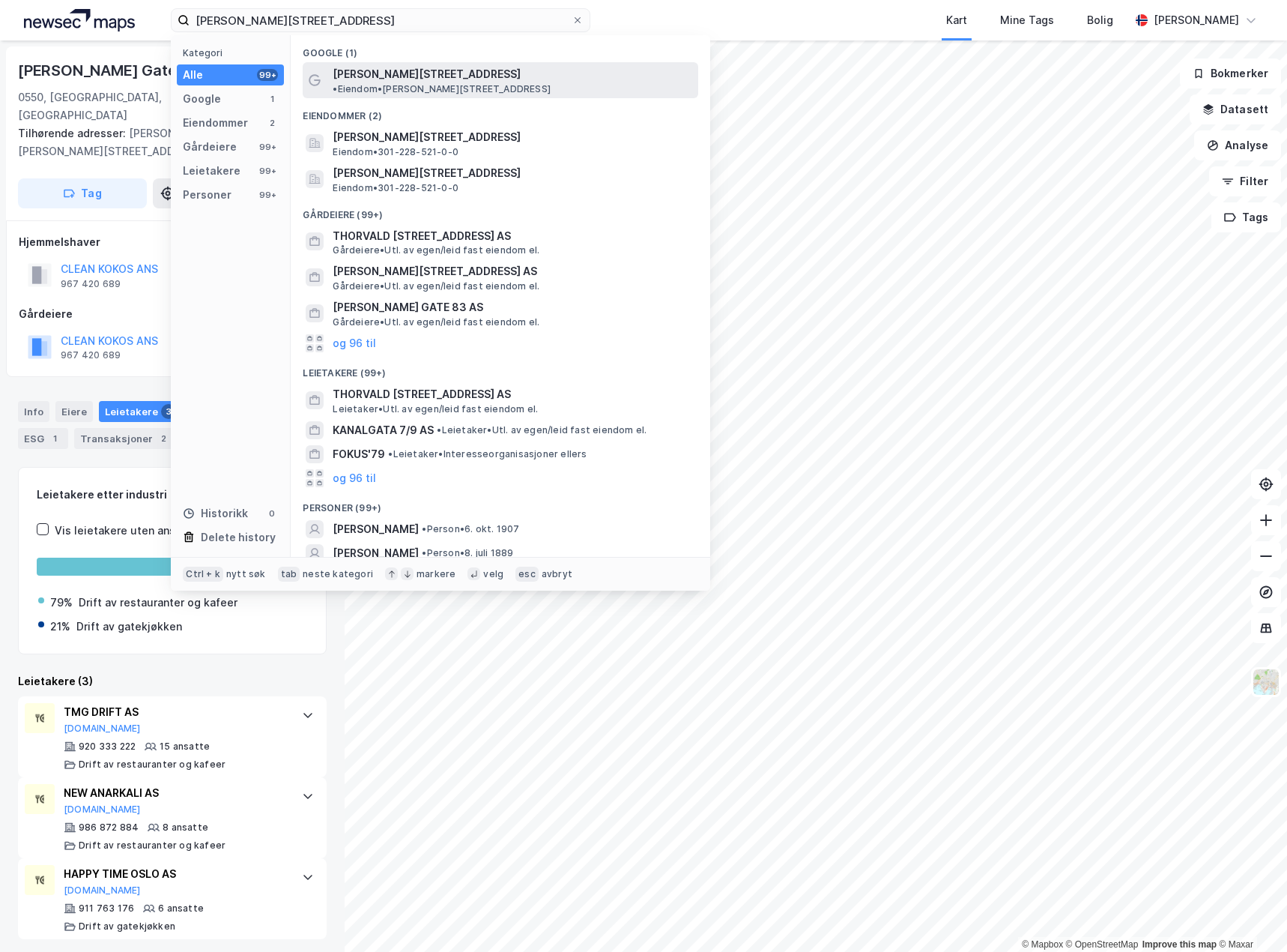
click at [487, 83] on span "• Eiendom • [PERSON_NAME][STREET_ADDRESS]" at bounding box center [441, 89] width 218 height 12
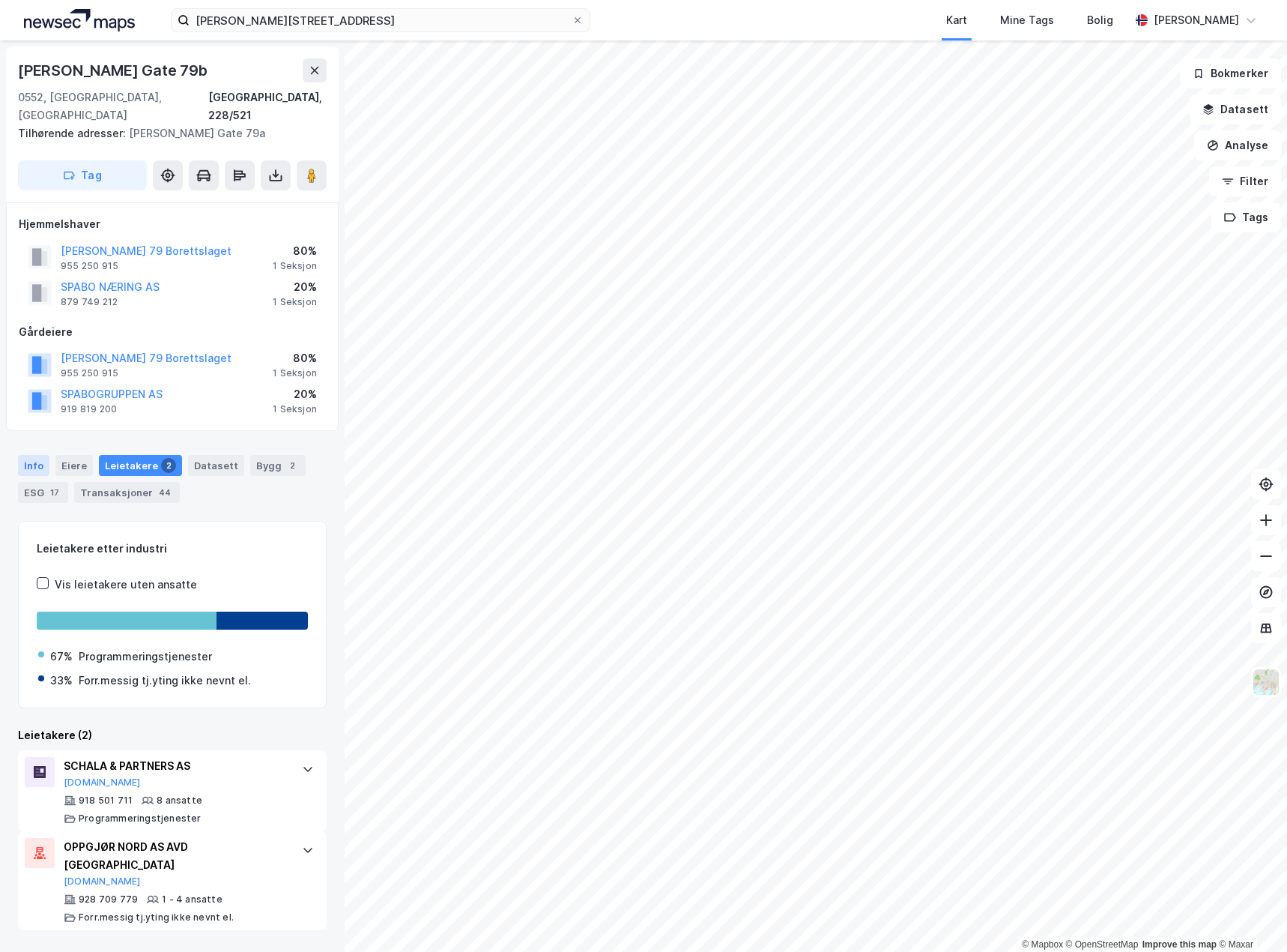
click at [29, 455] on div "Info" at bounding box center [33, 465] width 31 height 21
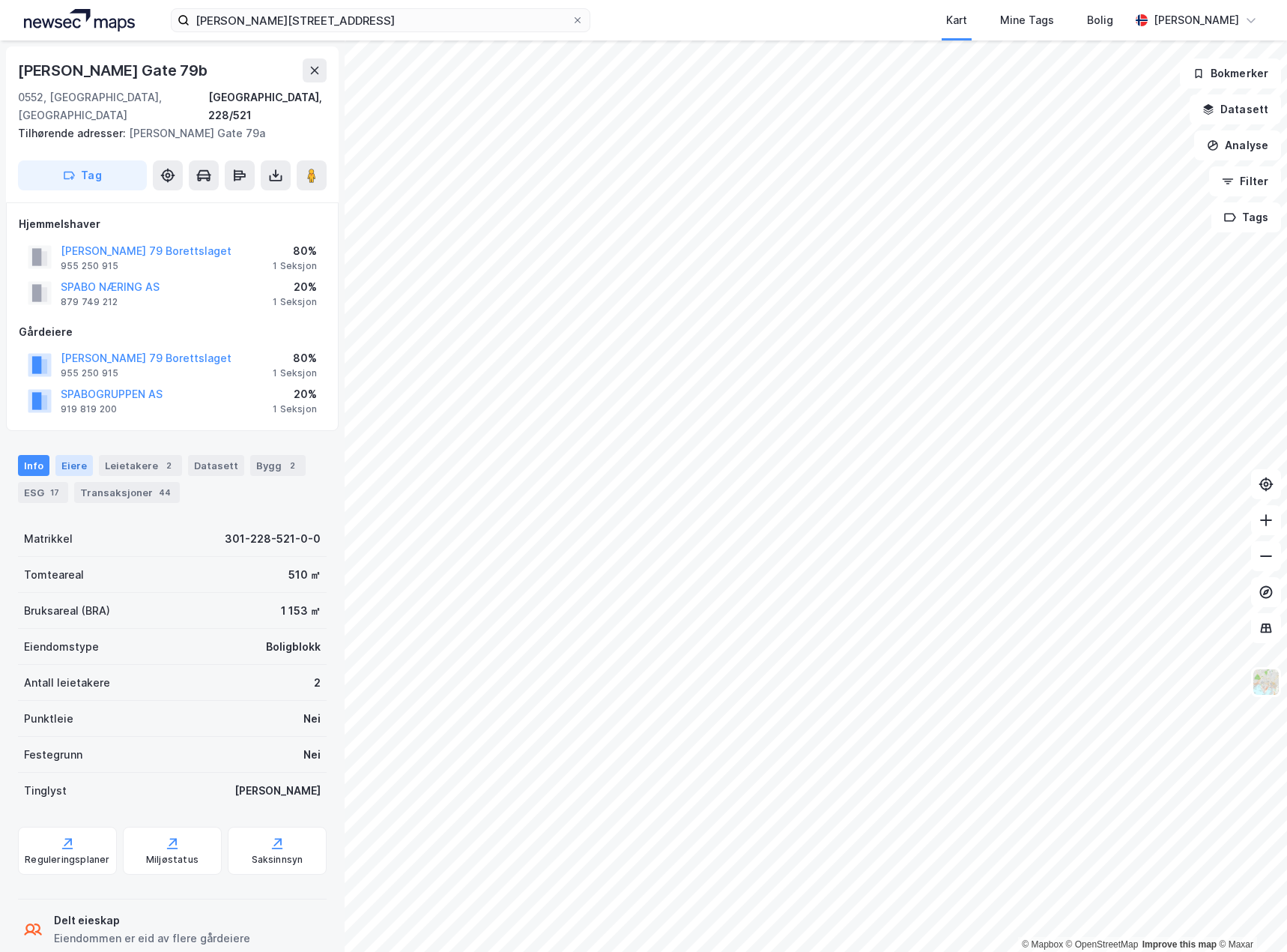
click at [67, 455] on div "Eiere" at bounding box center [74, 465] width 37 height 21
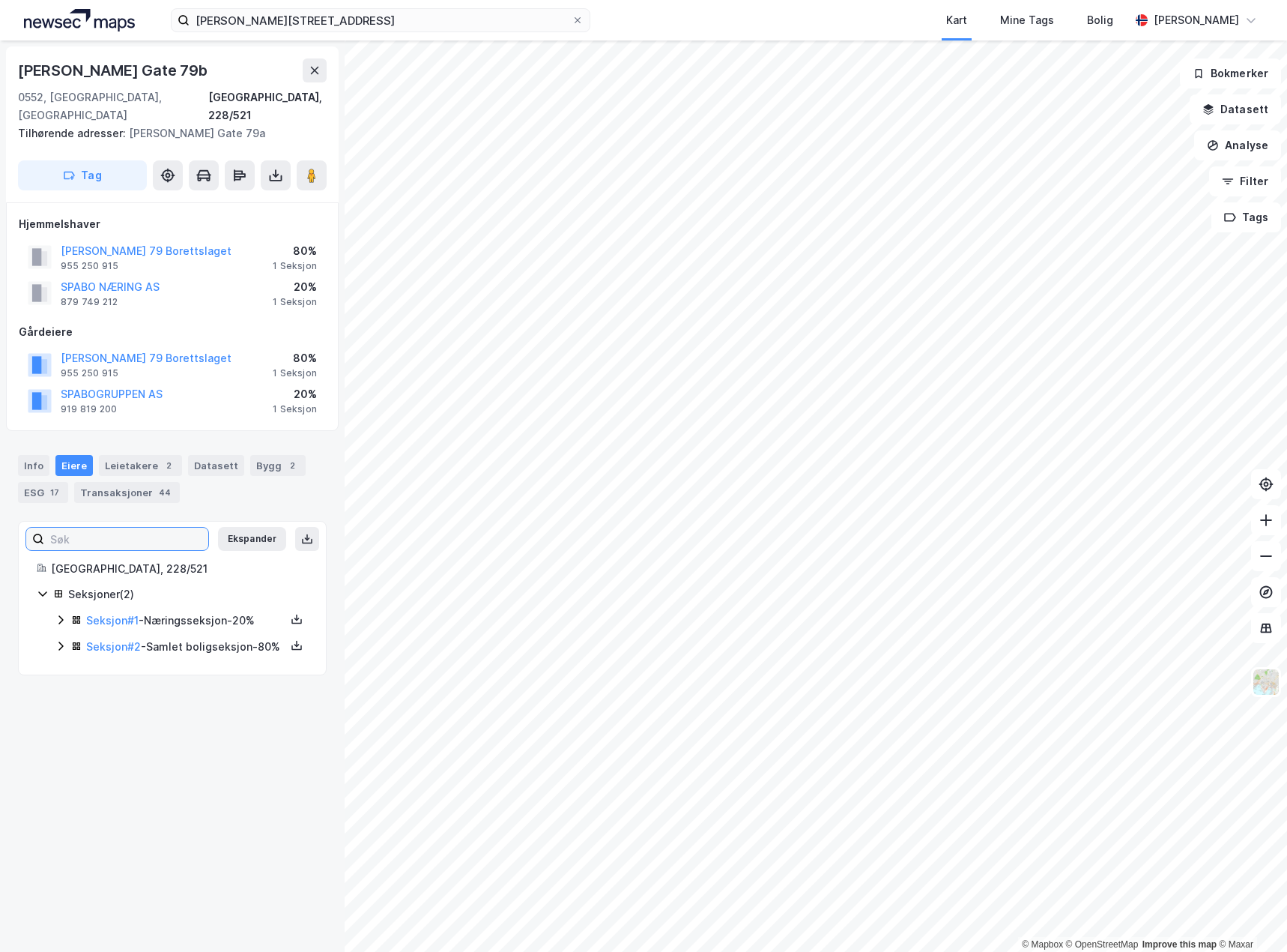
click at [119, 527] on input at bounding box center [125, 538] width 164 height 23
click at [64, 614] on icon at bounding box center [61, 620] width 12 height 12
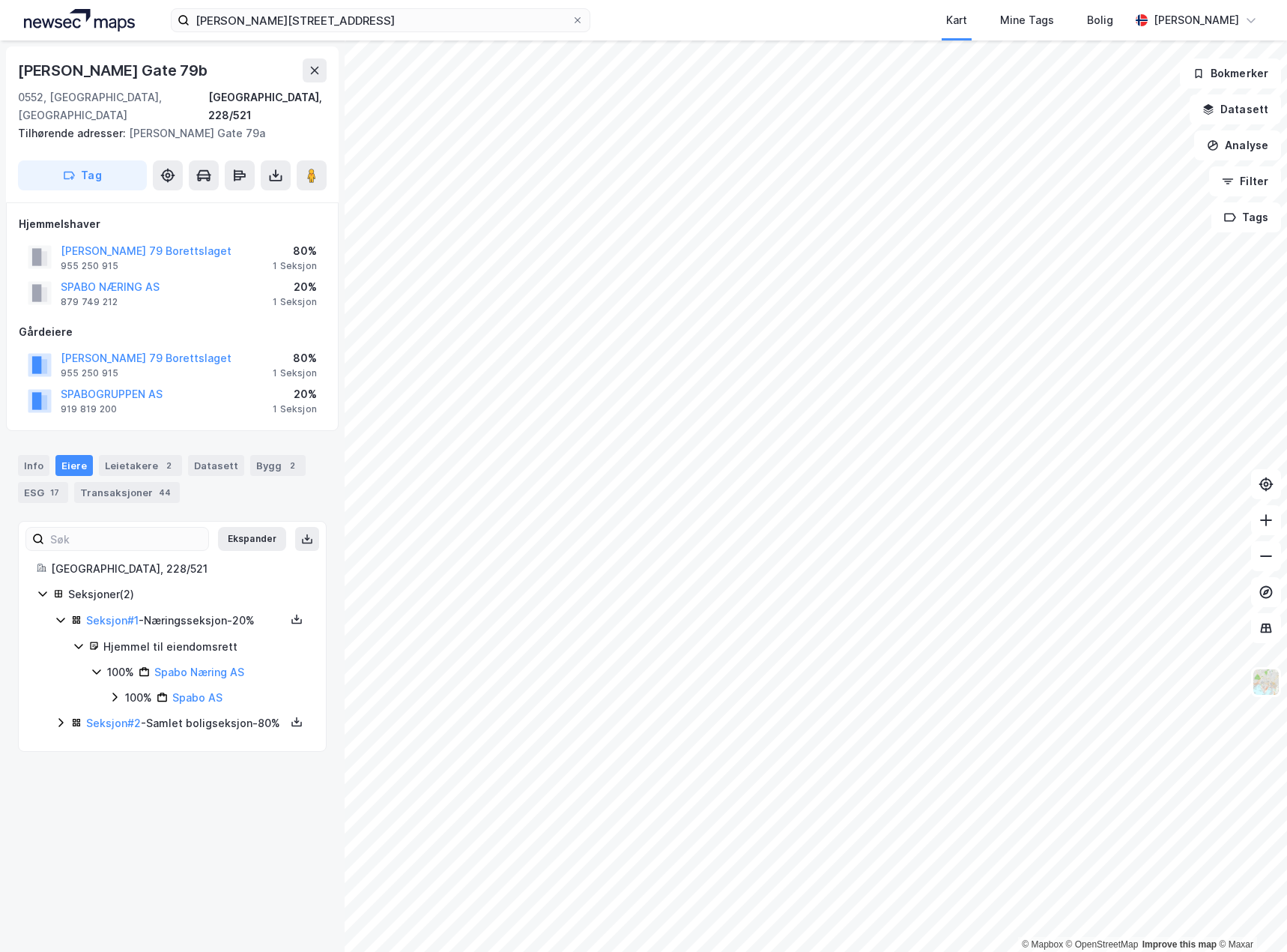
click at [62, 718] on icon at bounding box center [61, 722] width 5 height 9
click at [28, 455] on div "Info" at bounding box center [33, 465] width 31 height 21
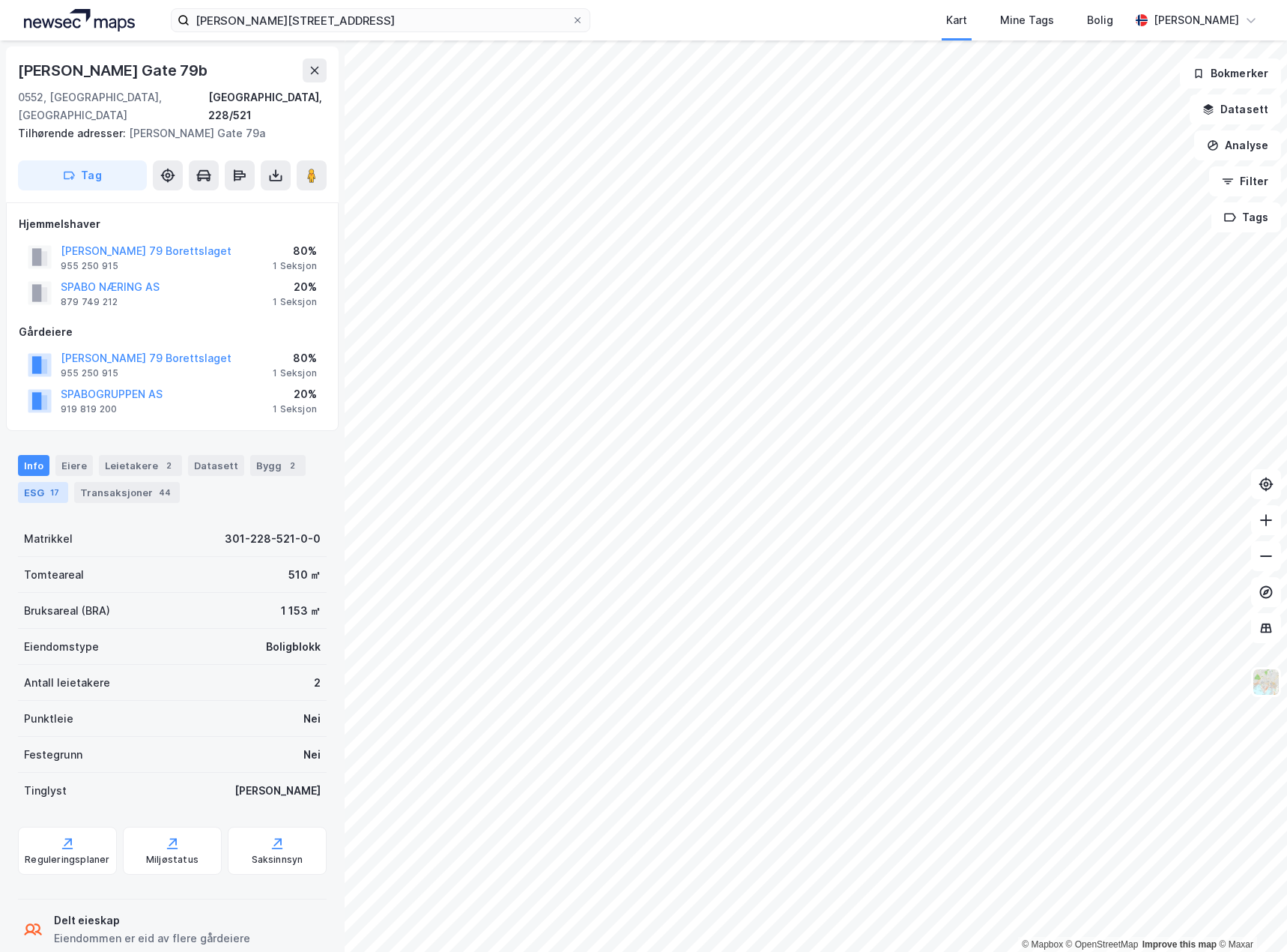
click at [44, 481] on div "ESG 17" at bounding box center [42, 491] width 50 height 21
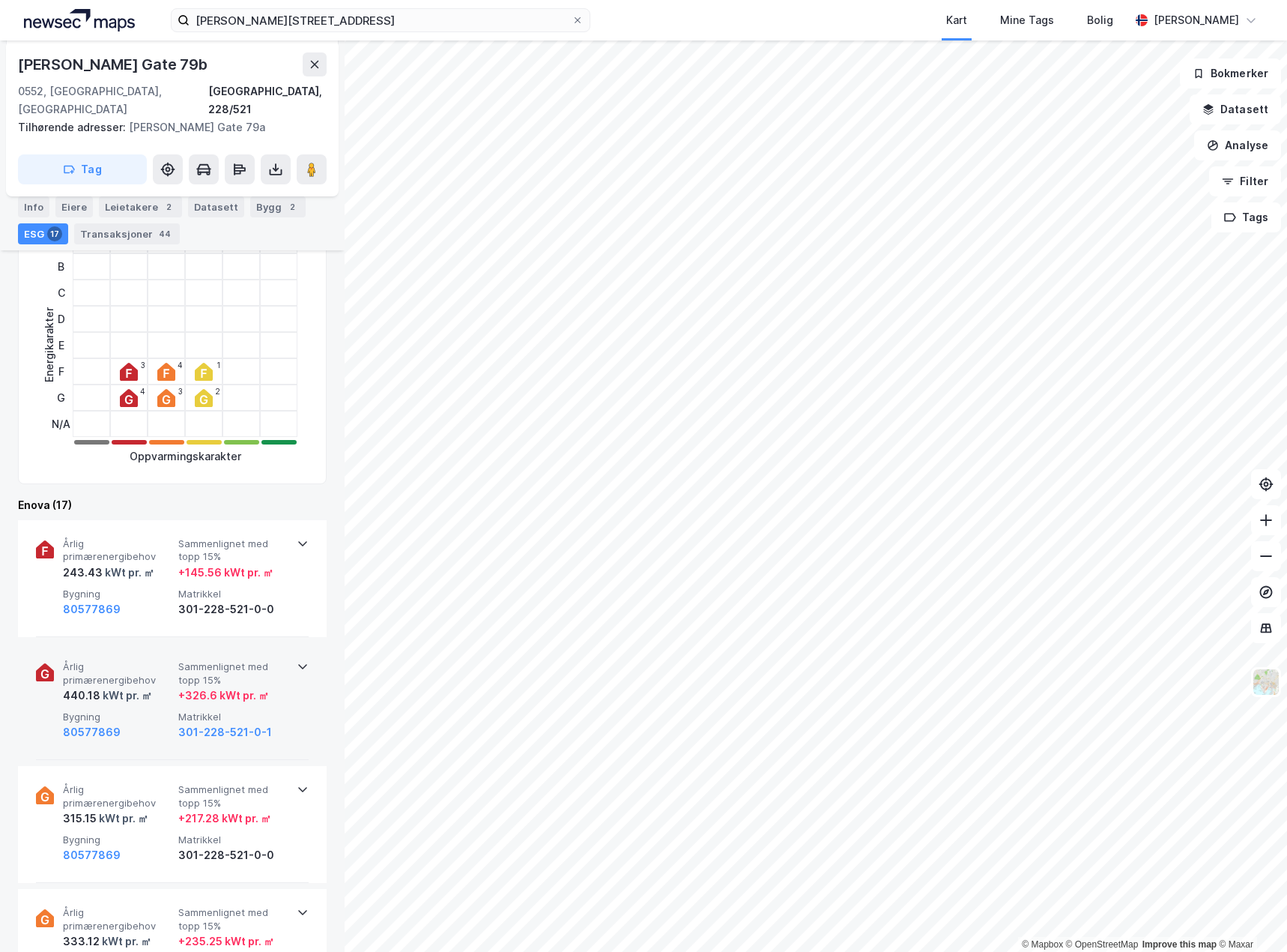
scroll to position [375, 0]
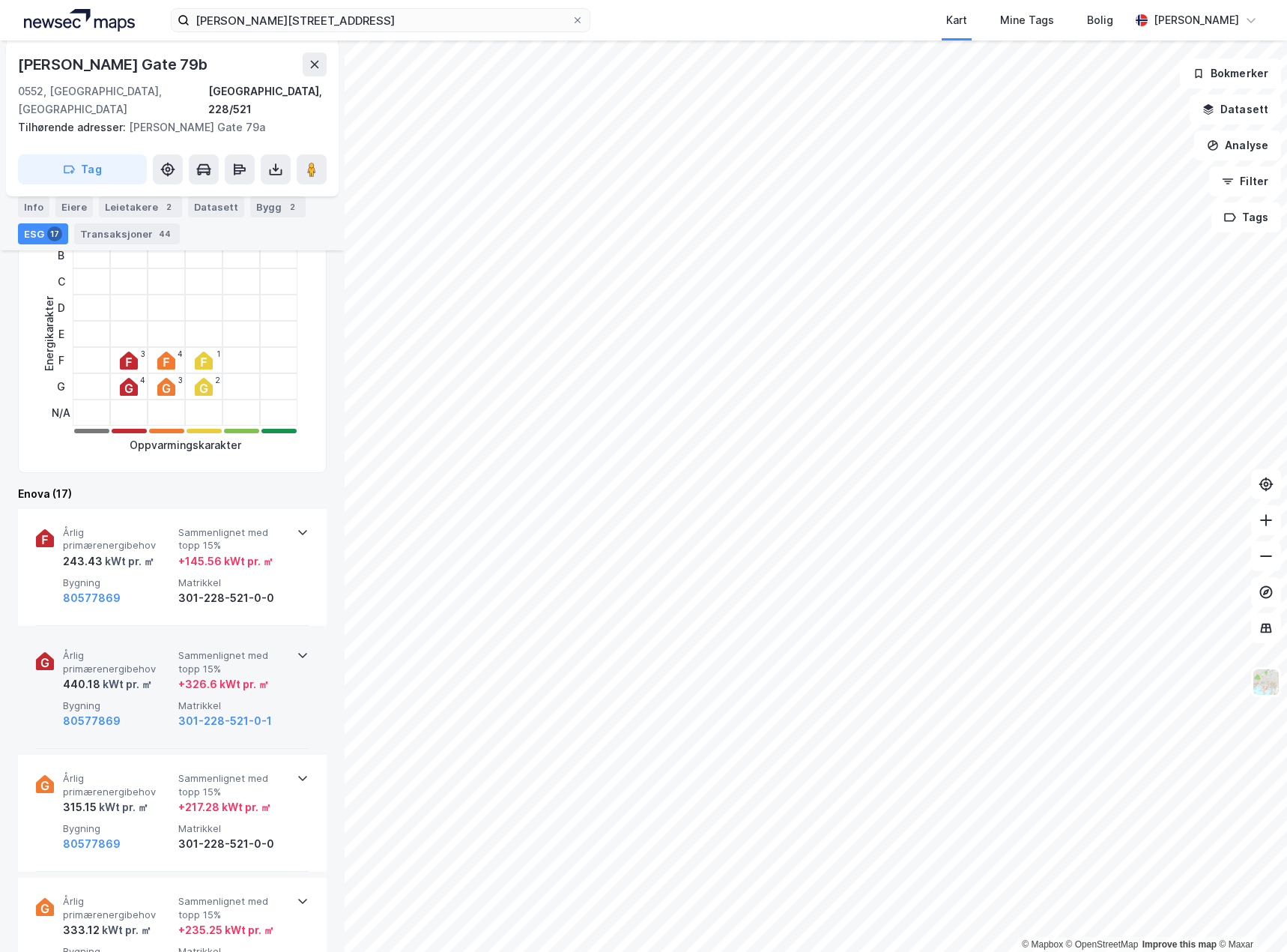
click at [154, 676] on div "Årlig primærenergibehov 440.18 kWt pr. ㎡ Sammenlignet med topp 15% + 326.6 kWt …" at bounding box center [174, 689] width 224 height 81
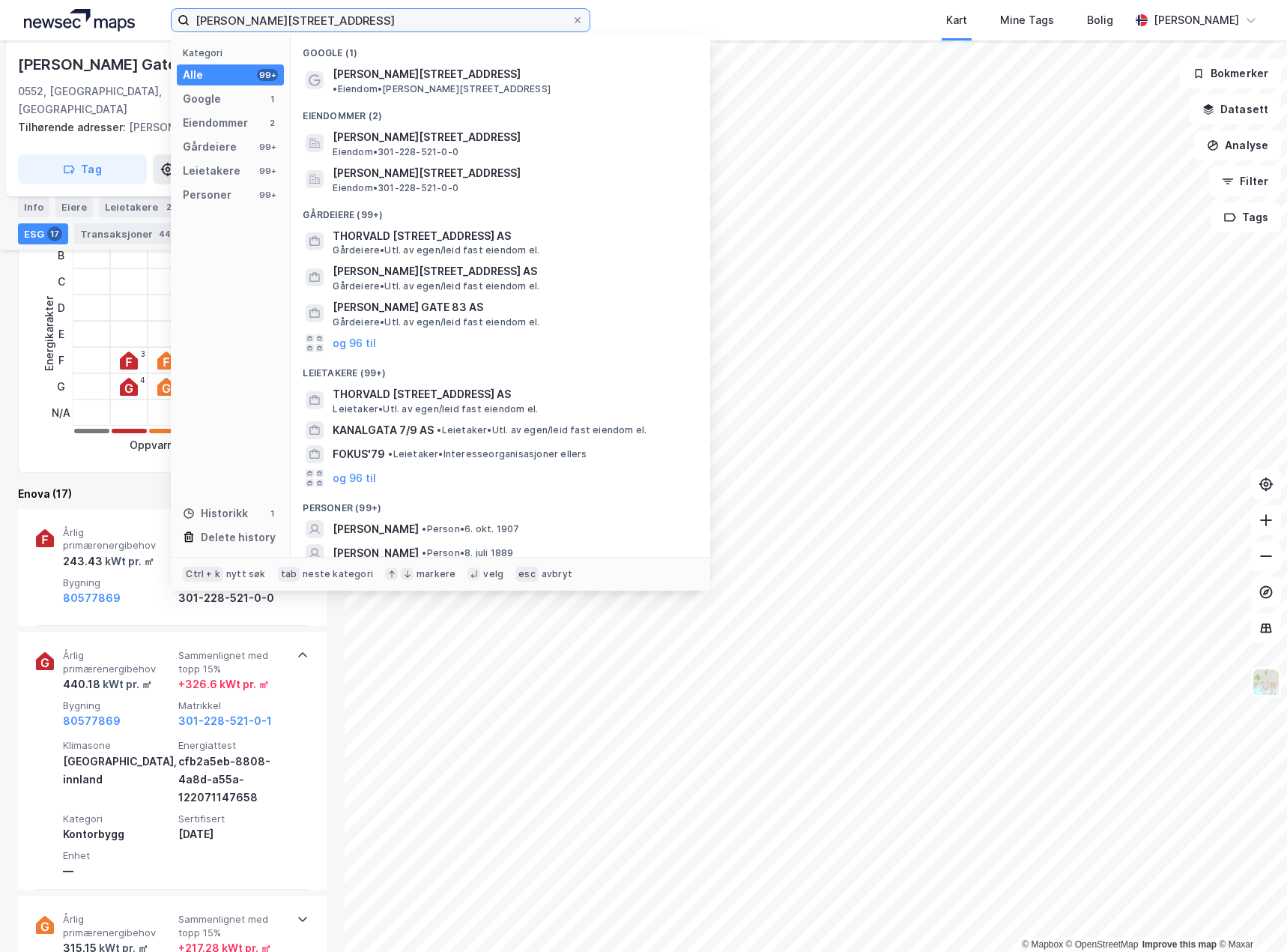
drag, startPoint x: 428, startPoint y: 18, endPoint x: 10, endPoint y: -2, distance: 418.5
click at [10, 0] on html "[PERSON_NAME][STREET_ADDRESS] Kategori Alle 99+ Google 1 Eiendommer 2 Gårdeiere…" at bounding box center [643, 476] width 1287 height 952
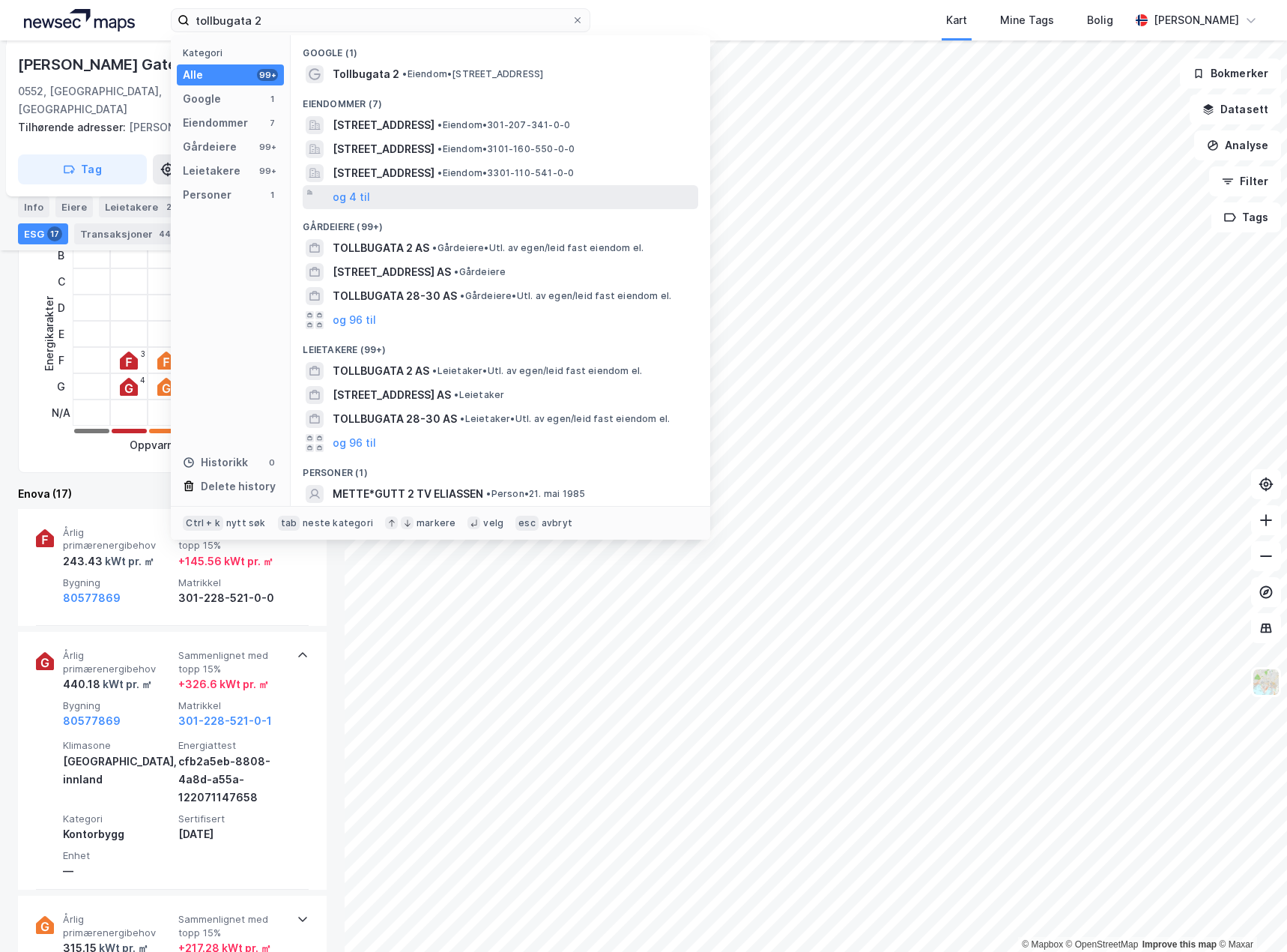
click at [378, 200] on div "og 4 til" at bounding box center [501, 197] width 396 height 24
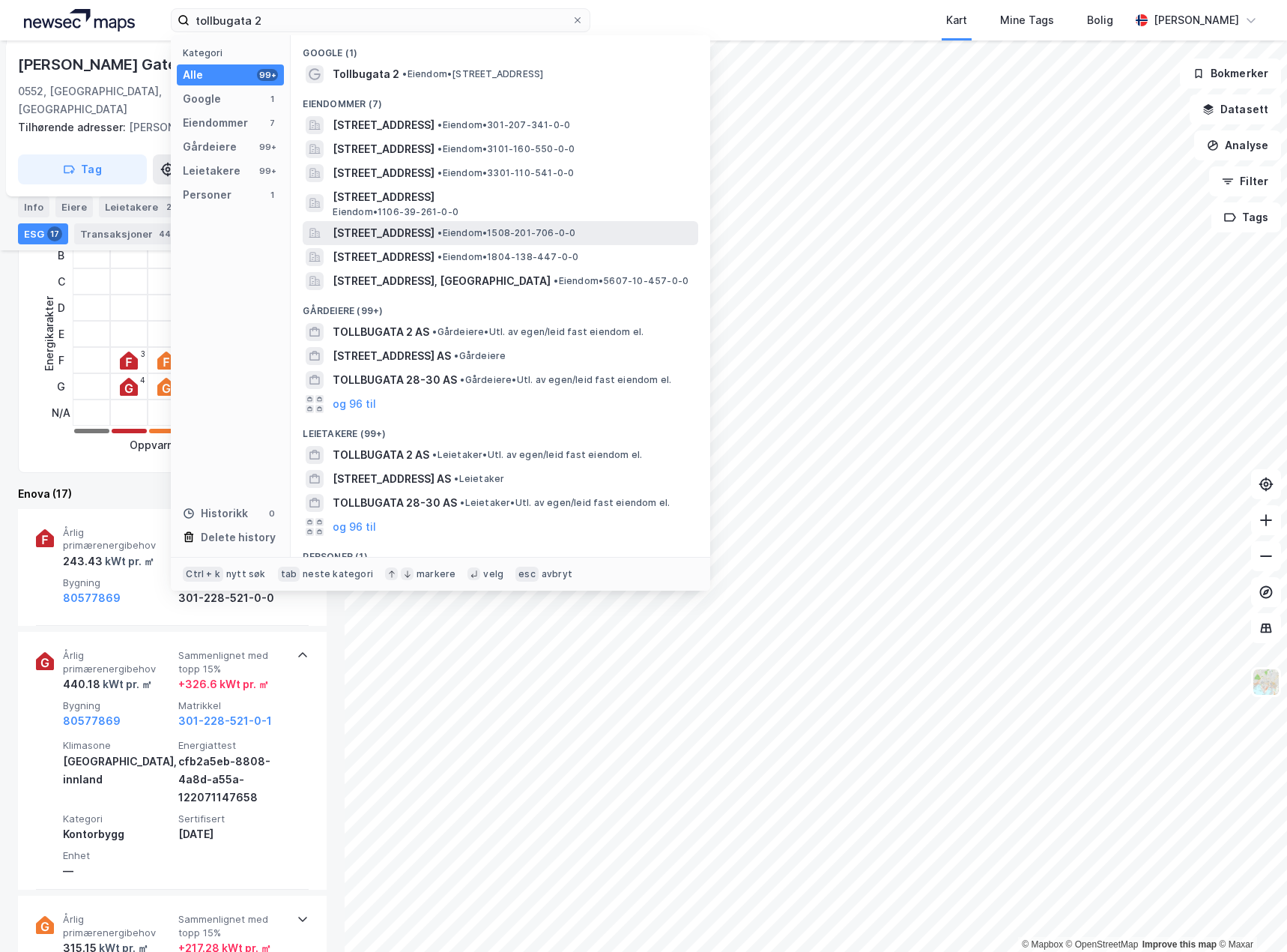
click at [434, 242] on span "[STREET_ADDRESS]" at bounding box center [383, 233] width 102 height 18
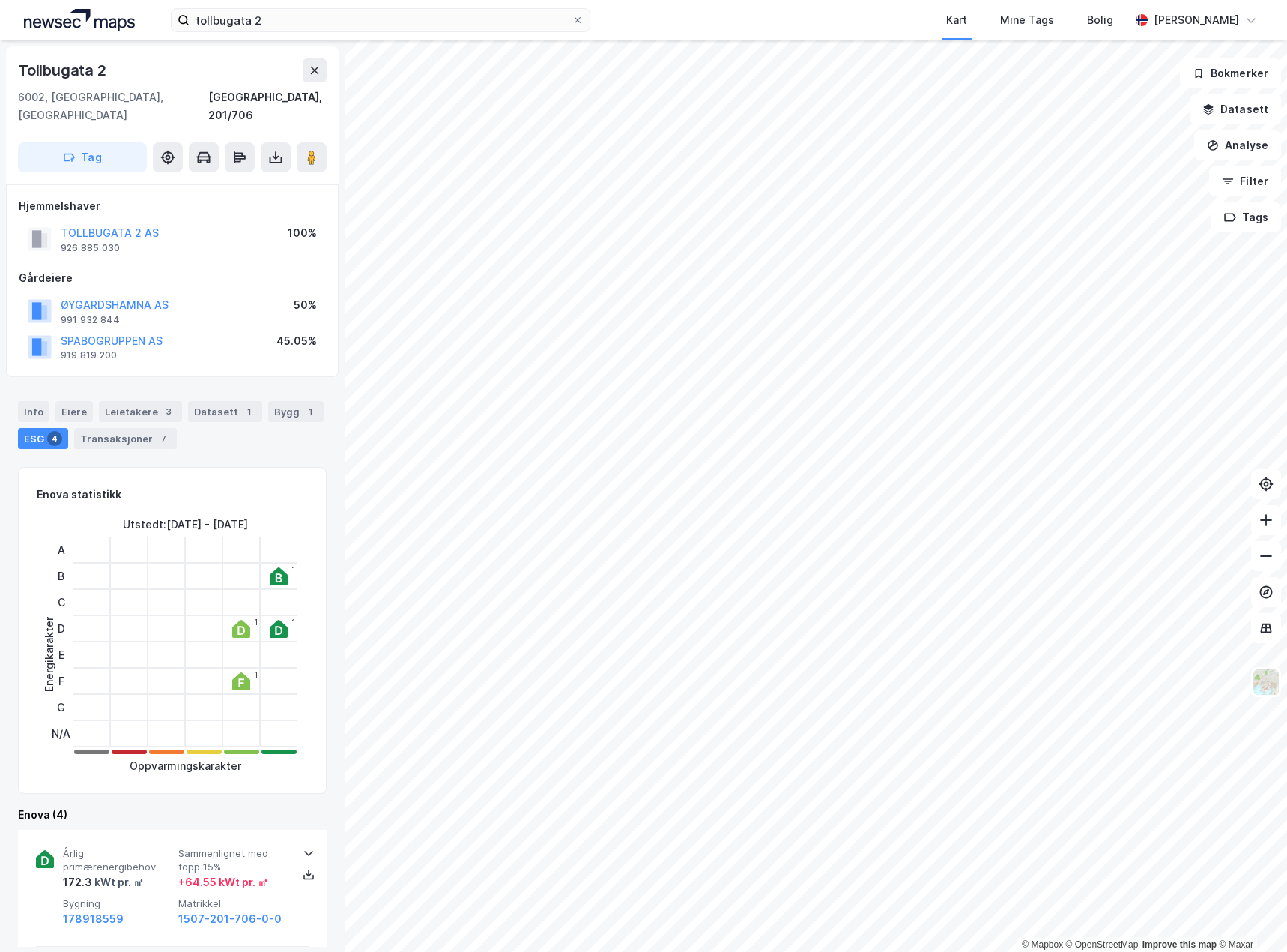
click at [23, 405] on div "Info [PERSON_NAME] 3 Datasett 1 Bygg 1 ESG 4 Transaksjoner 7" at bounding box center [172, 425] width 309 height 48
click at [29, 401] on div "Info" at bounding box center [33, 411] width 31 height 21
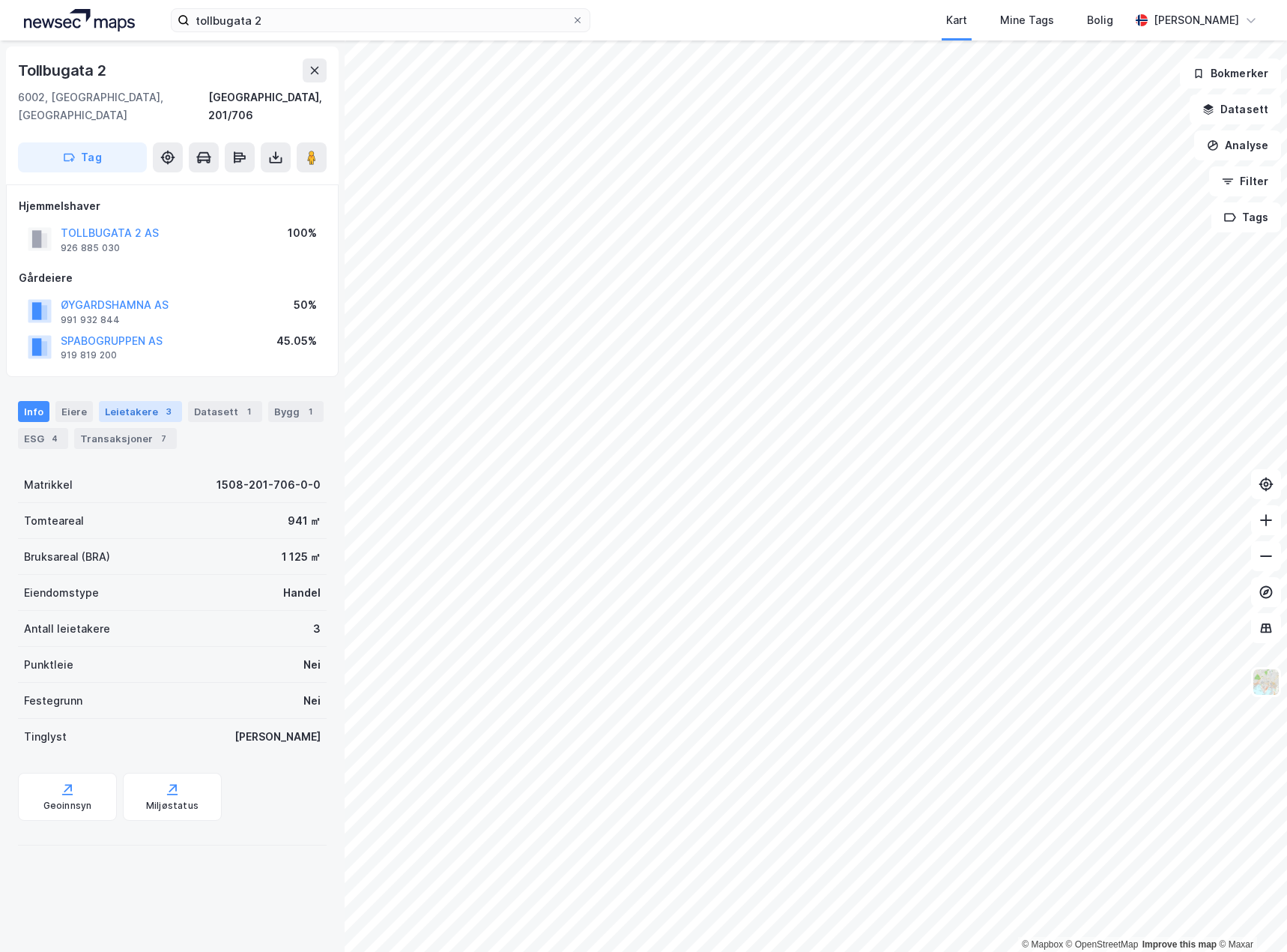
click at [120, 401] on div "Leietakere 3" at bounding box center [140, 411] width 83 height 21
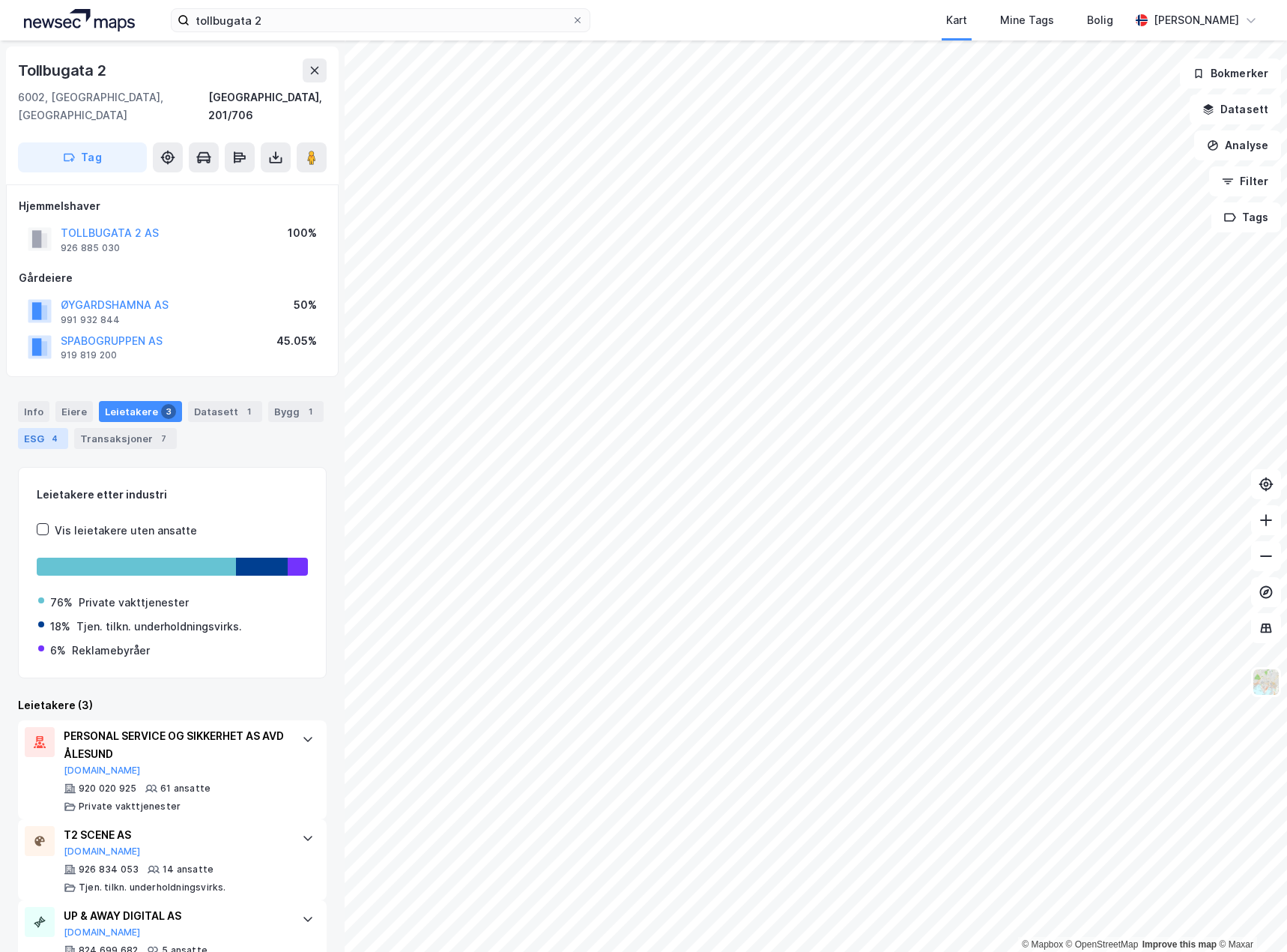
click at [37, 427] on div "ESG 4" at bounding box center [42, 437] width 50 height 21
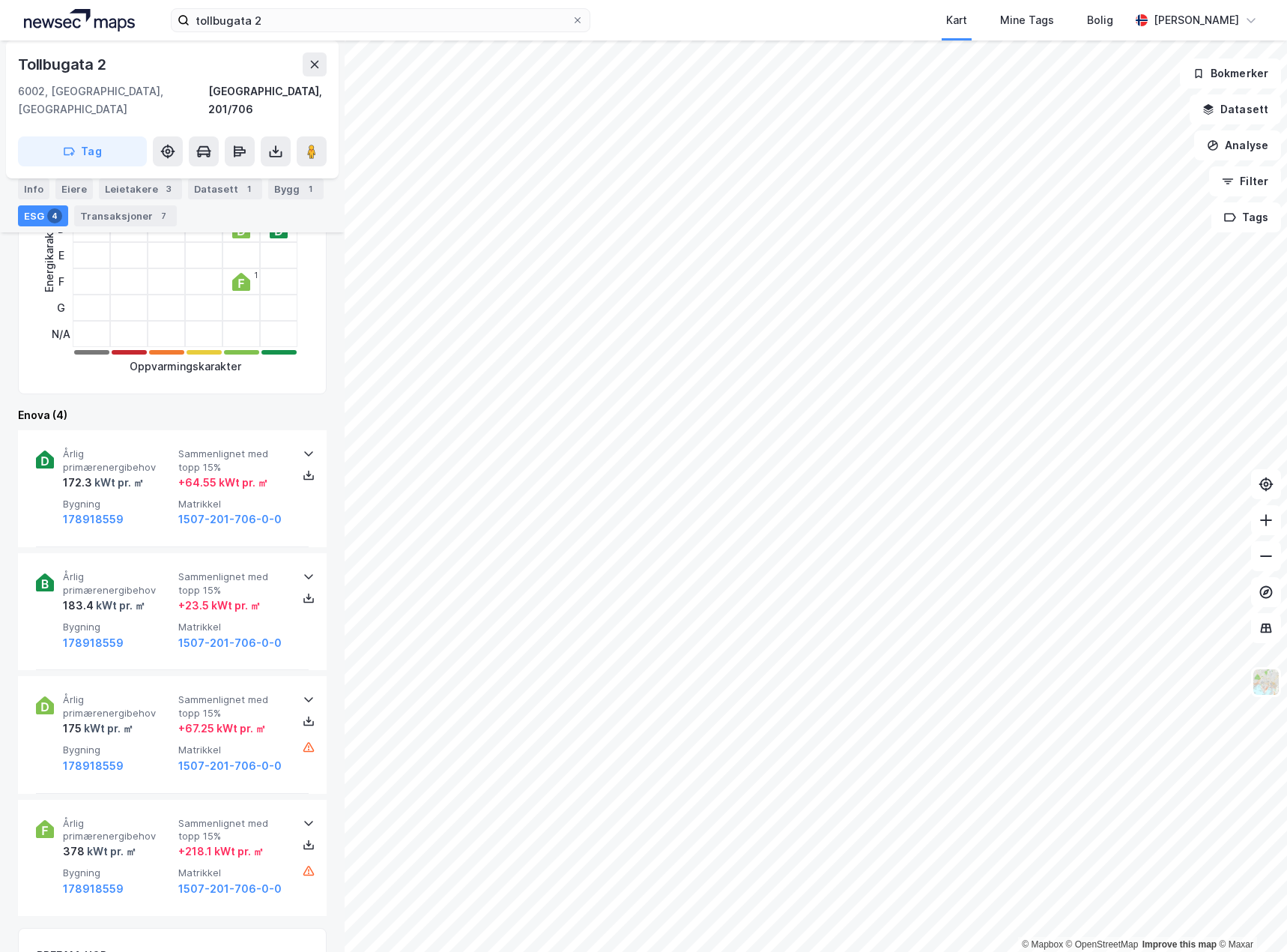
scroll to position [375, 0]
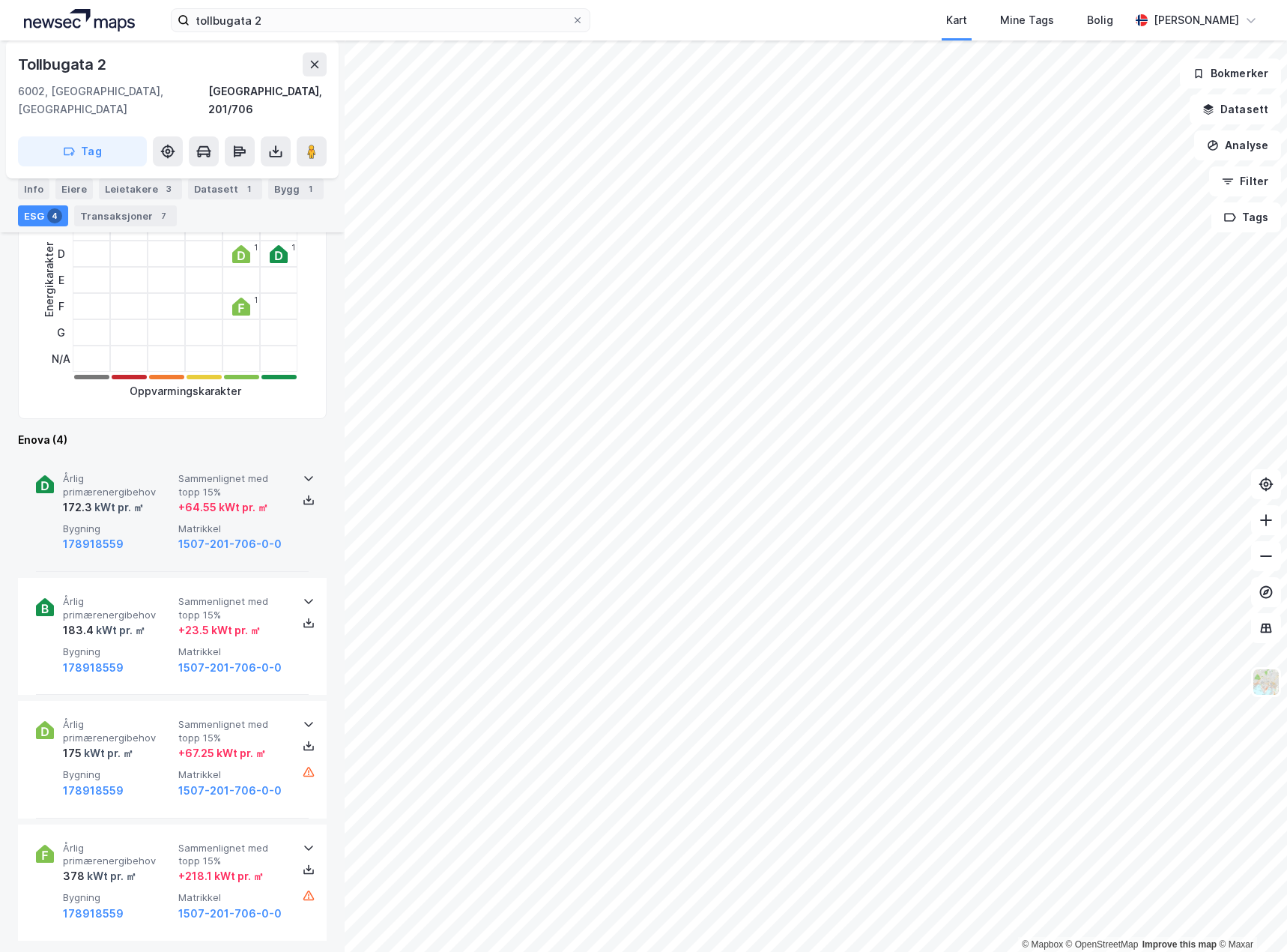
click at [148, 535] on div "178918559" at bounding box center [118, 544] width 110 height 18
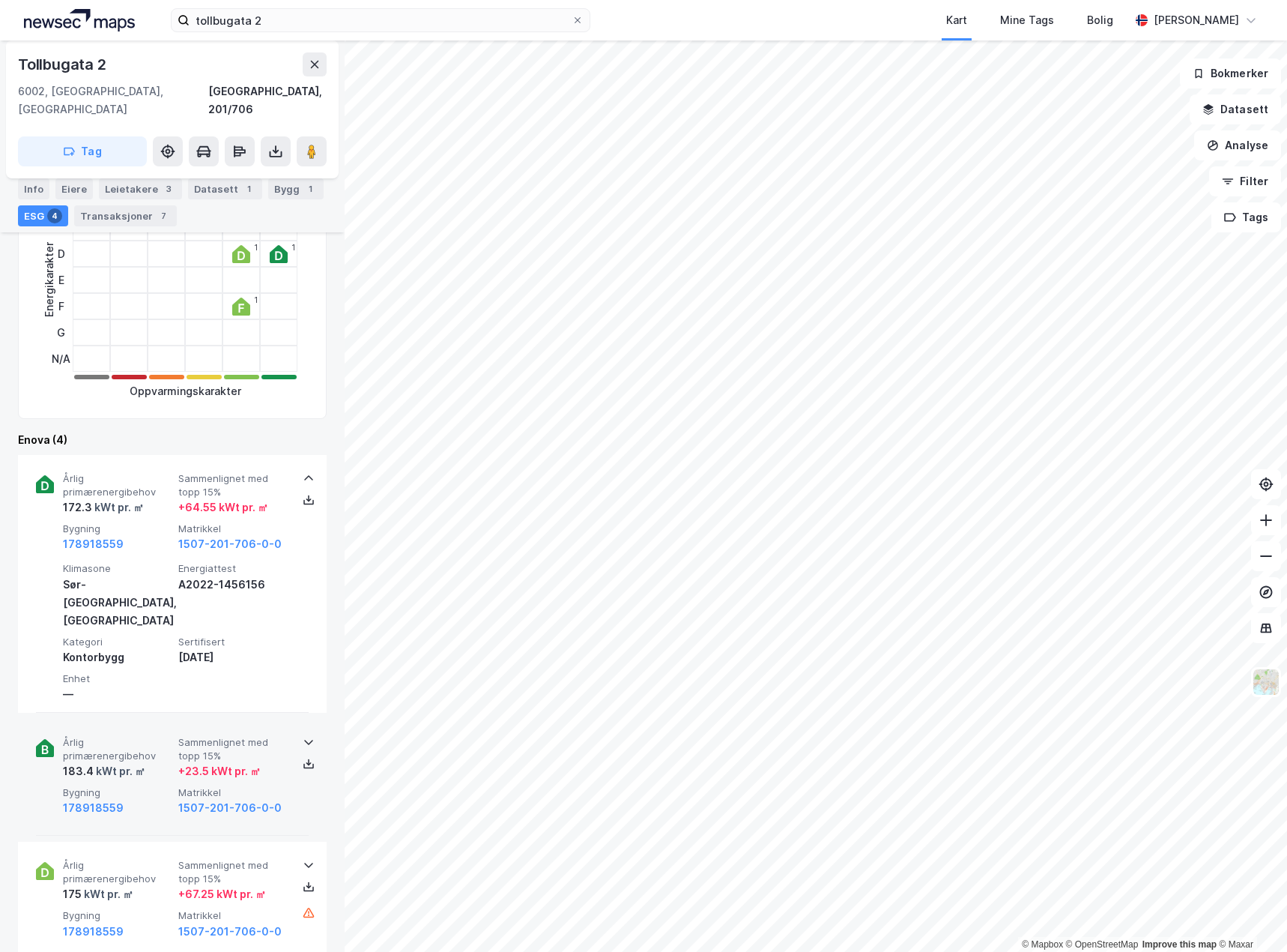
click at [147, 786] on span "Bygning" at bounding box center [118, 792] width 110 height 13
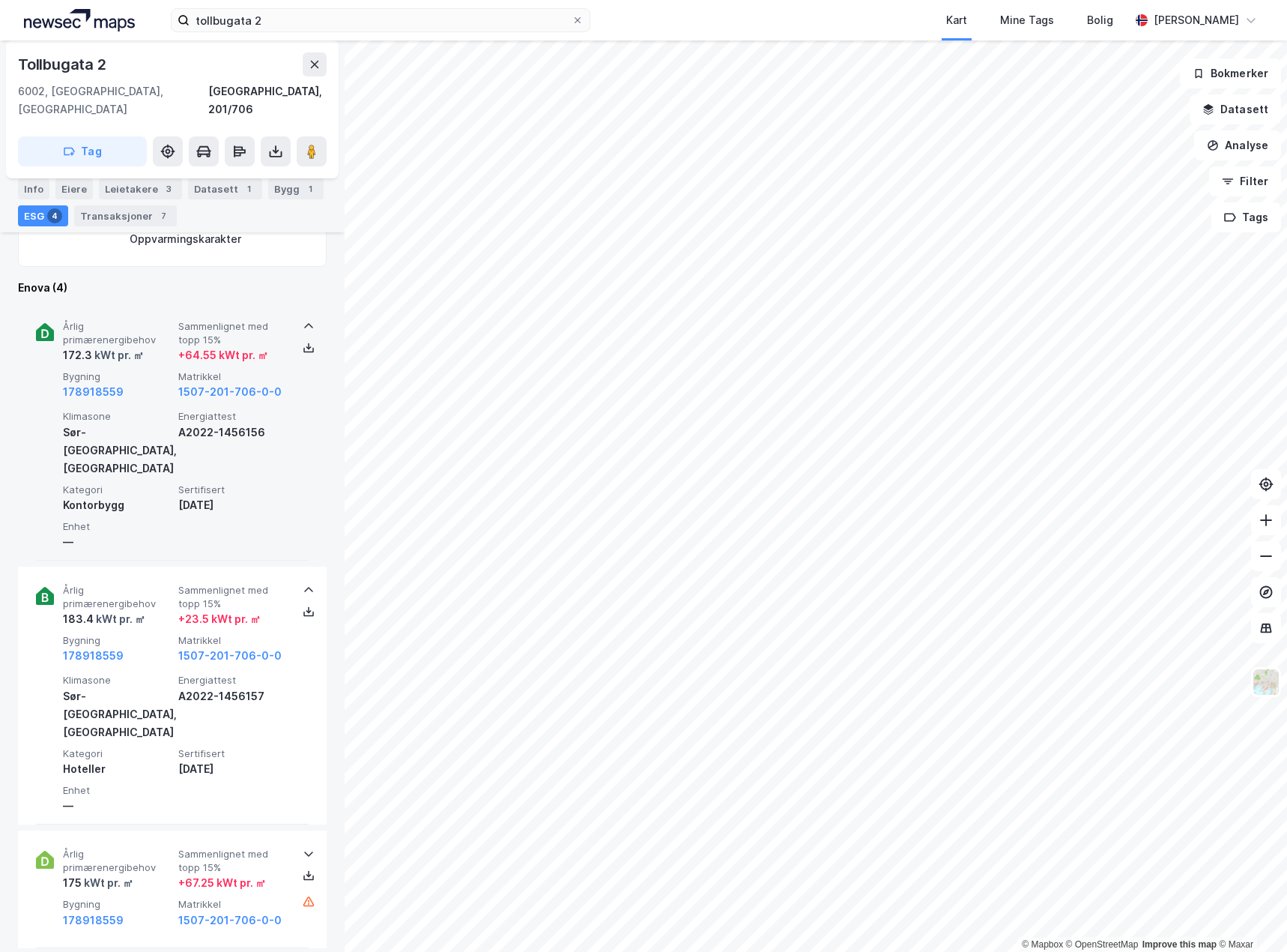
scroll to position [525, 0]
click at [304, 350] on icon at bounding box center [309, 352] width 11 height 5
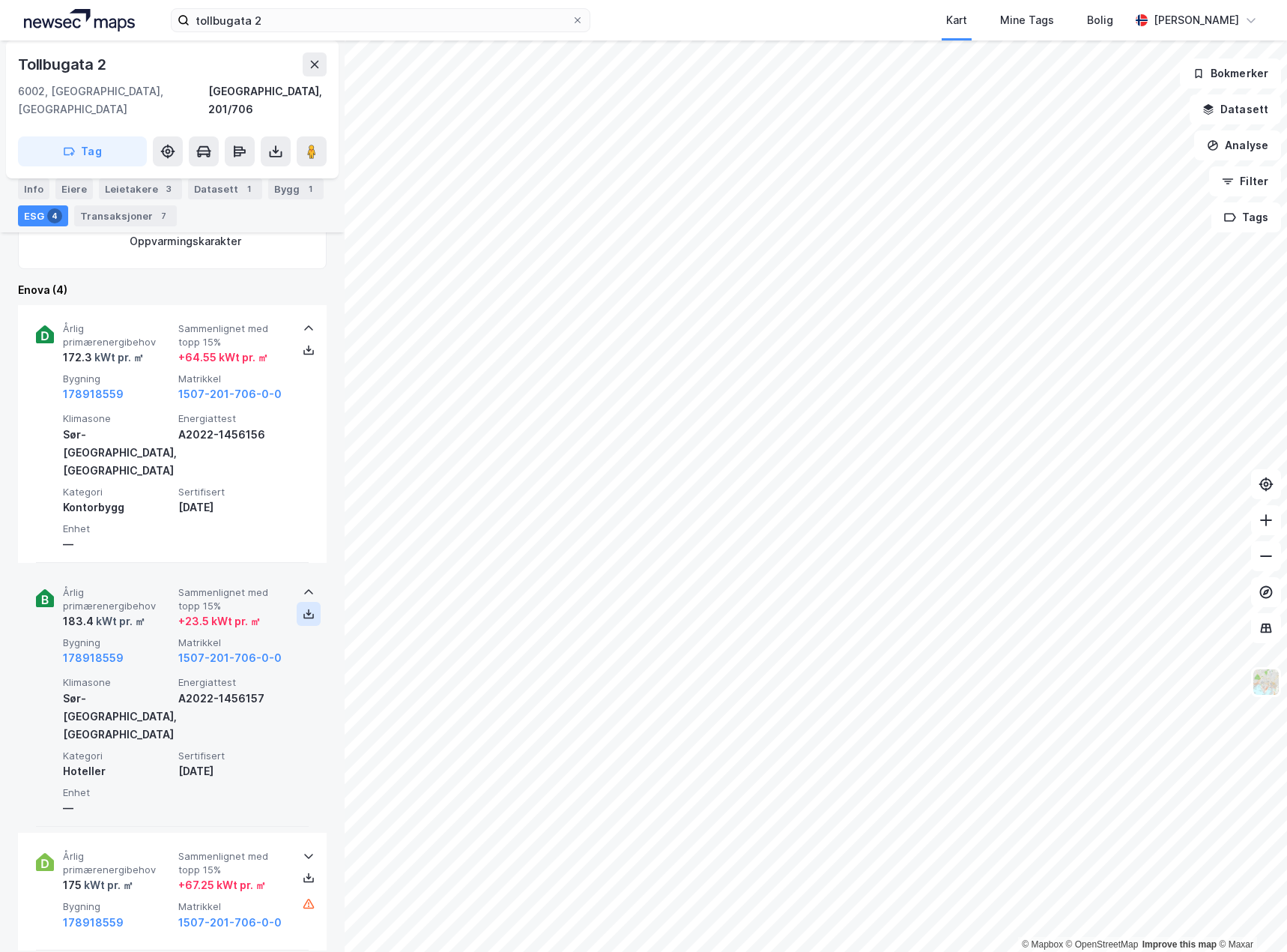
click at [302, 602] on button at bounding box center [309, 614] width 24 height 24
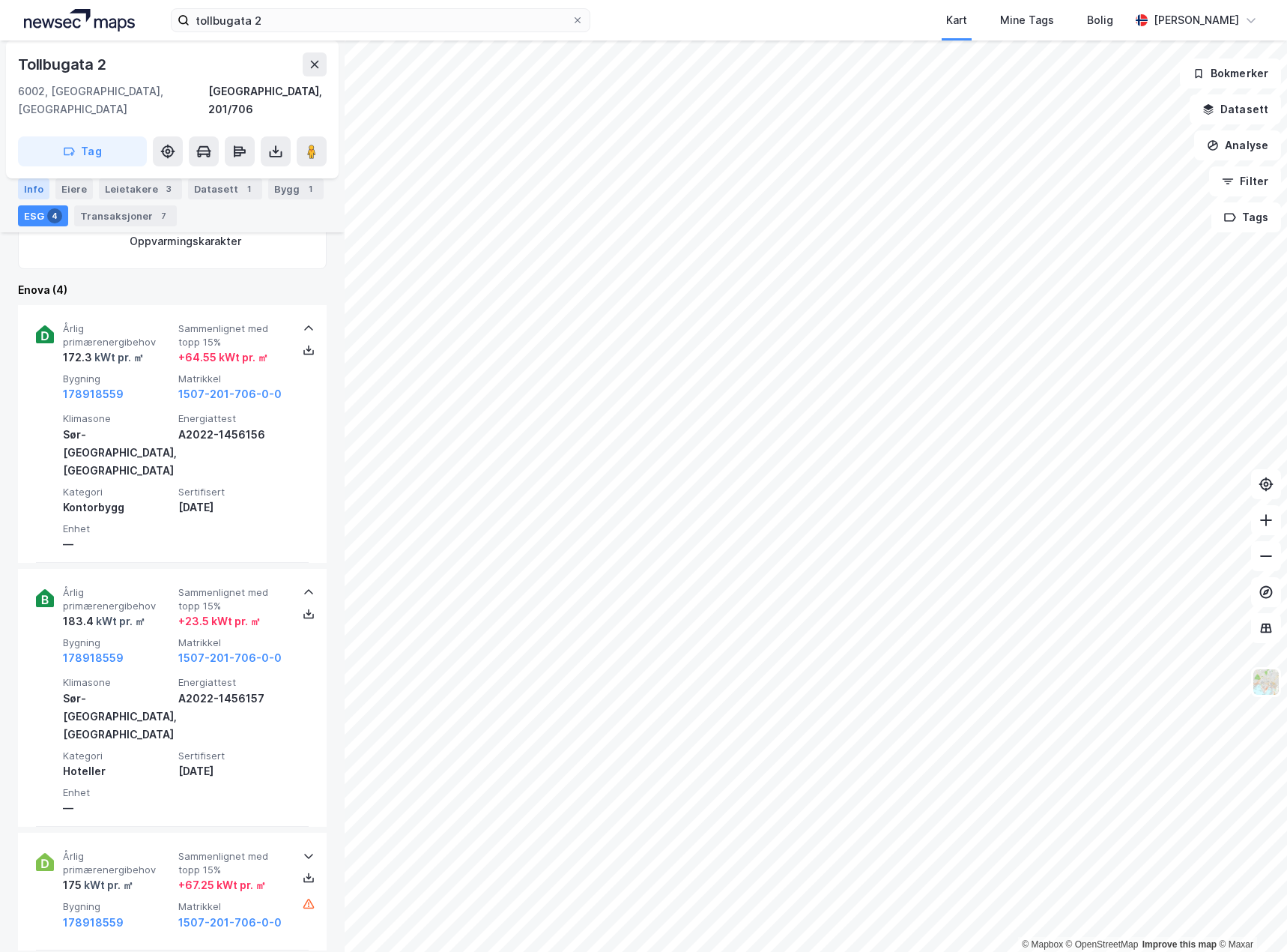
click at [37, 185] on div "Info" at bounding box center [33, 188] width 31 height 21
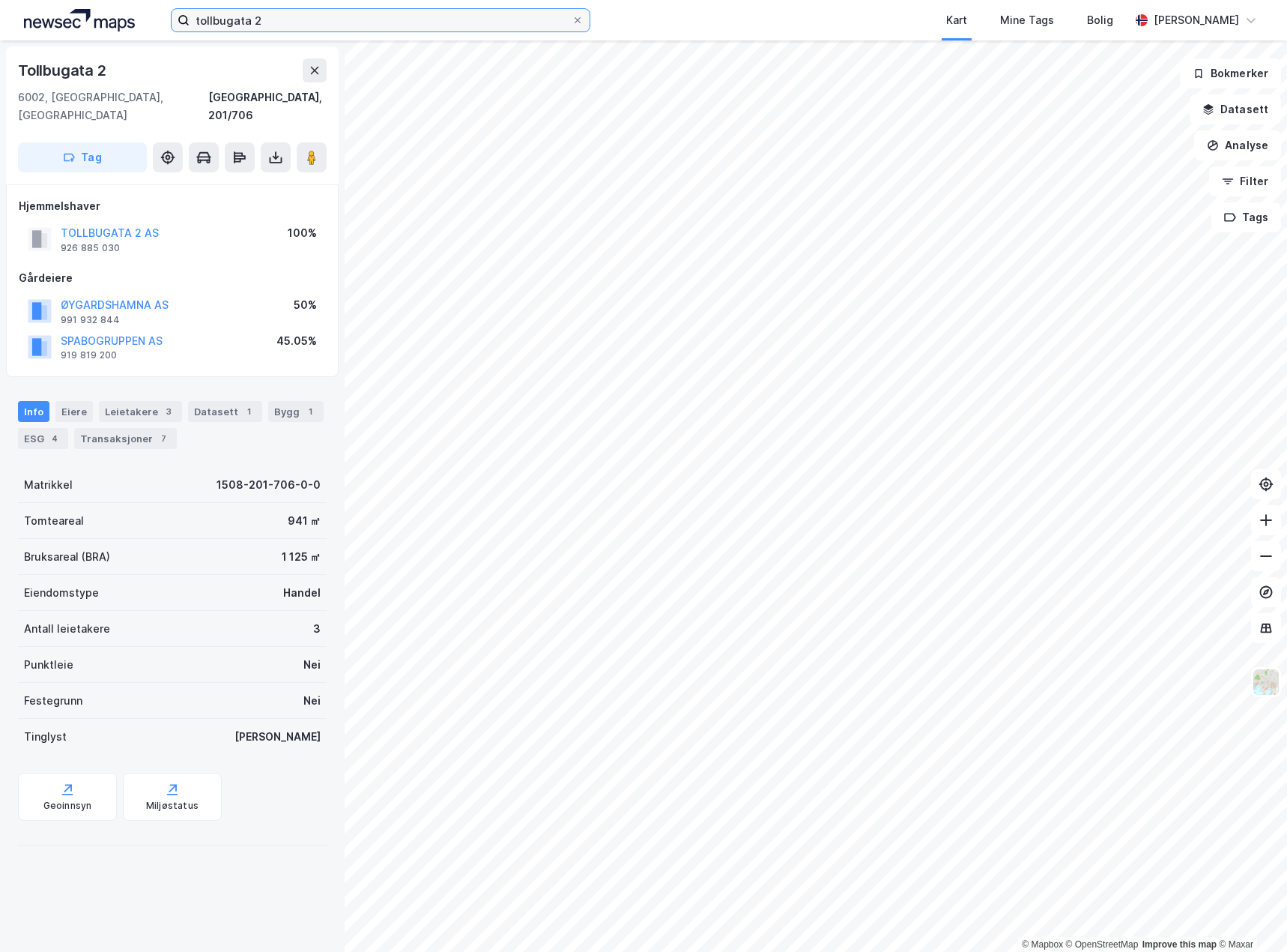
click at [376, 25] on input "tollbugata 2" at bounding box center [380, 20] width 382 height 23
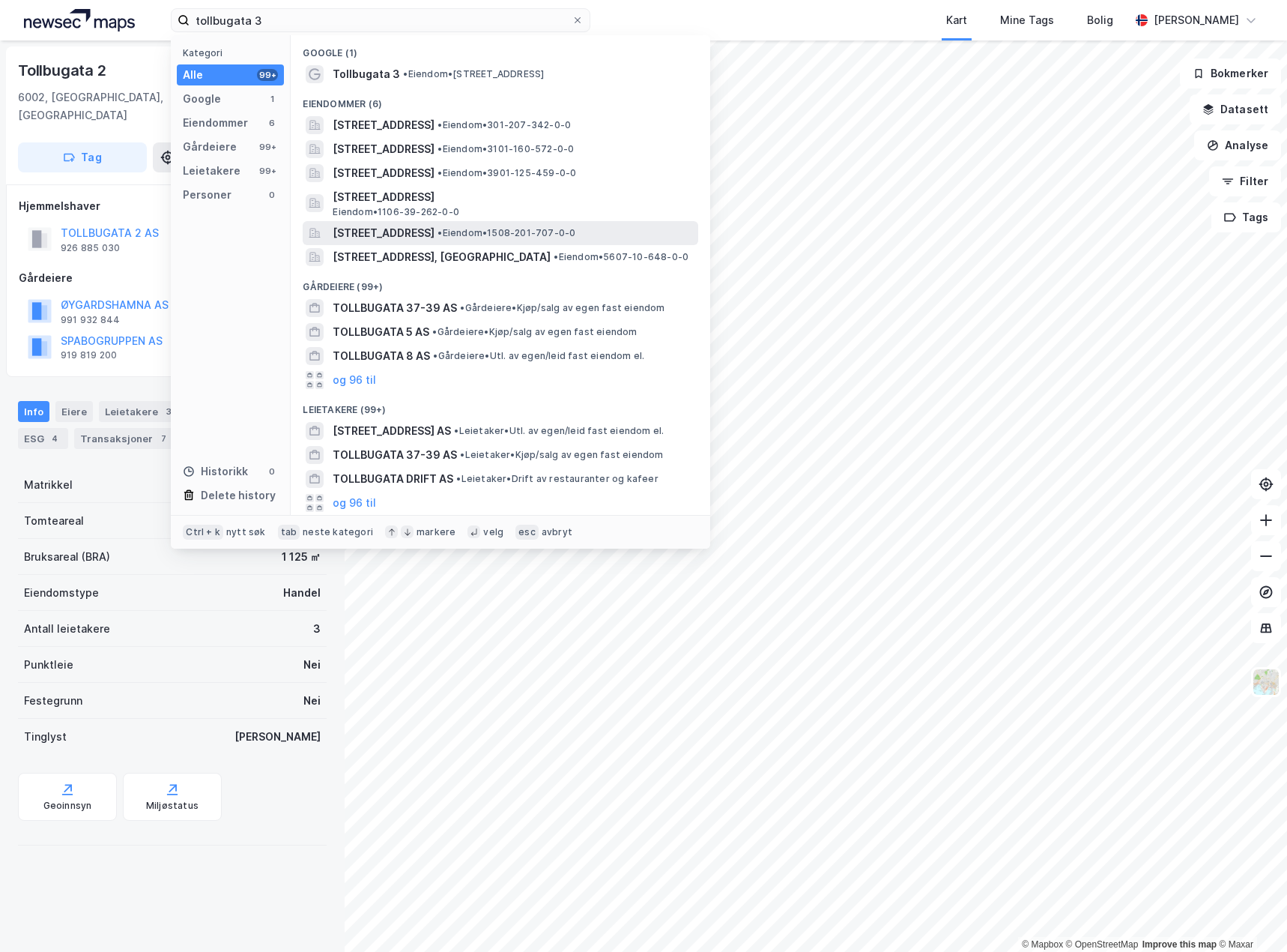
click at [434, 230] on span "[STREET_ADDRESS]" at bounding box center [383, 233] width 102 height 18
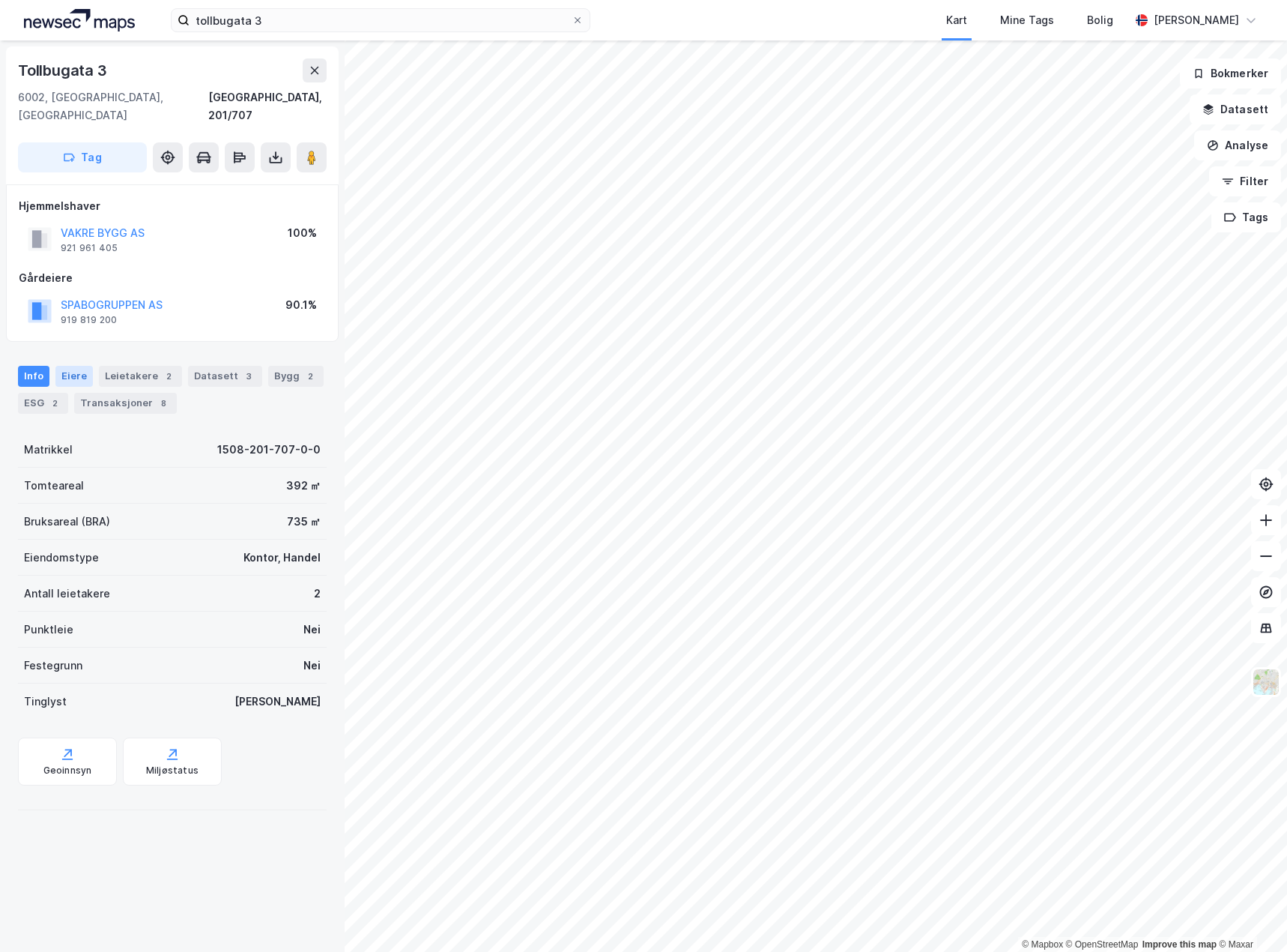
click at [73, 366] on div "Eiere" at bounding box center [74, 376] width 37 height 21
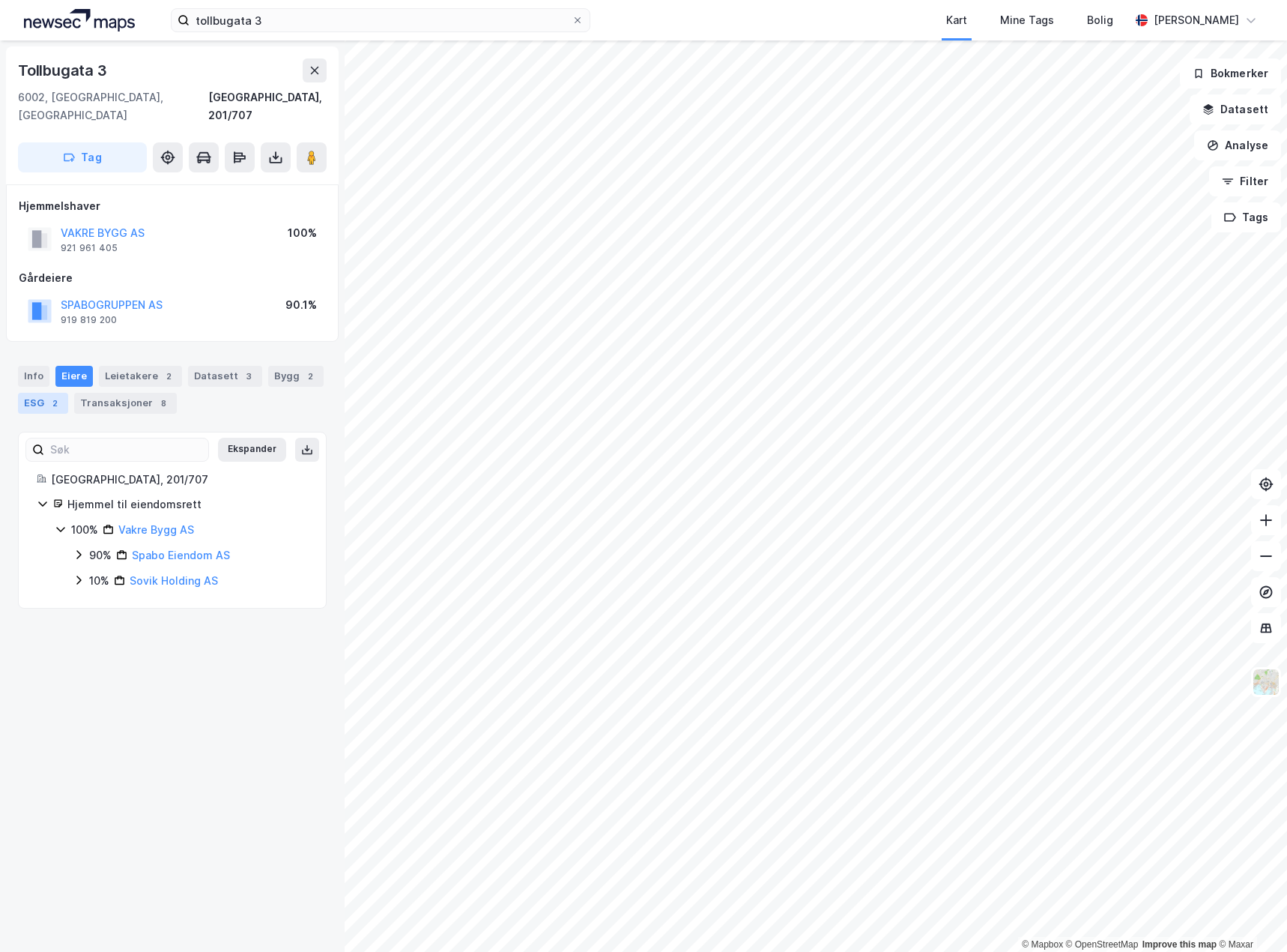
click at [27, 392] on div "ESG 2" at bounding box center [42, 402] width 50 height 21
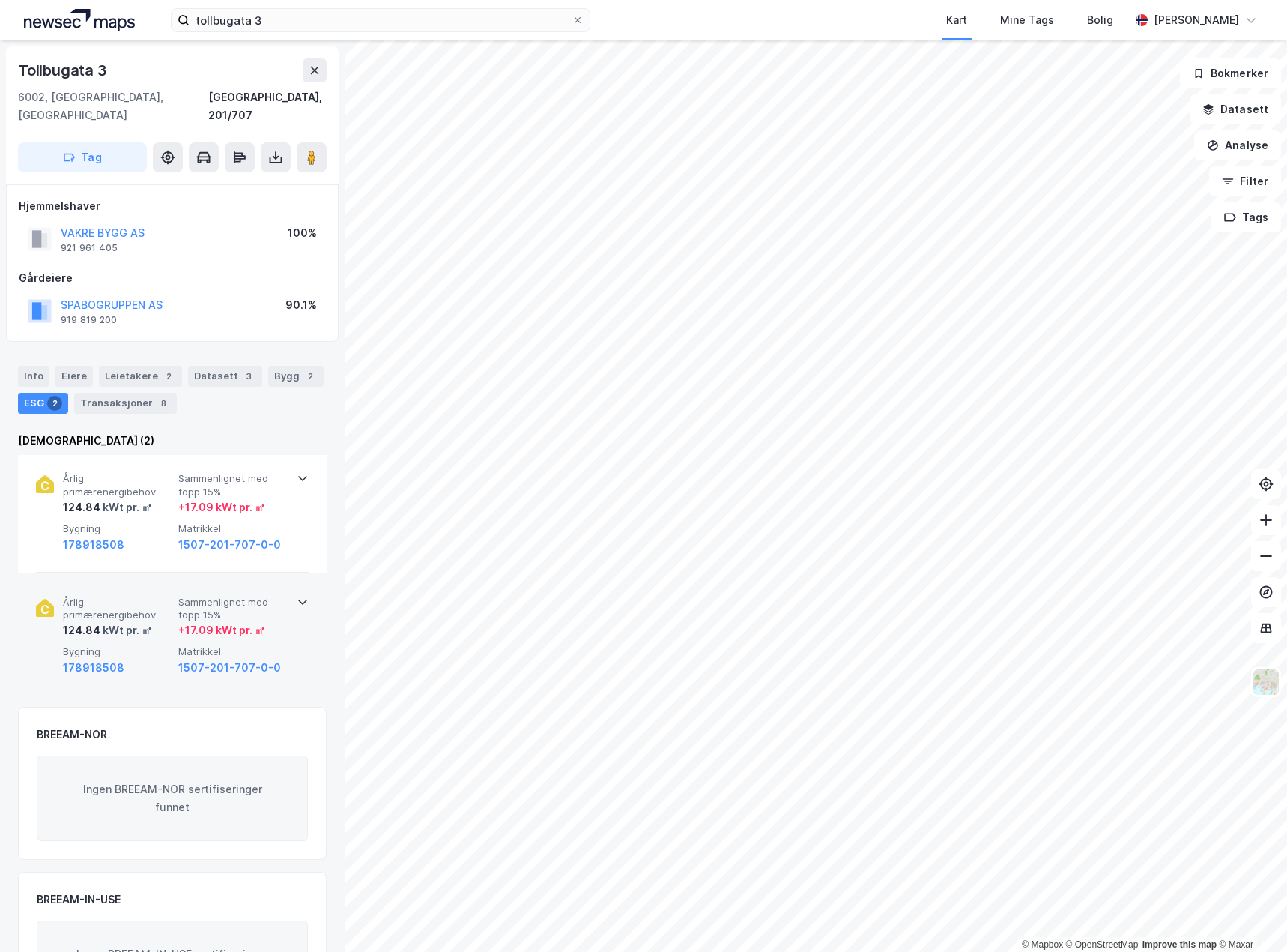
click at [110, 602] on span "Årlig primærenergibehov" at bounding box center [118, 609] width 110 height 26
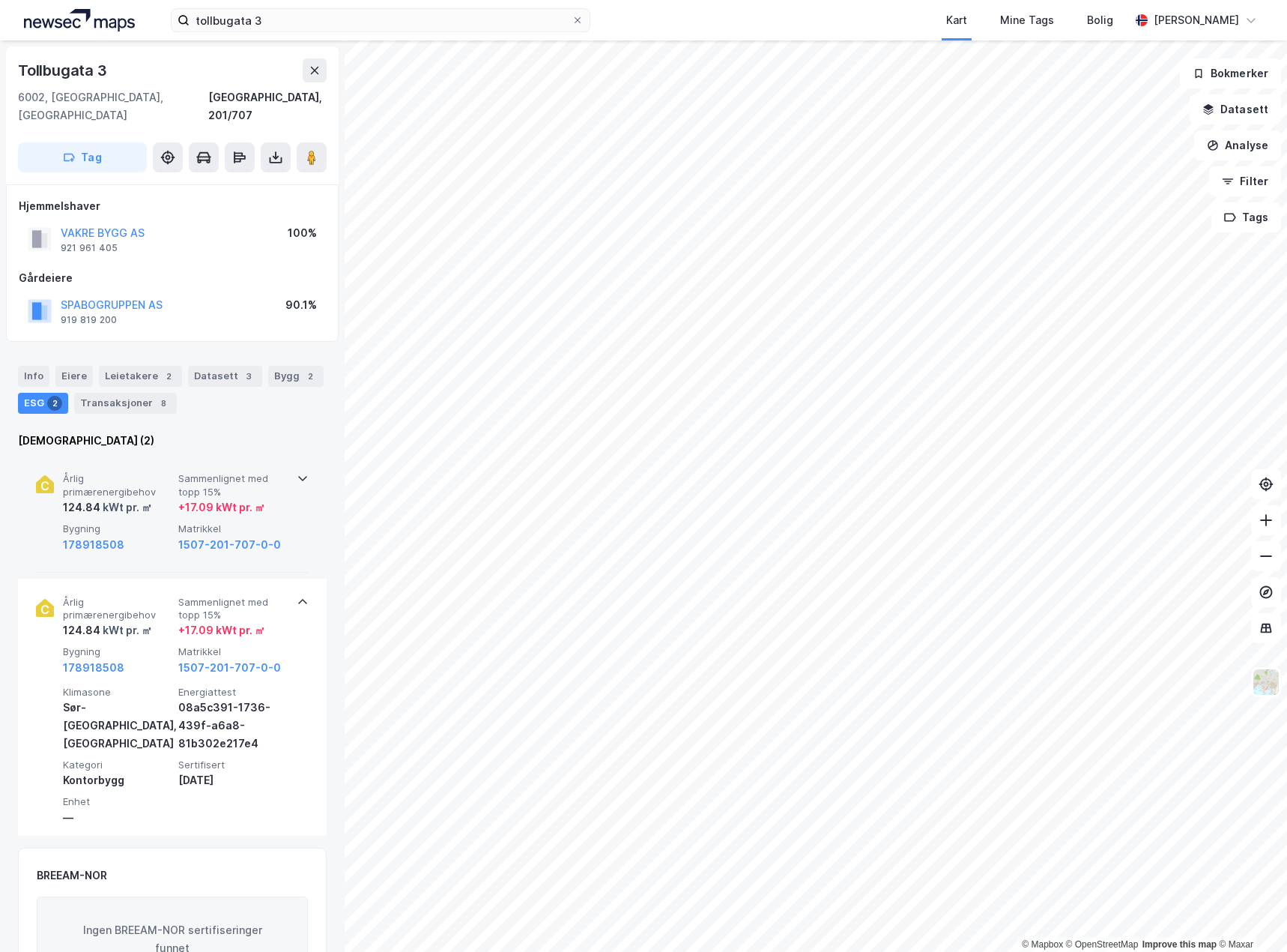
click at [127, 502] on div "Årlig primærenergibehov 124.84 kWt pr. ㎡ Sammenlignet med topp 15% + 17.09 kWt …" at bounding box center [174, 512] width 224 height 81
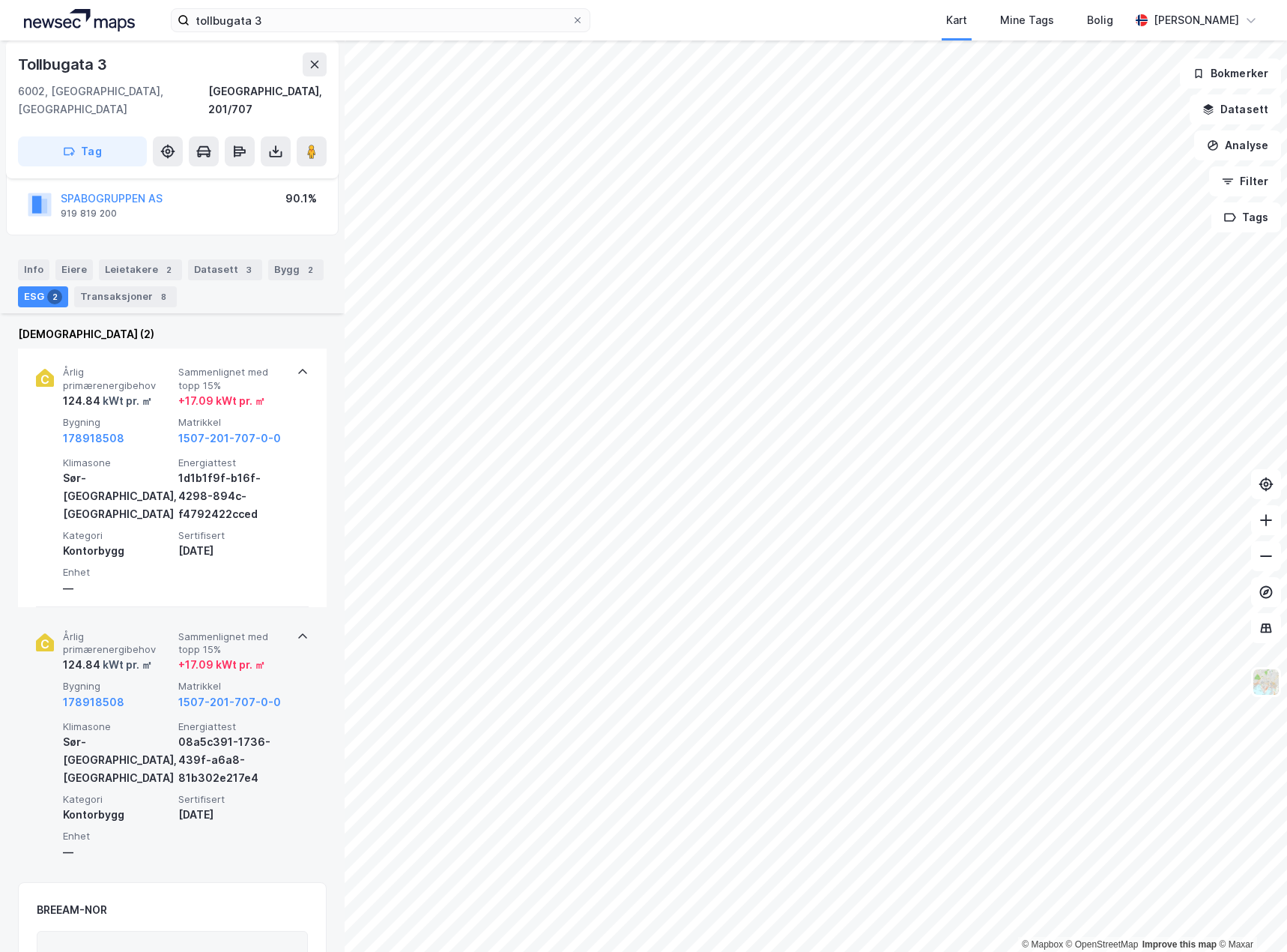
scroll to position [75, 0]
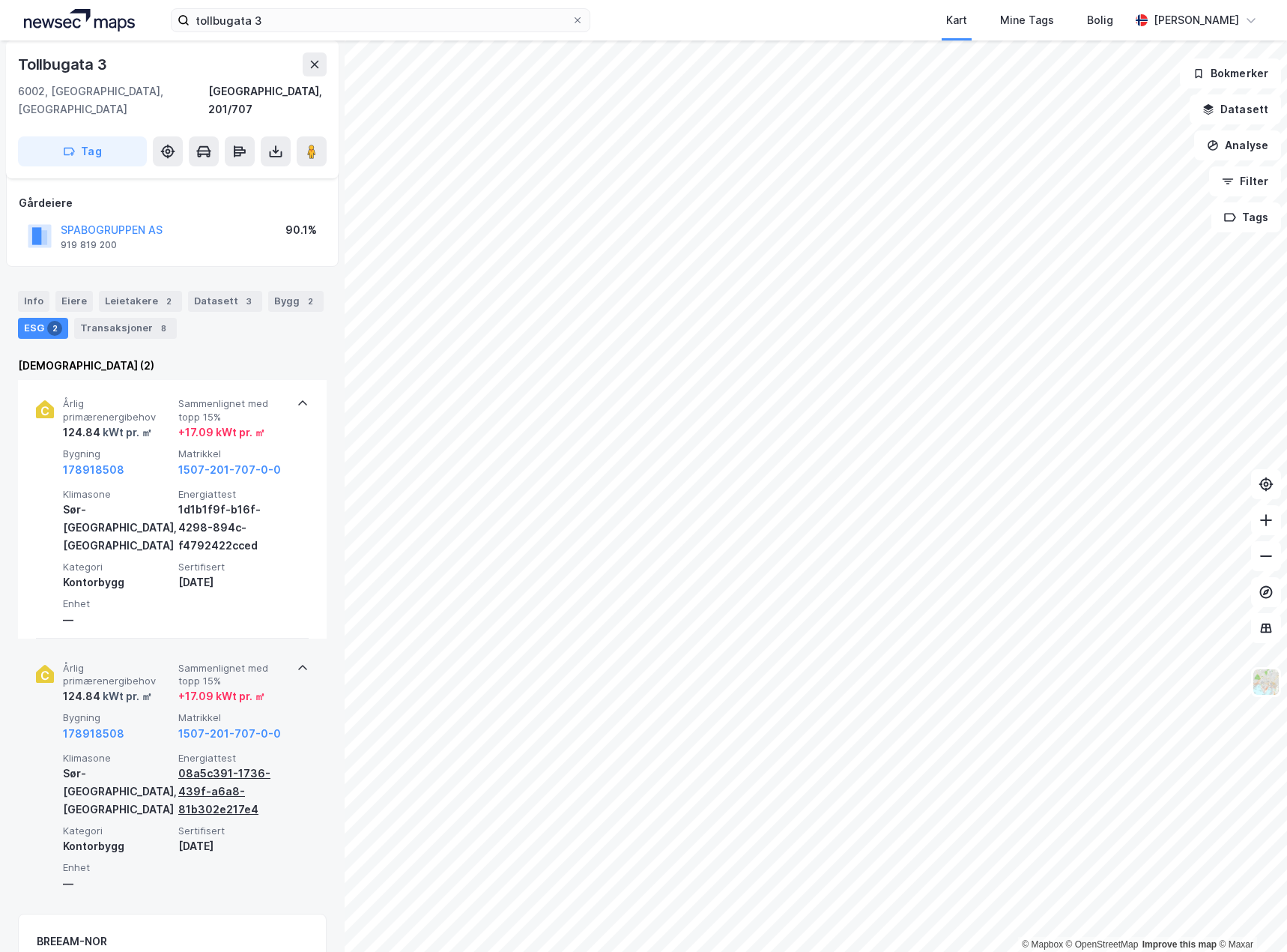
click at [223, 765] on div "08a5c391-1736-439f-a6a8-81b302e217e4" at bounding box center [233, 791] width 110 height 54
click at [202, 765] on div "08a5c391-1736-439f-a6a8-81b302e217e4" at bounding box center [233, 791] width 110 height 54
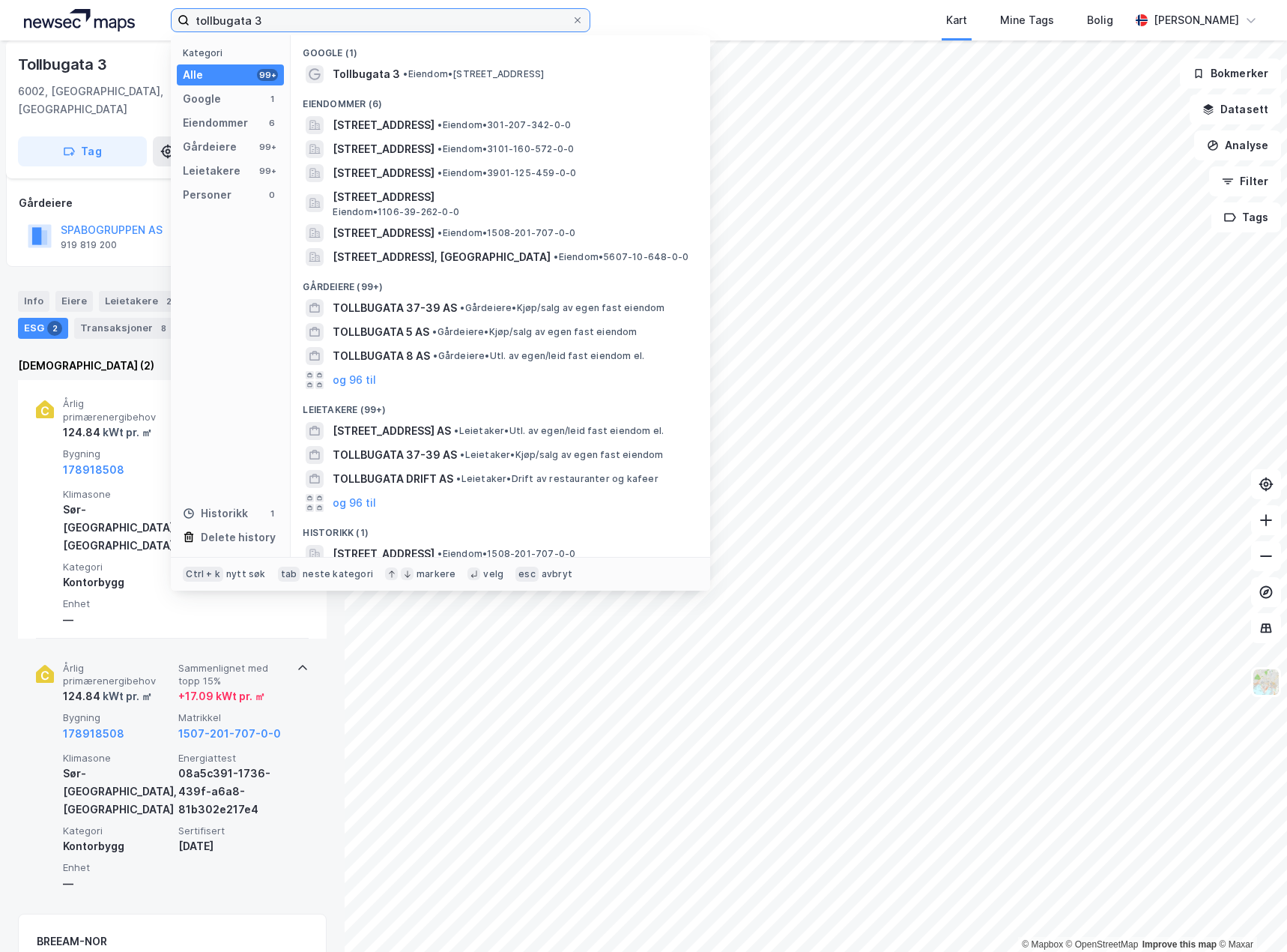
drag, startPoint x: 325, startPoint y: 23, endPoint x: 4, endPoint y: 0, distance: 321.8
click at [4, 3] on div "tollbugata 3 Kategori Alle 99+ Google 1 Eiendommer 6 Gårdeiere 99+ Leietakere 9…" at bounding box center [643, 20] width 1287 height 40
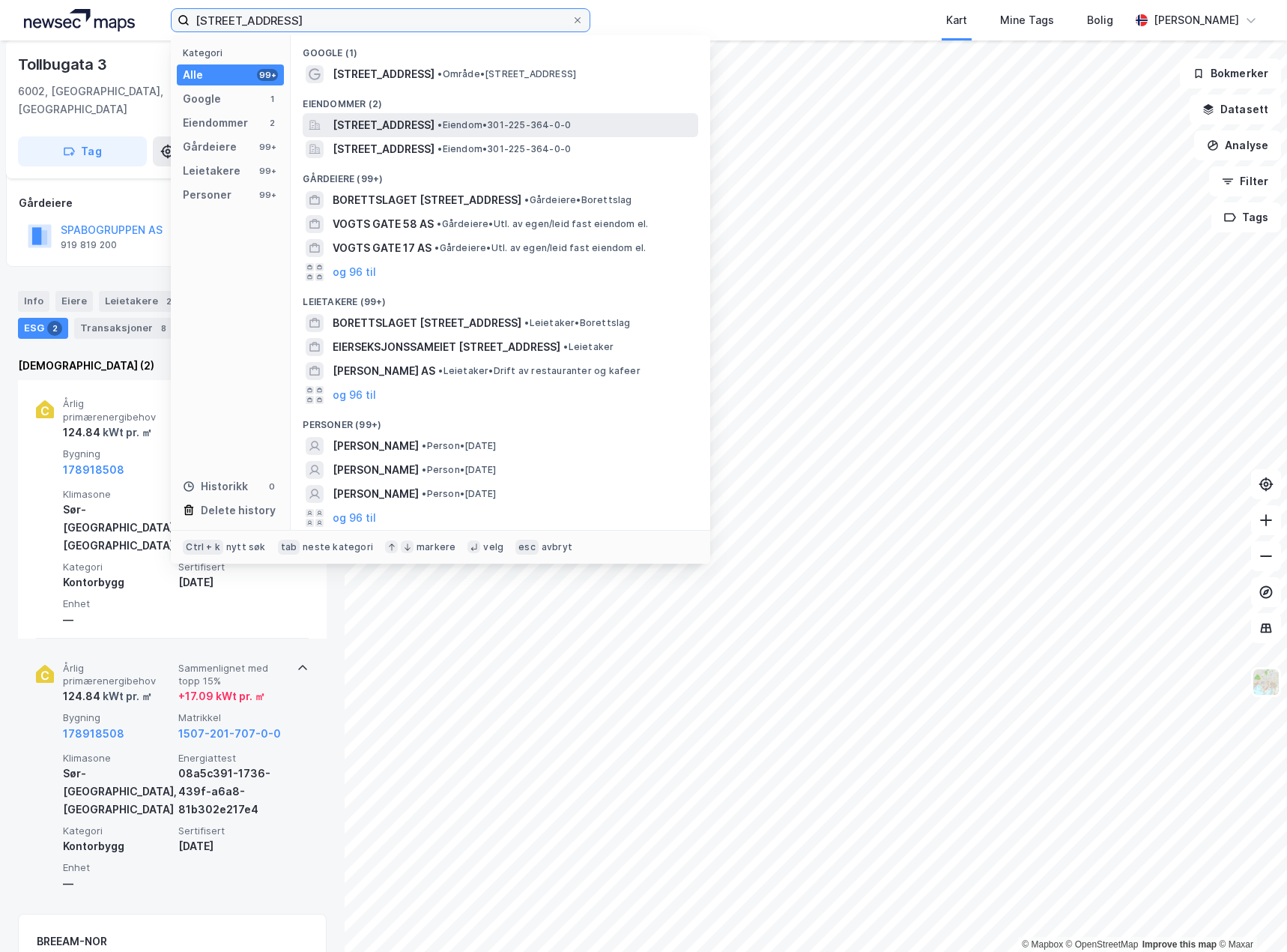
type input "[STREET_ADDRESS]"
click at [434, 119] on span "[STREET_ADDRESS]" at bounding box center [383, 125] width 102 height 18
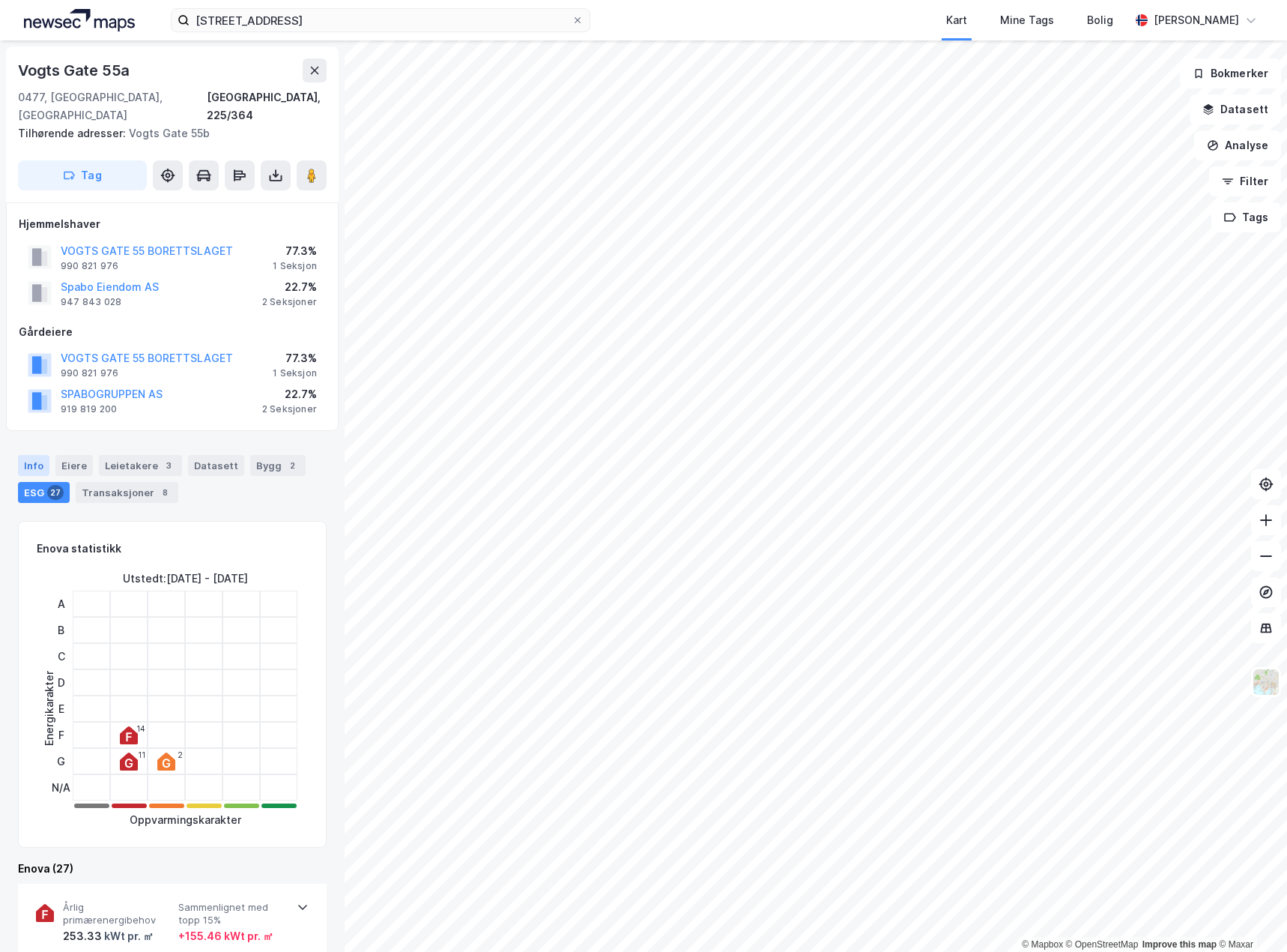
click at [31, 455] on div "Info" at bounding box center [33, 465] width 31 height 21
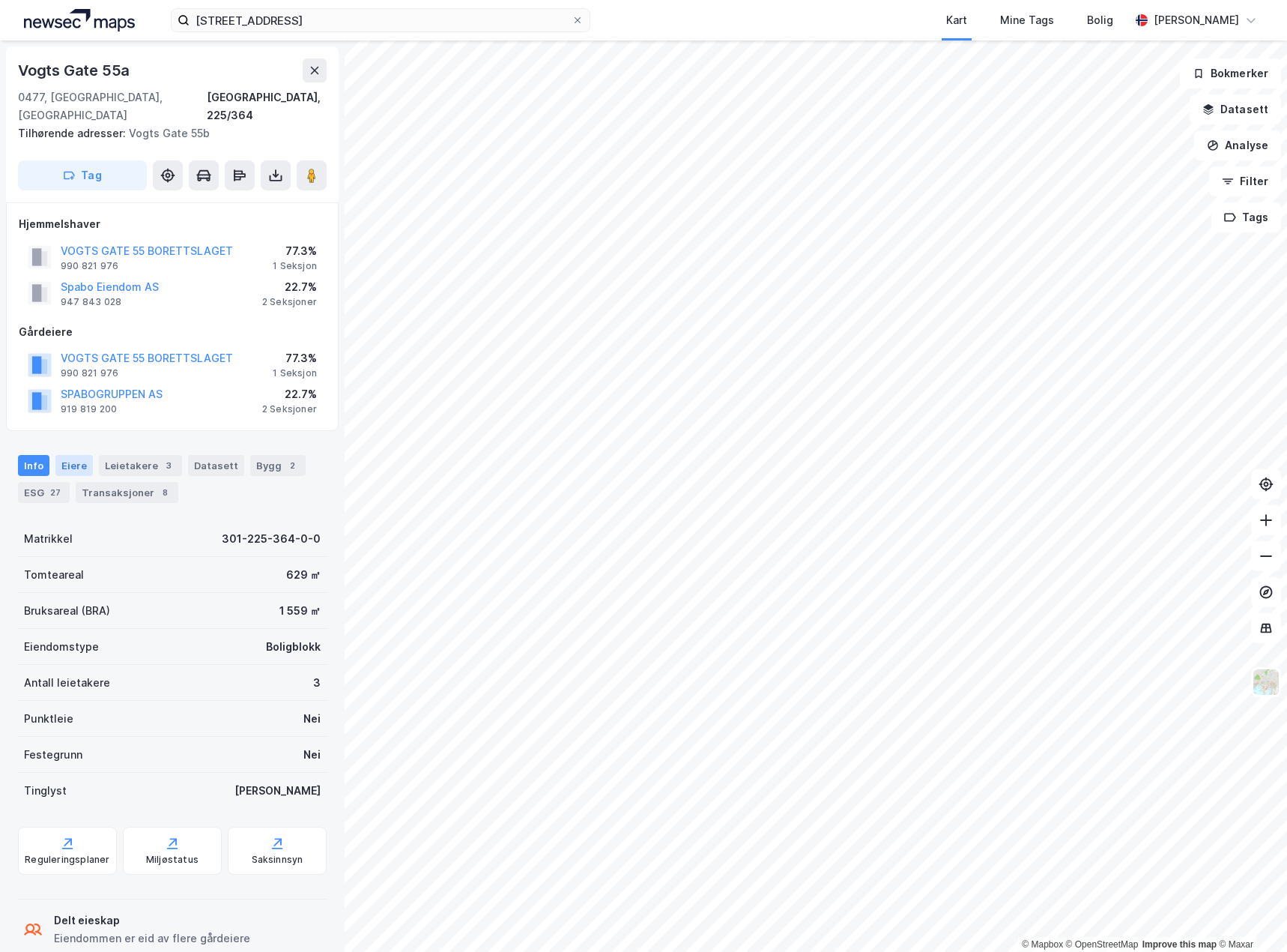
click at [70, 455] on div "Eiere" at bounding box center [74, 465] width 37 height 21
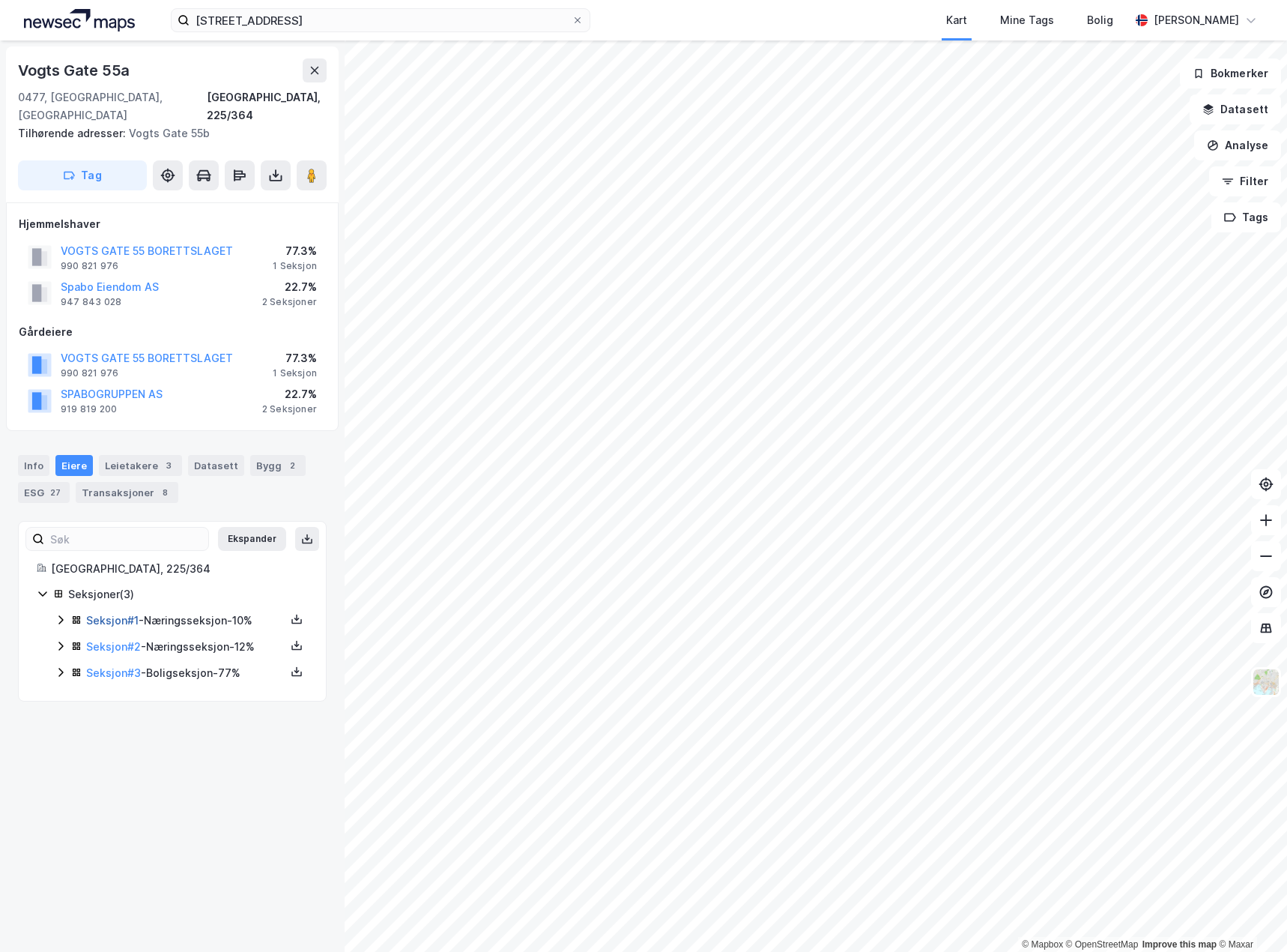
click at [125, 614] on link "Seksjon # 1" at bounding box center [112, 620] width 52 height 13
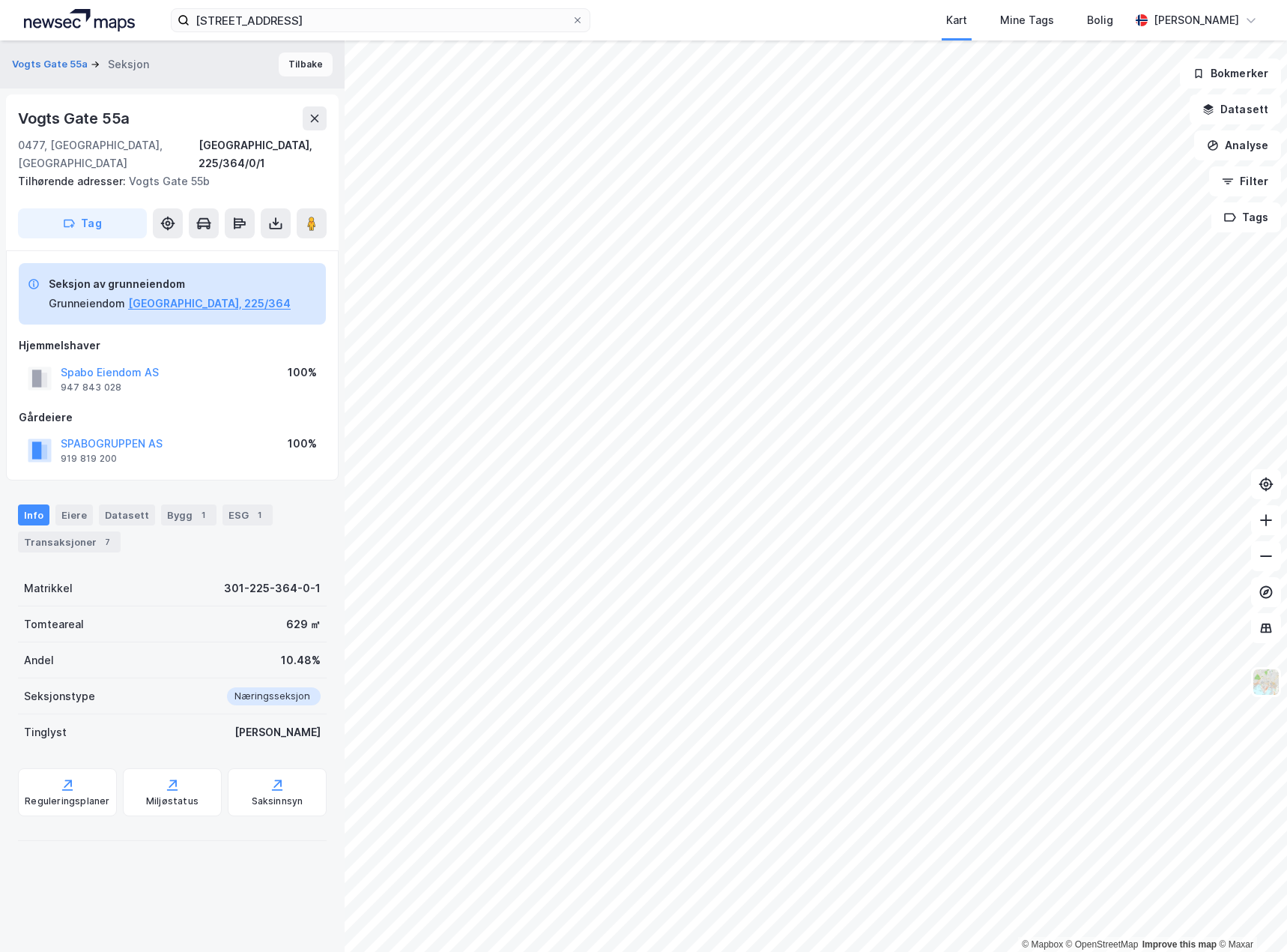
click at [294, 59] on button "Tilbake" at bounding box center [305, 64] width 54 height 24
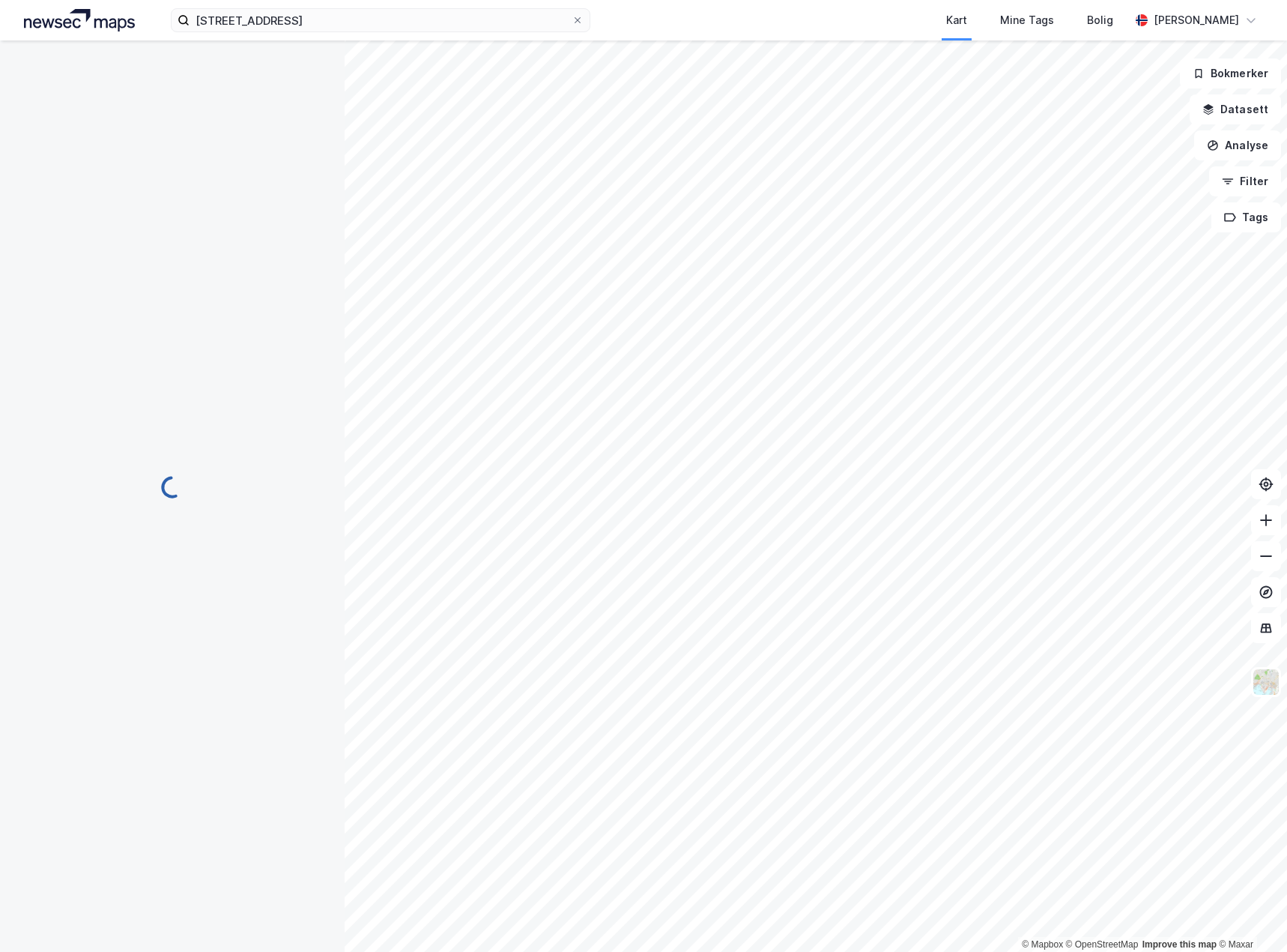
scroll to position [75, 0]
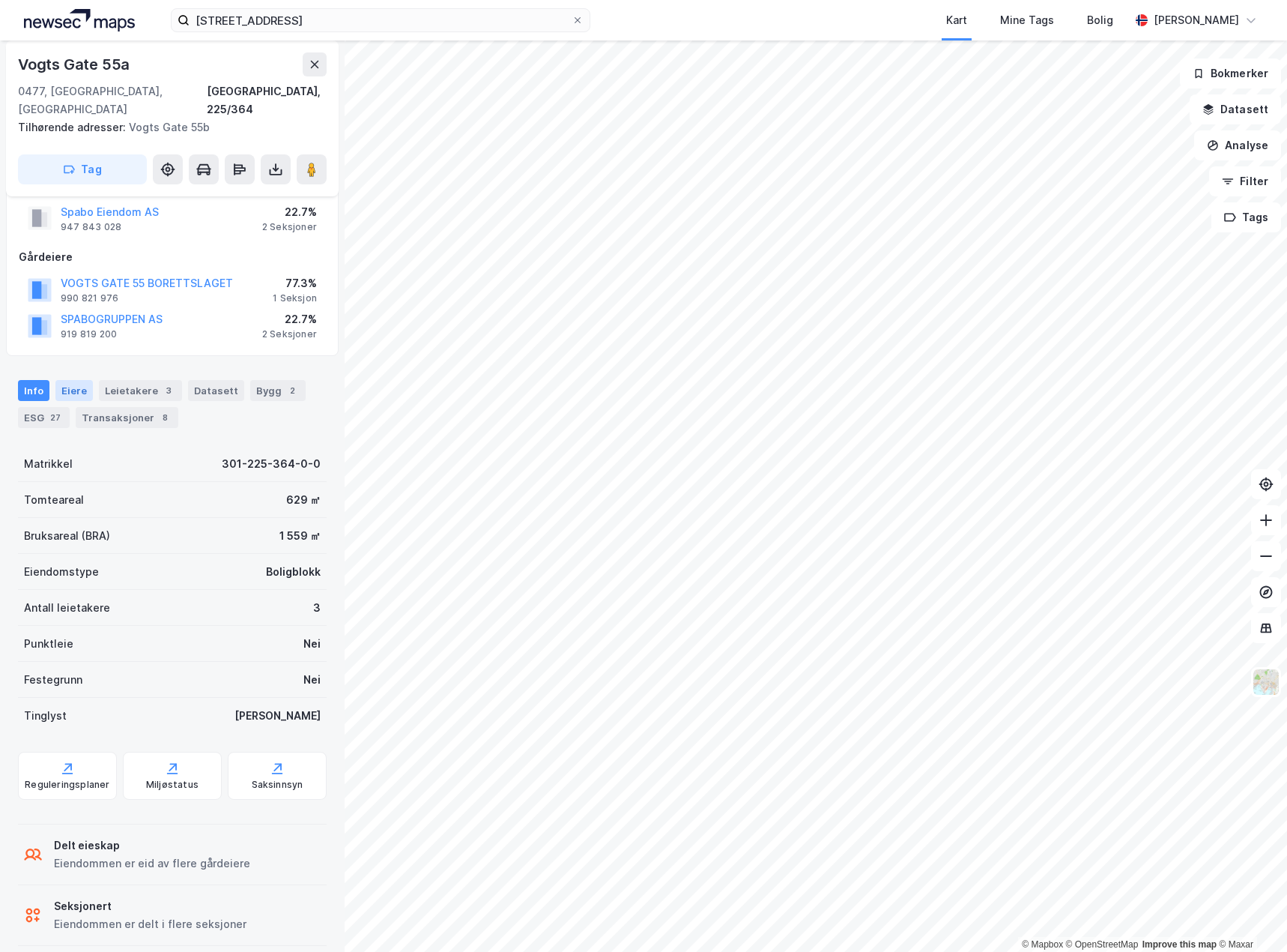
click at [76, 379] on div "Eiere" at bounding box center [74, 389] width 37 height 21
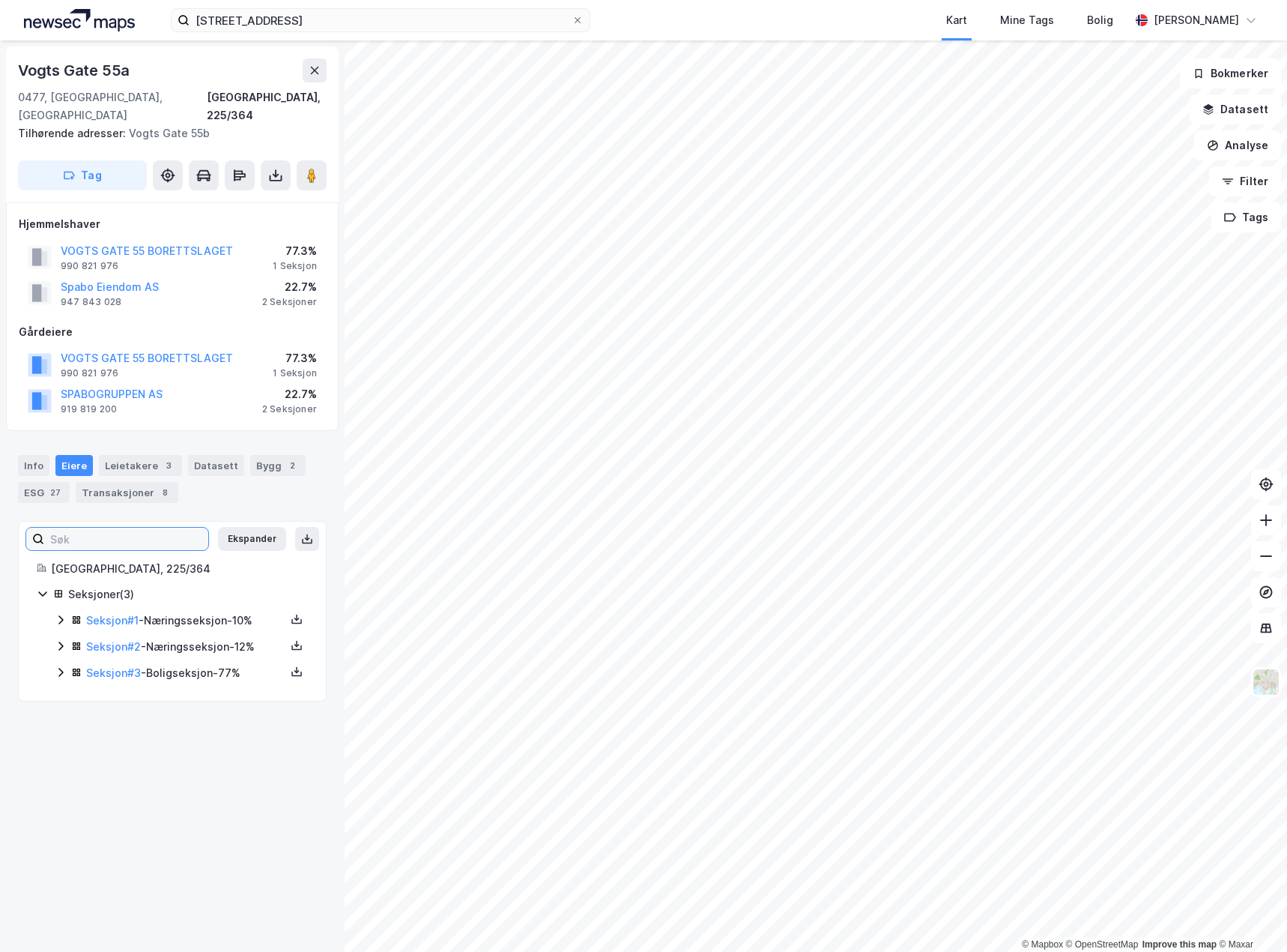
click at [147, 527] on input at bounding box center [125, 538] width 164 height 23
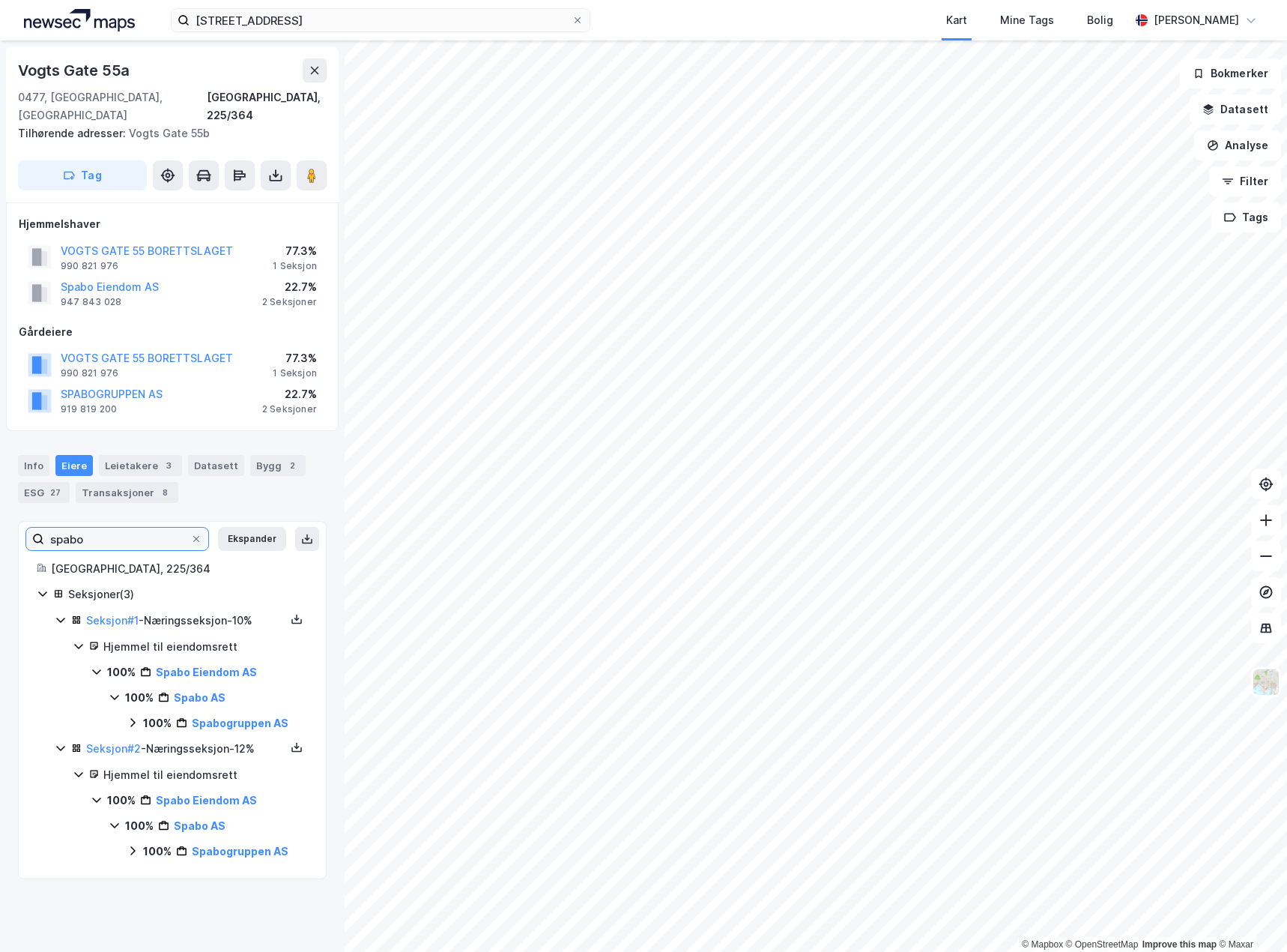
type input "spabo"
click at [26, 455] on div "Info" at bounding box center [33, 465] width 31 height 21
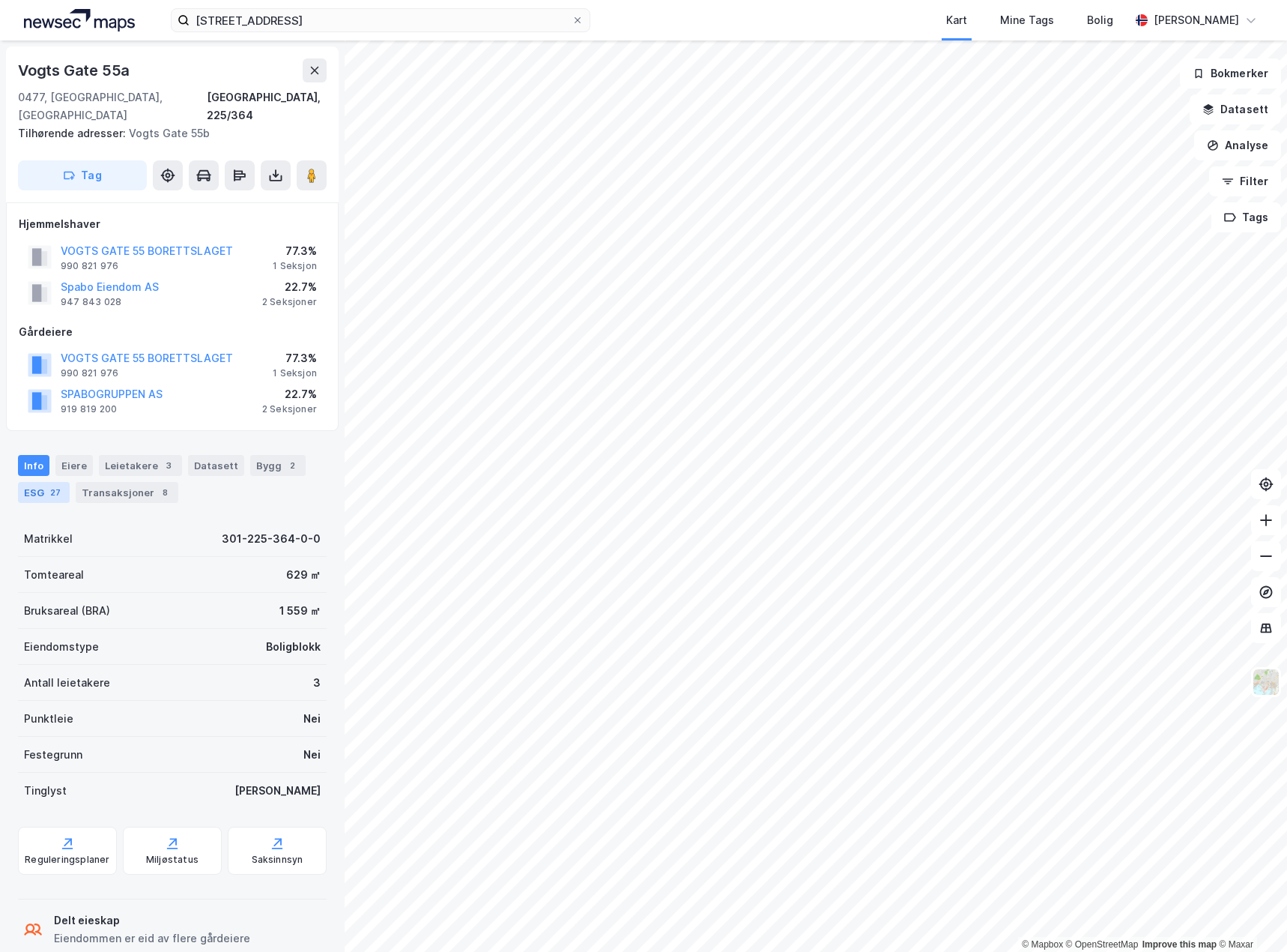
click at [50, 484] on div "27" at bounding box center [55, 491] width 17 height 15
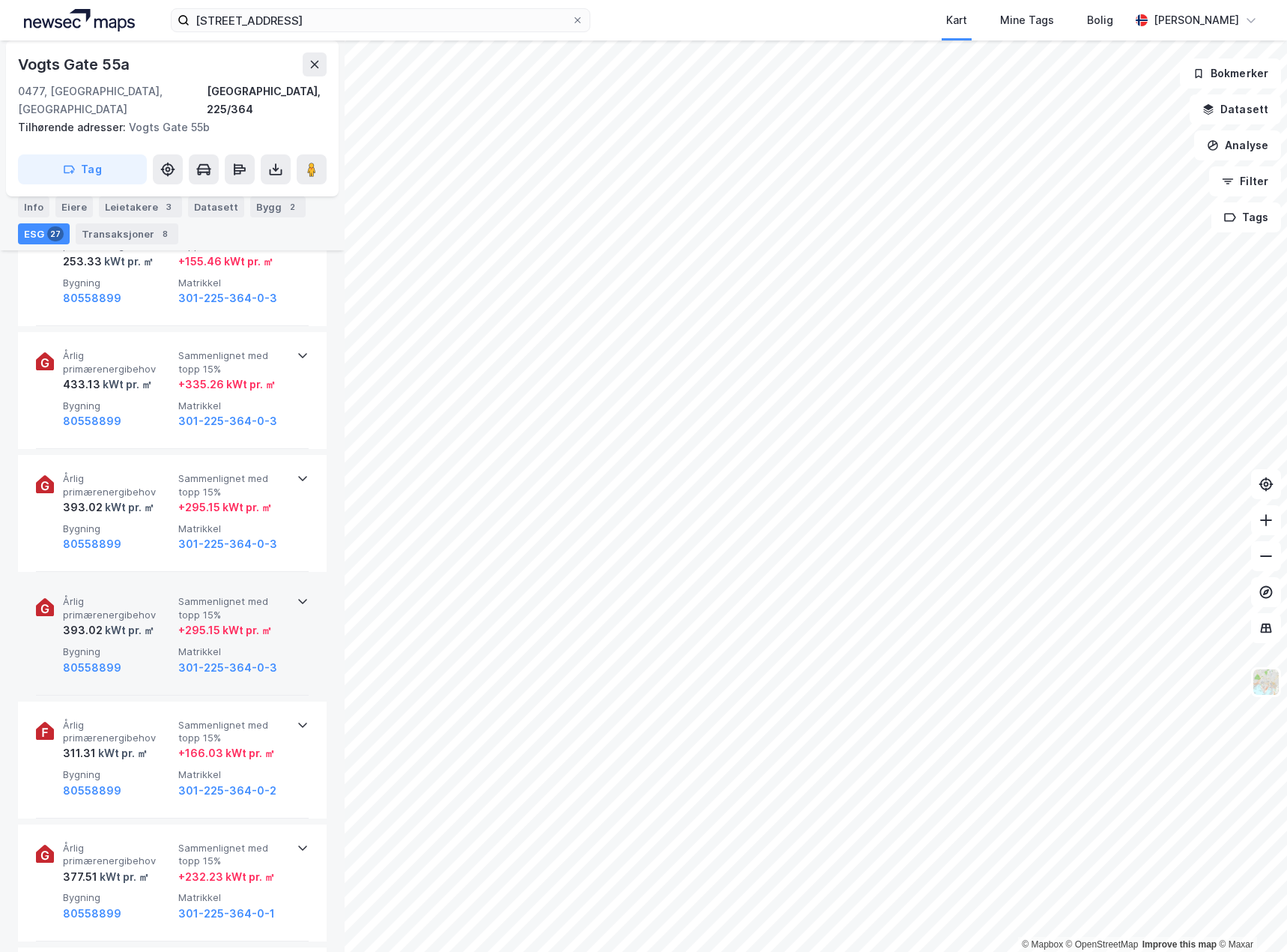
scroll to position [825, 0]
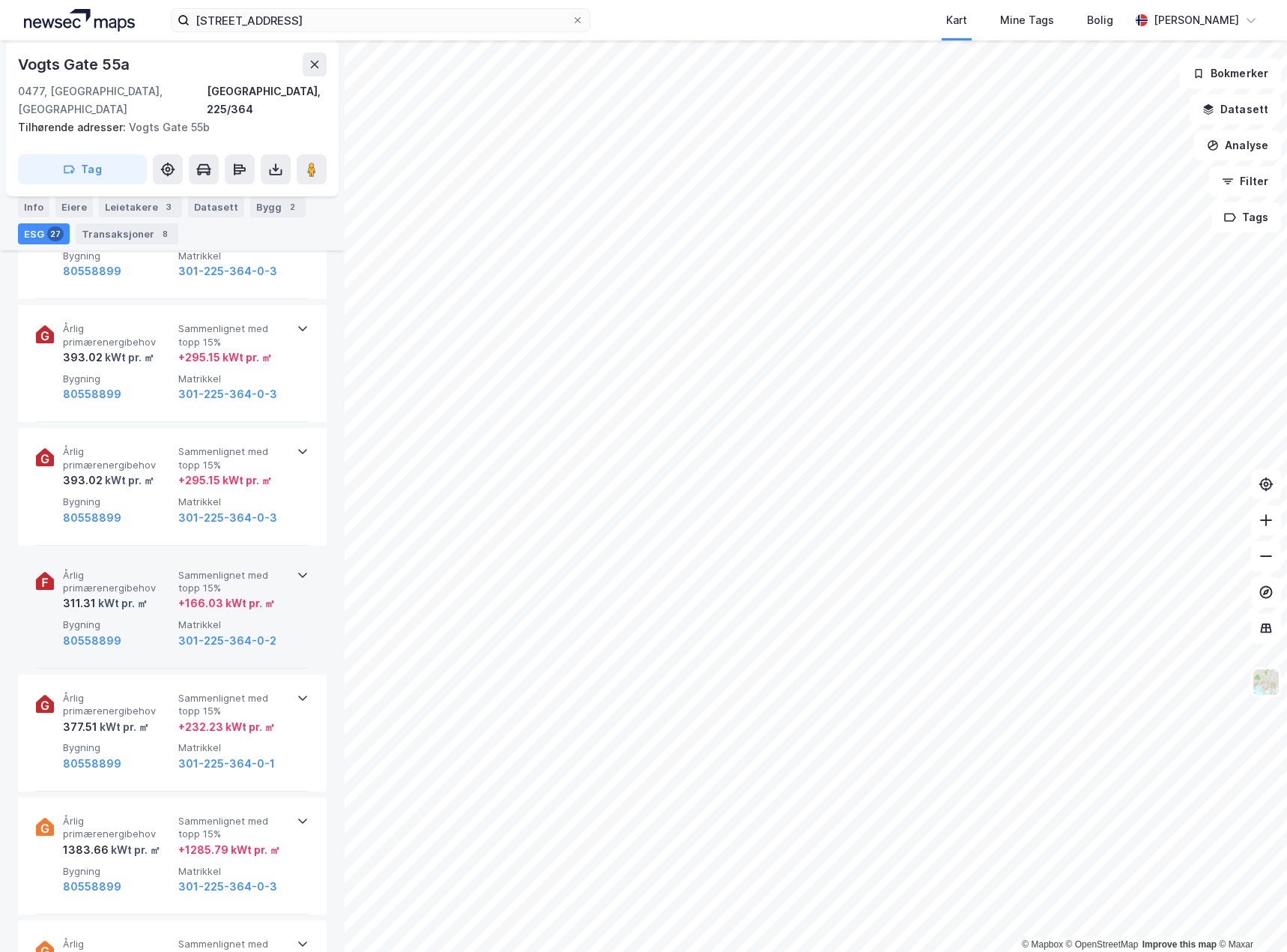
click at [218, 618] on span "Matrikkel" at bounding box center [233, 624] width 110 height 13
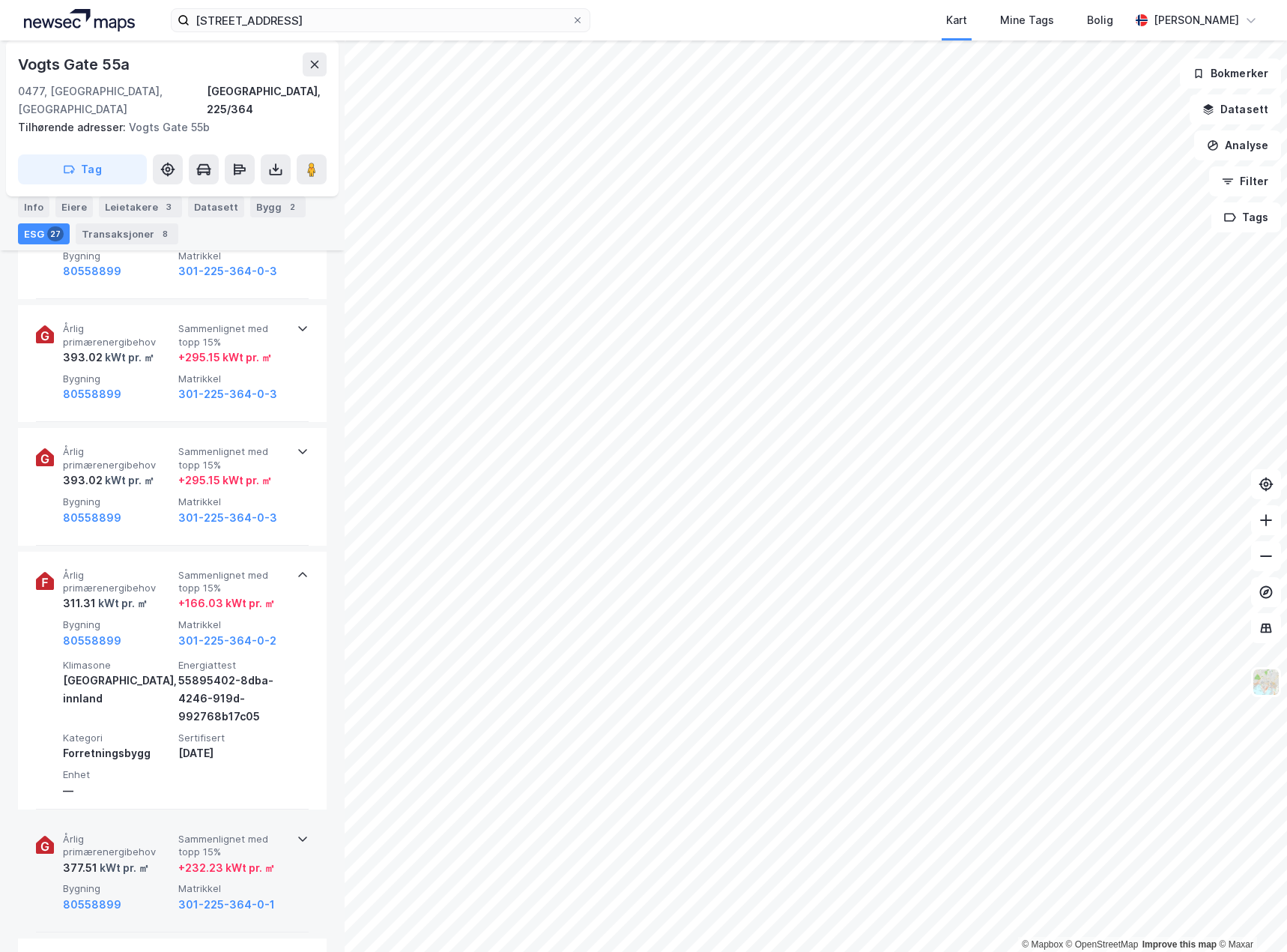
click at [212, 837] on span "Sammenlignet med topp 15%" at bounding box center [233, 845] width 110 height 26
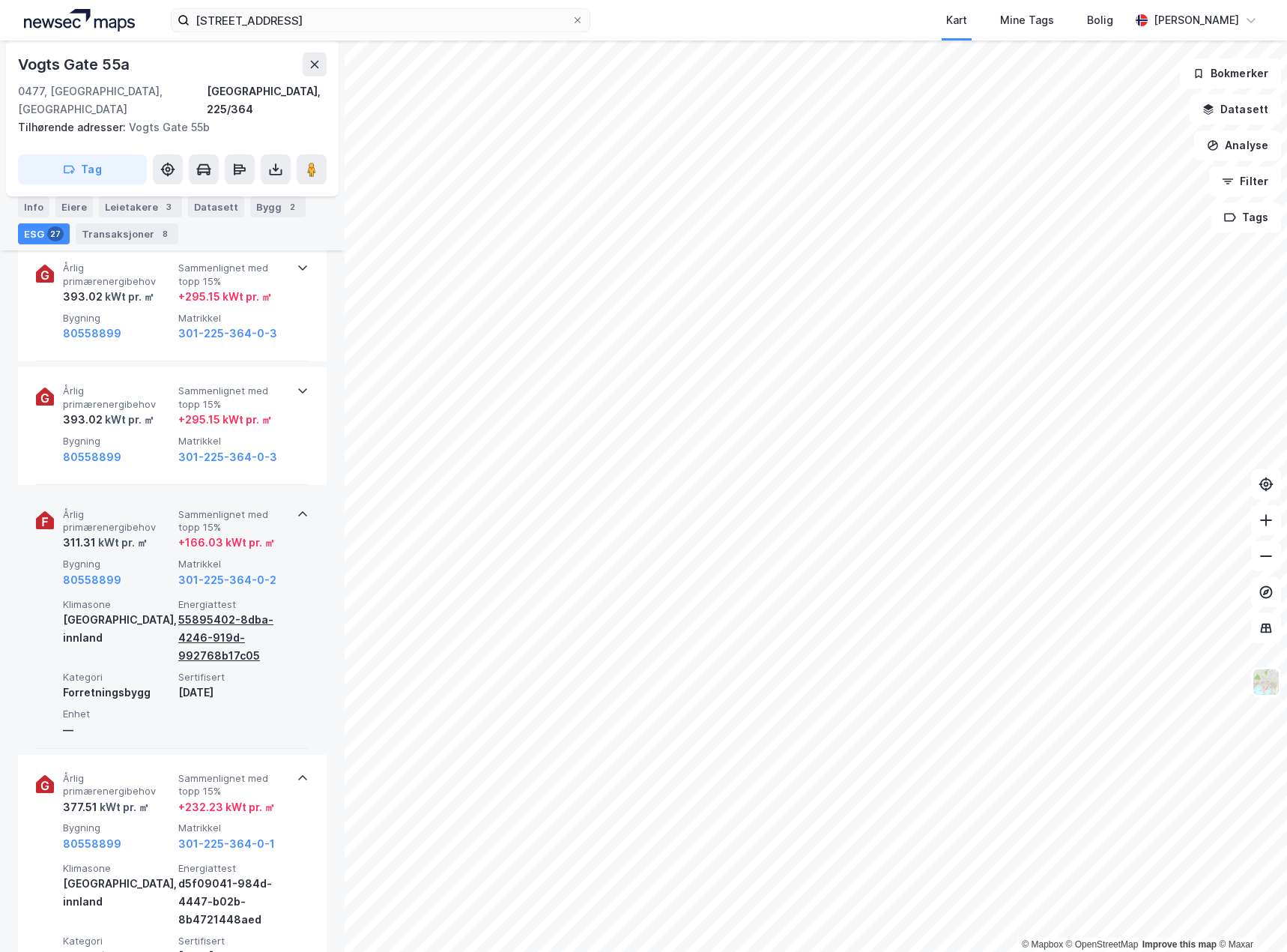
scroll to position [975, 0]
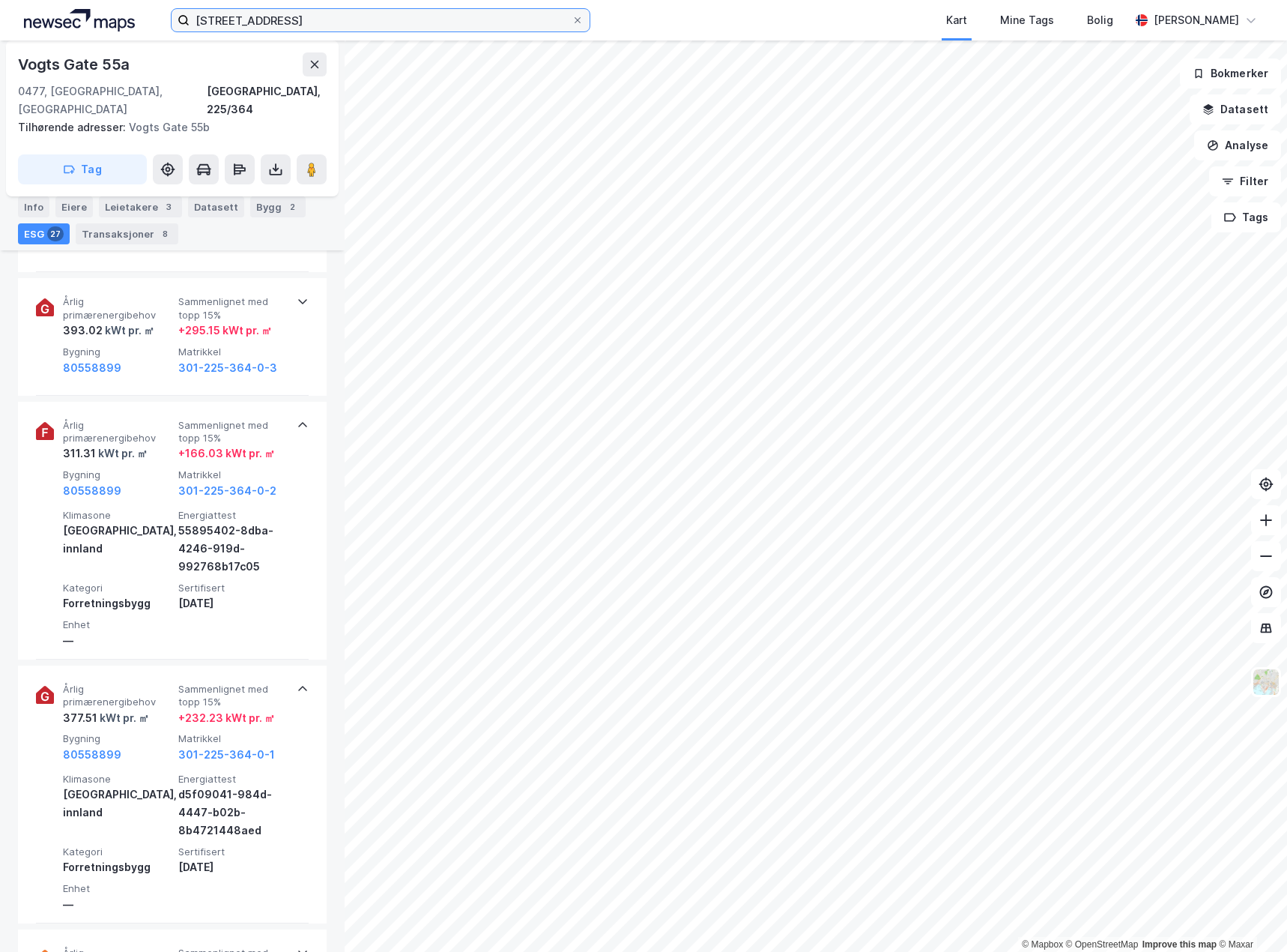
click at [386, 23] on input "[STREET_ADDRESS]" at bounding box center [380, 20] width 382 height 23
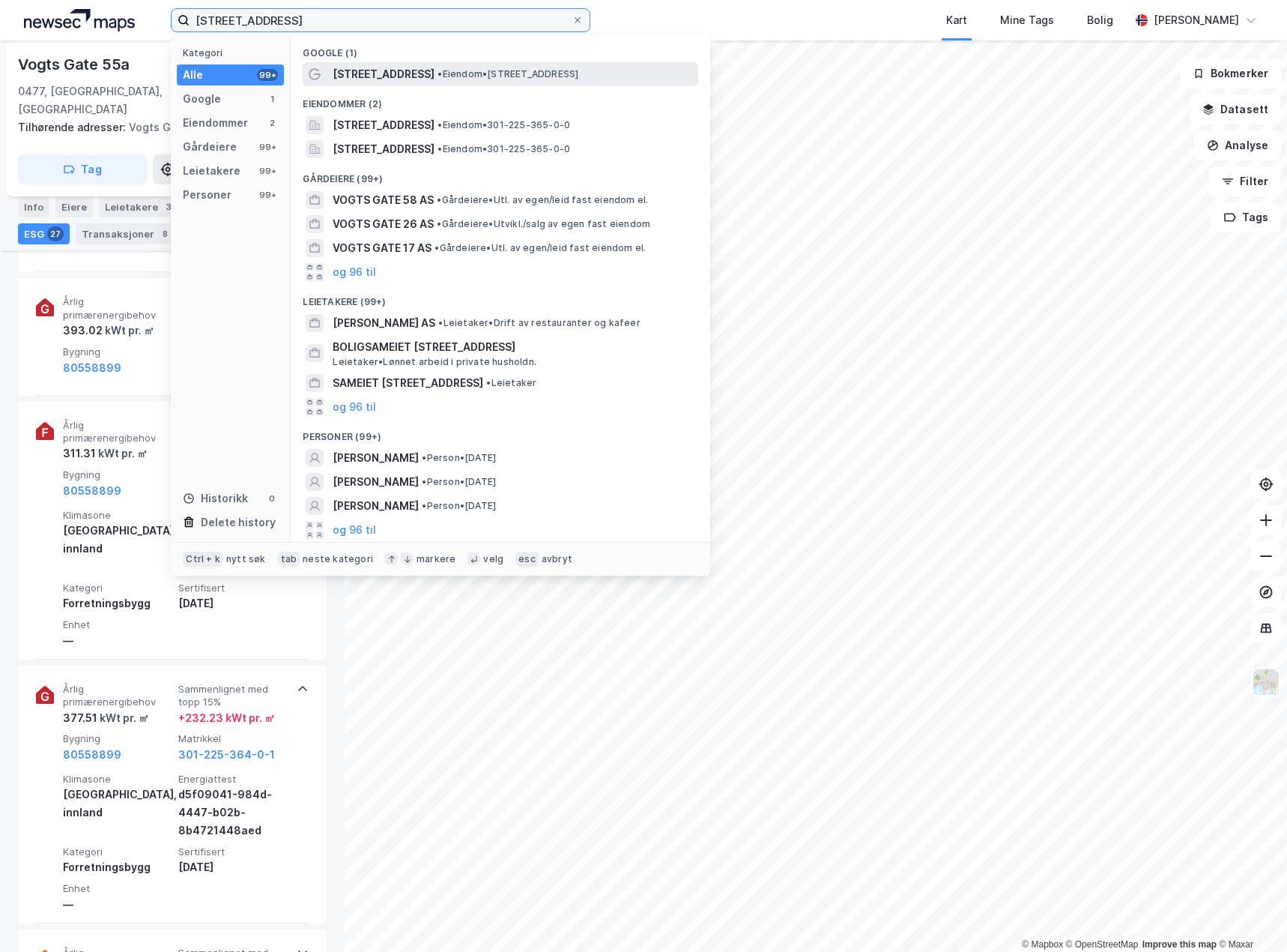
type input "[STREET_ADDRESS]"
click at [504, 72] on span "• Eiendom • [STREET_ADDRESS]" at bounding box center [508, 75] width 141 height 12
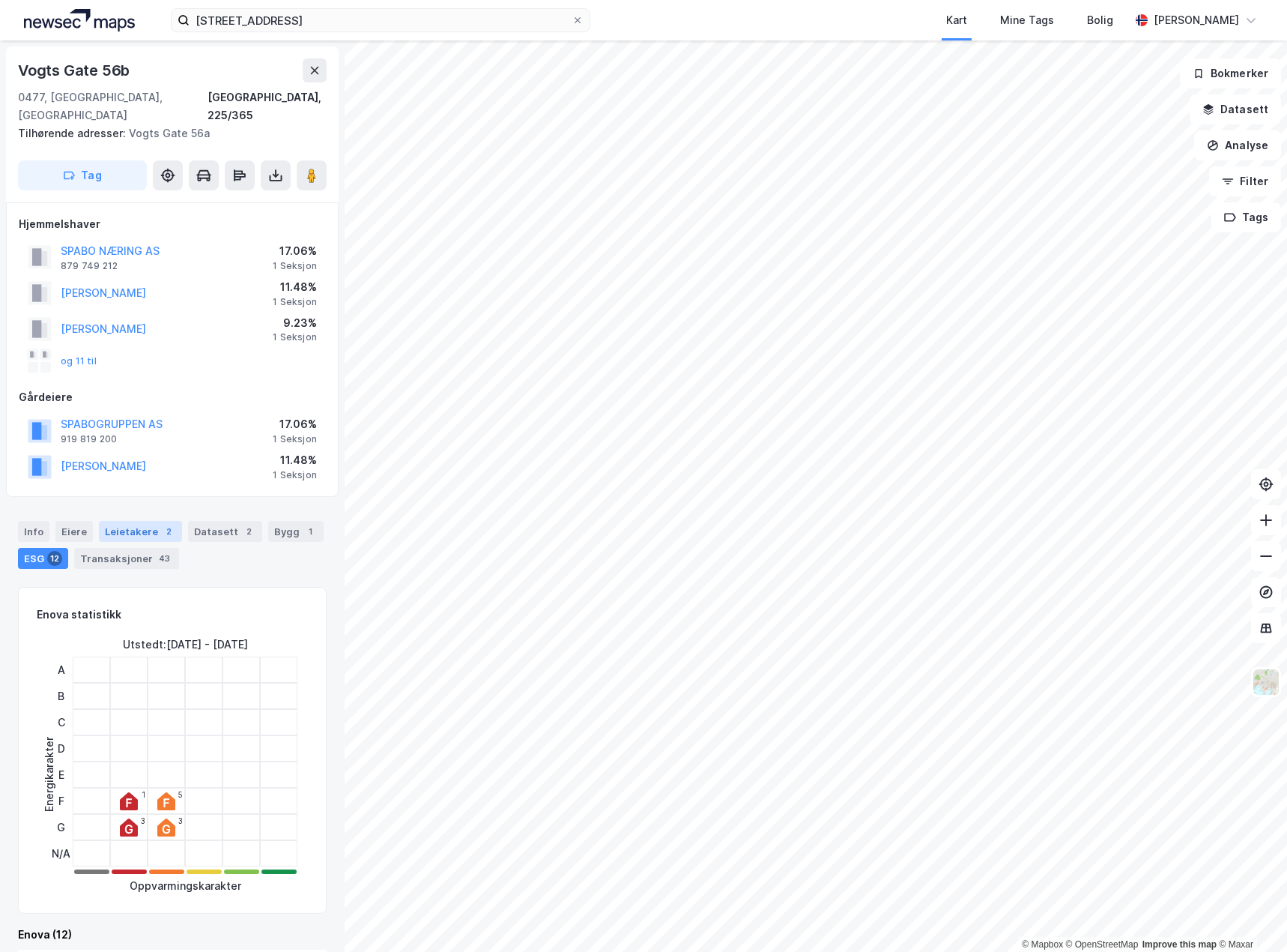
click at [123, 521] on div "Leietakere 2" at bounding box center [140, 530] width 83 height 21
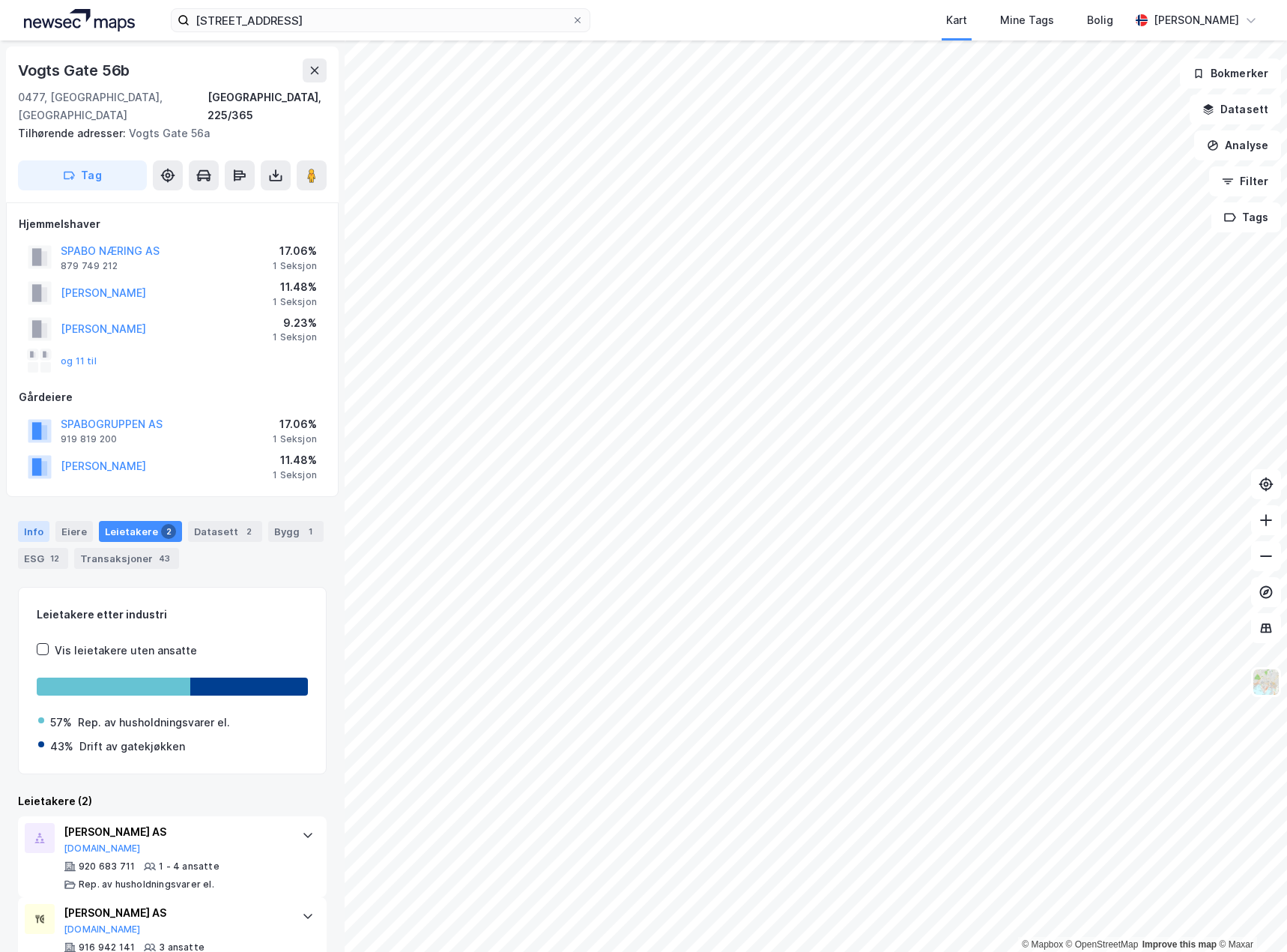
click at [31, 521] on div "Info" at bounding box center [33, 530] width 31 height 21
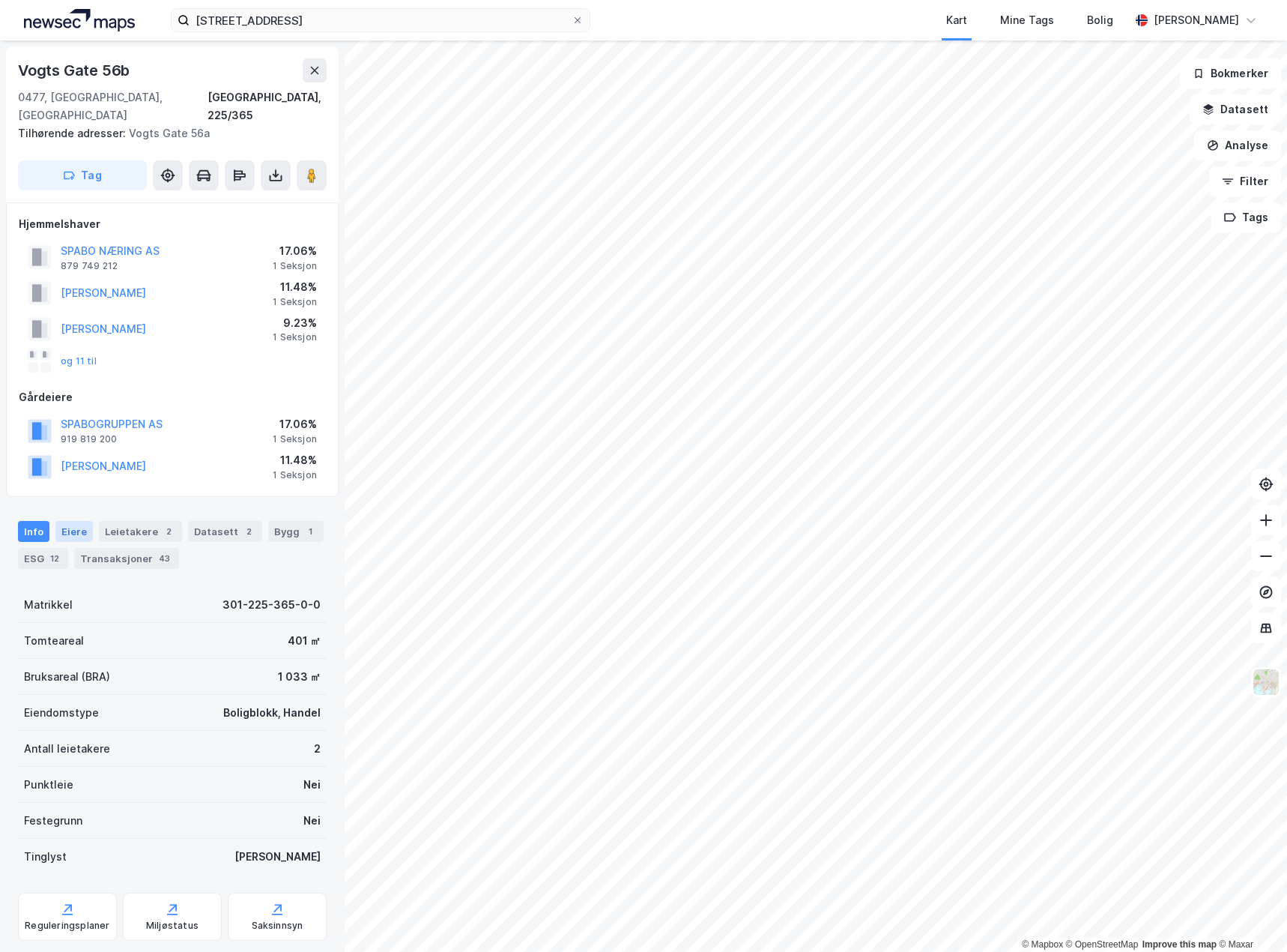
click at [71, 521] on div "Eiere" at bounding box center [74, 530] width 37 height 21
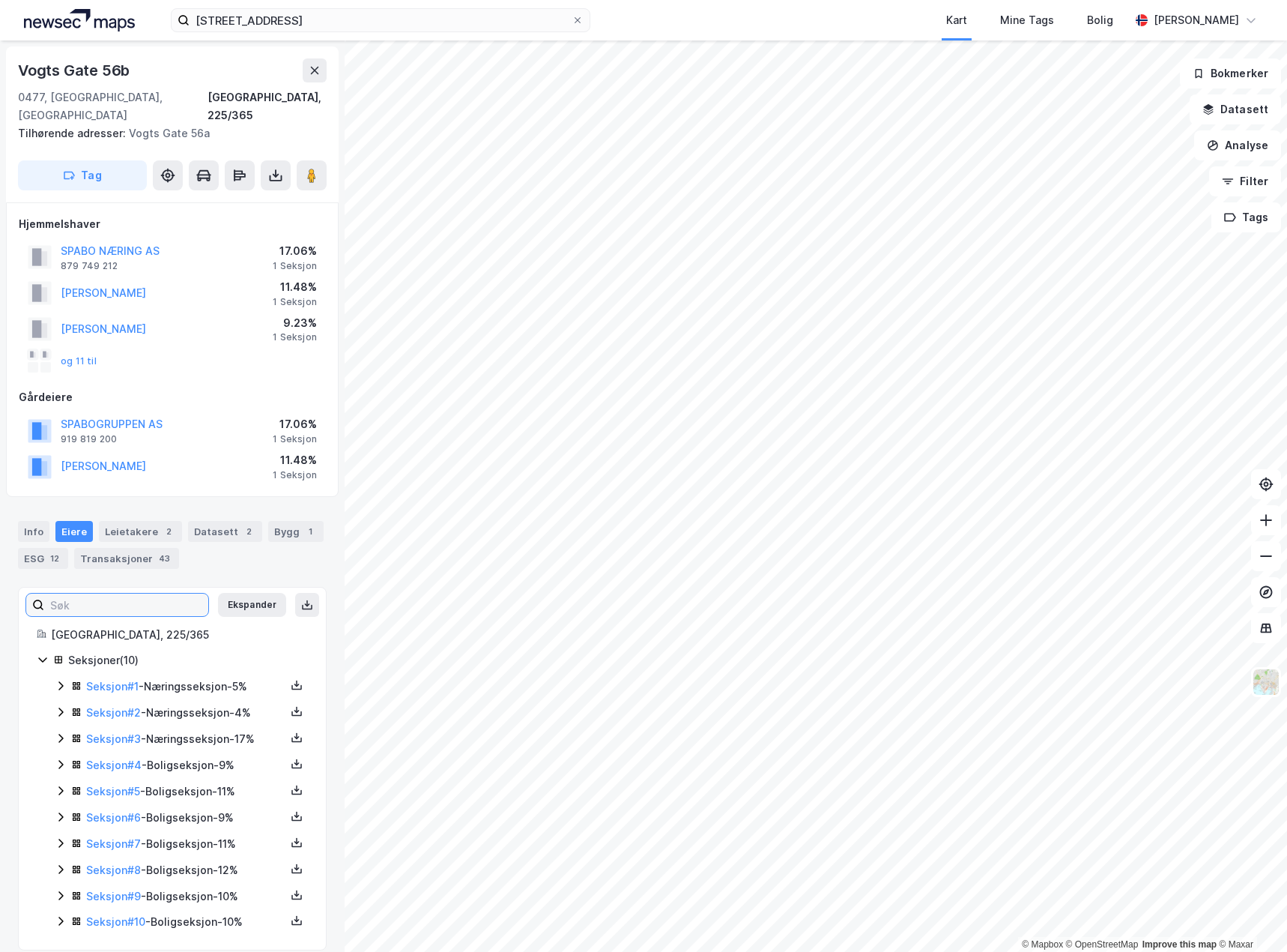
click at [128, 593] on input at bounding box center [125, 604] width 164 height 23
click at [129, 593] on input at bounding box center [125, 604] width 164 height 23
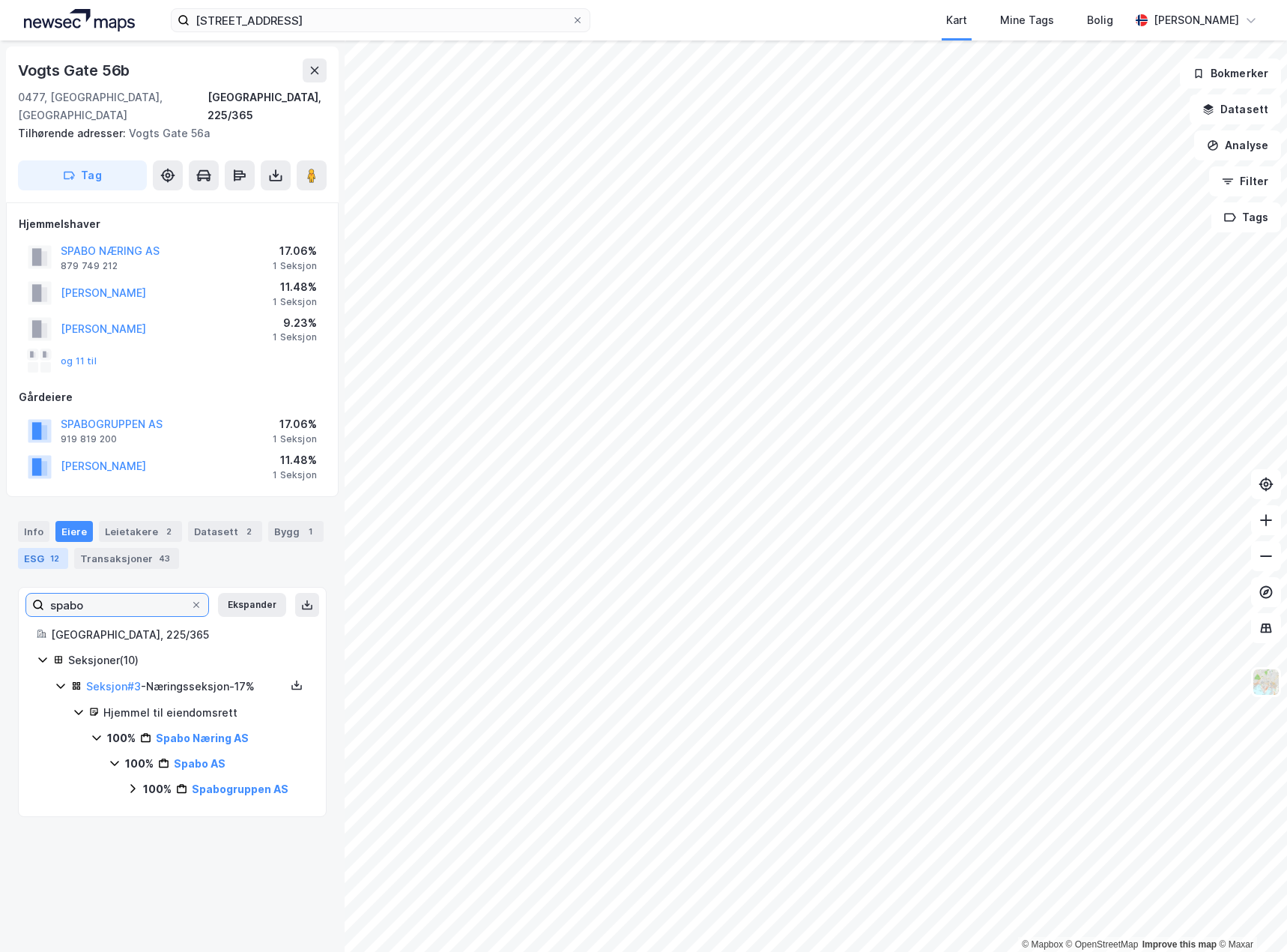
type input "spabo"
click at [34, 548] on div "ESG 12" at bounding box center [42, 558] width 50 height 21
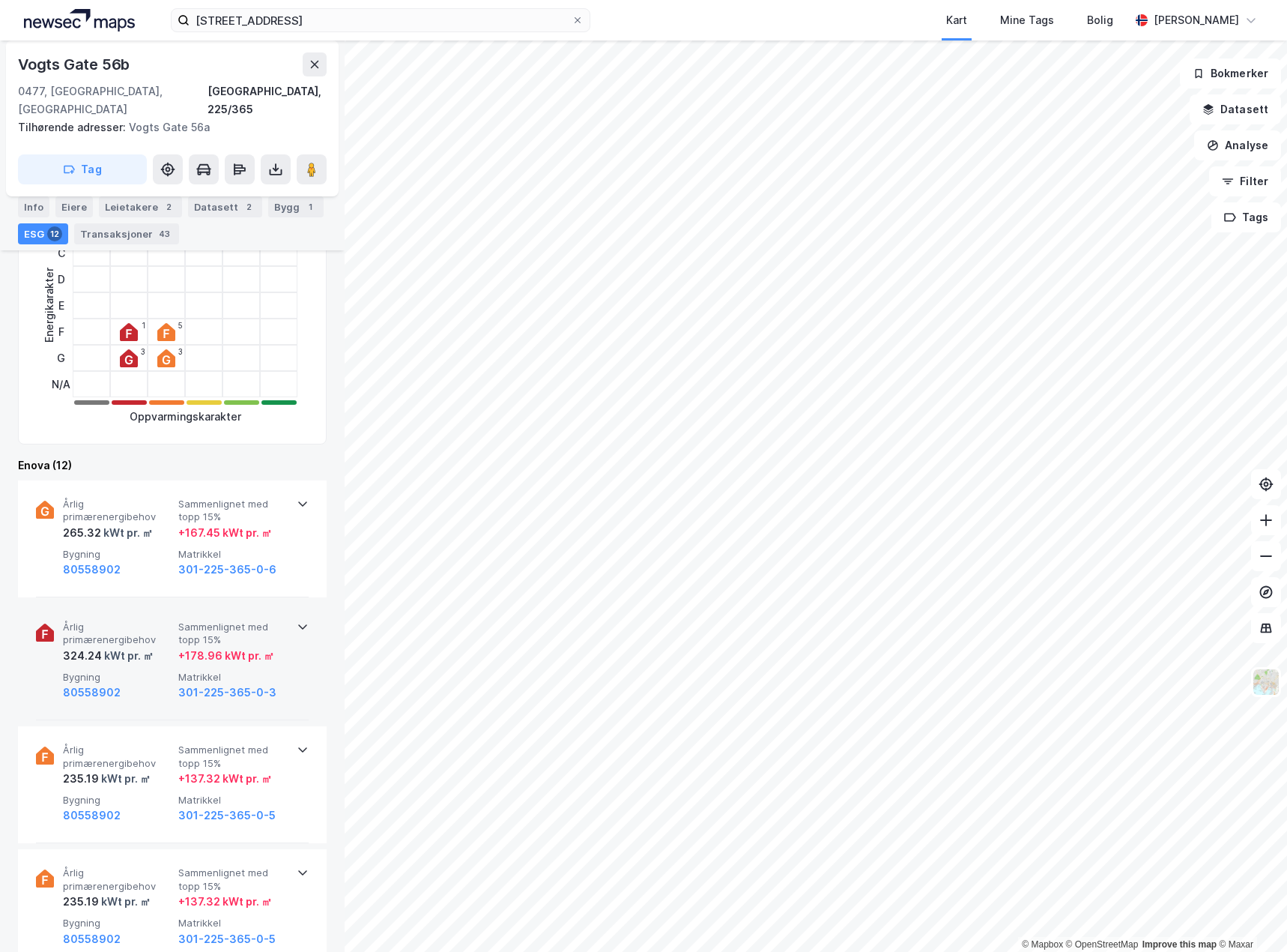
scroll to position [450, 0]
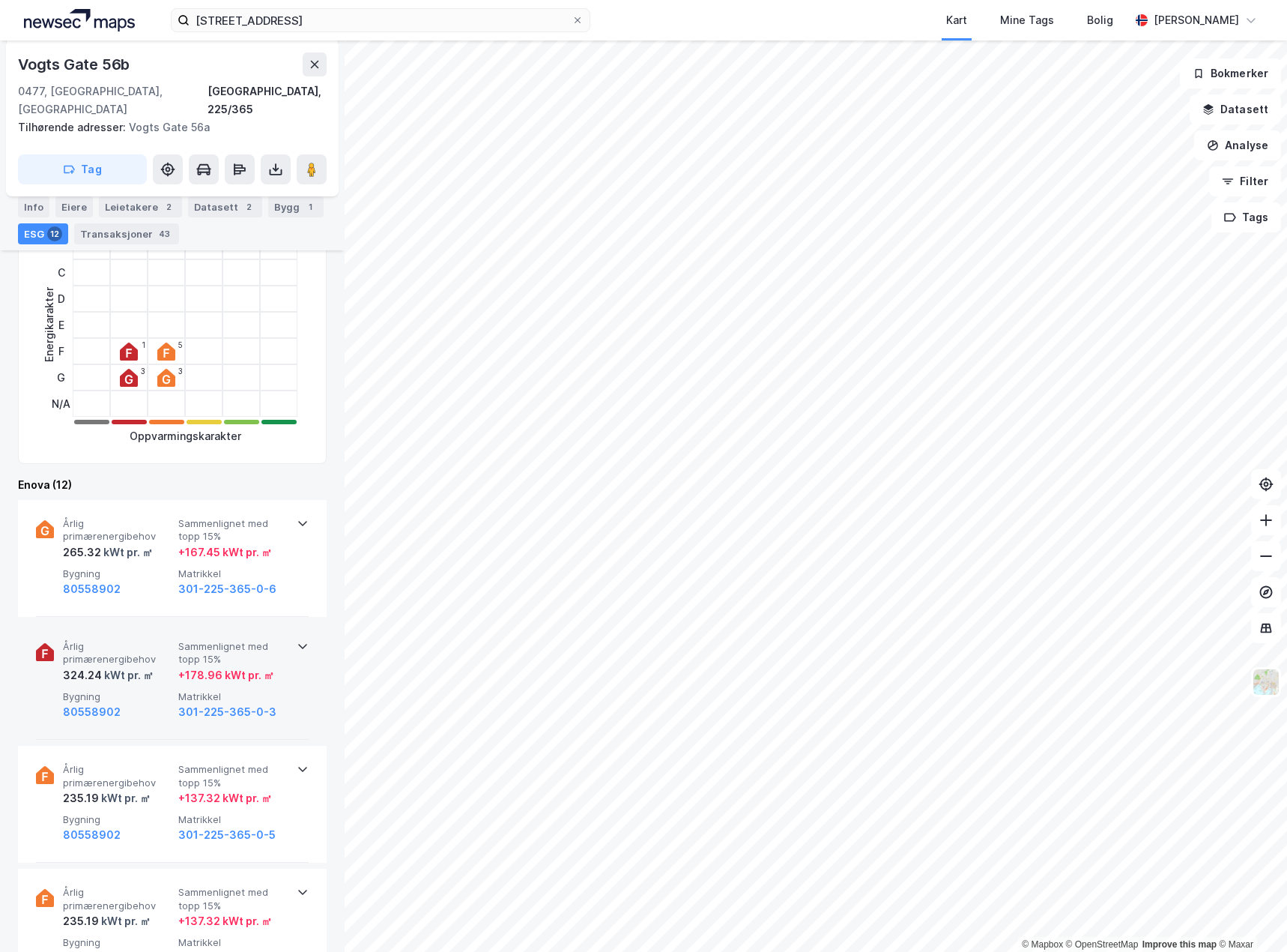
click at [146, 690] on span "Bygning" at bounding box center [118, 696] width 110 height 13
